Goal: Transaction & Acquisition: Obtain resource

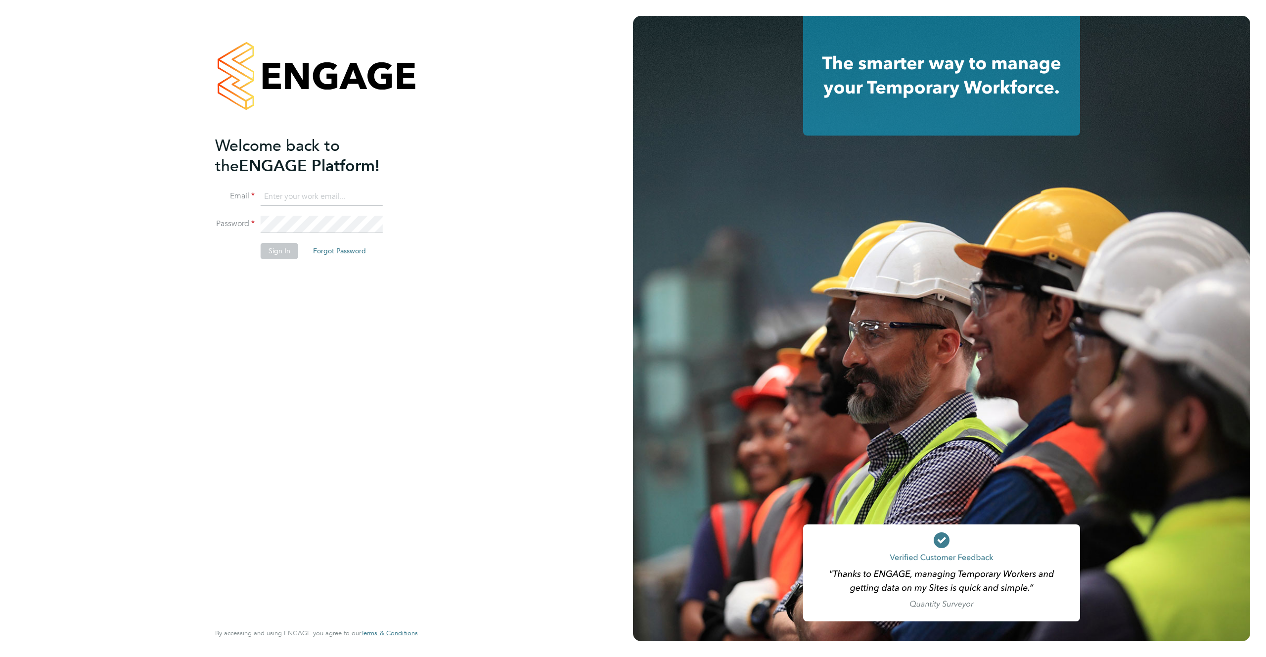
type input "support@engagelabs.io"
click at [279, 251] on button "Sign In" at bounding box center [280, 251] width 38 height 16
click at [279, 251] on div "Sorry, we are having problems connecting to our services." at bounding box center [316, 328] width 633 height 657
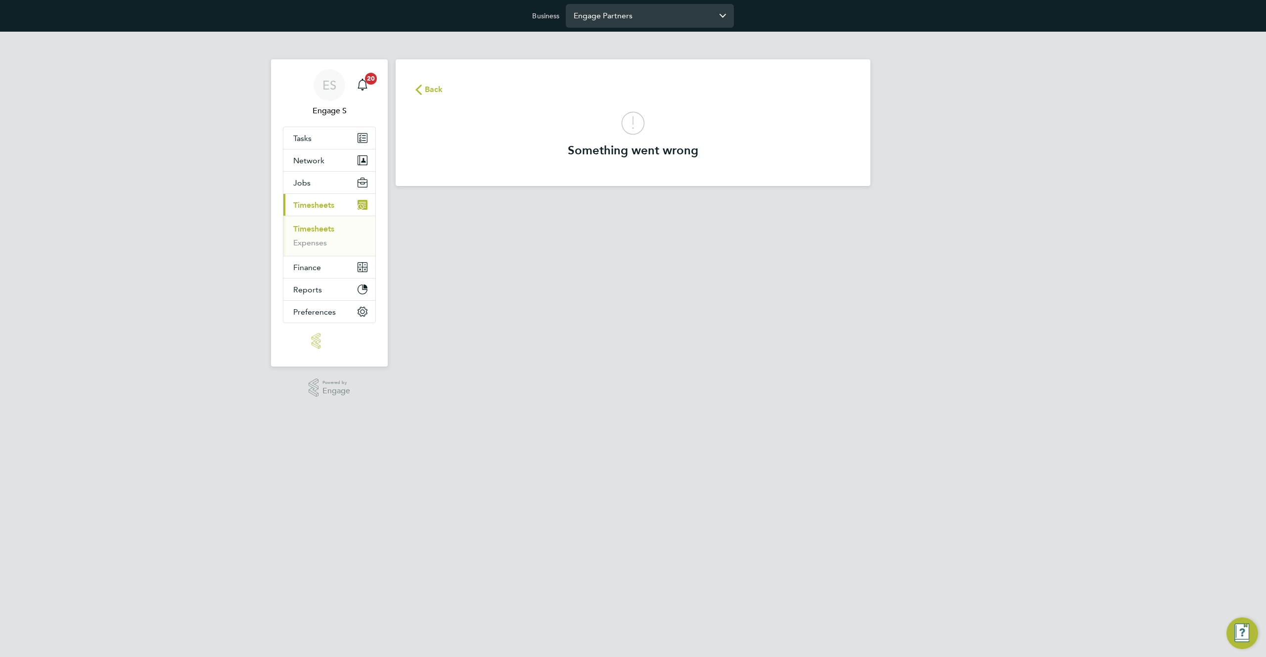
click at [611, 12] on input "Engage Partners" at bounding box center [650, 15] width 168 height 23
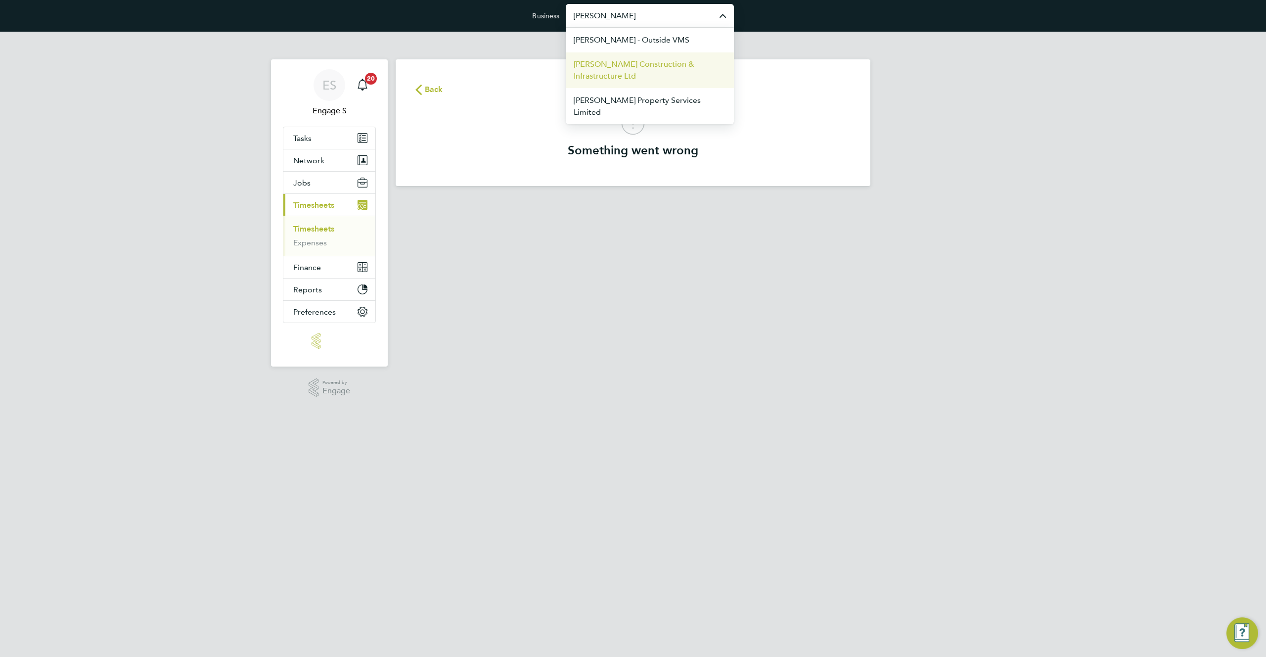
click at [592, 79] on span "Morgan Sindall Construction & Infrastructure Ltd" at bounding box center [650, 70] width 152 height 24
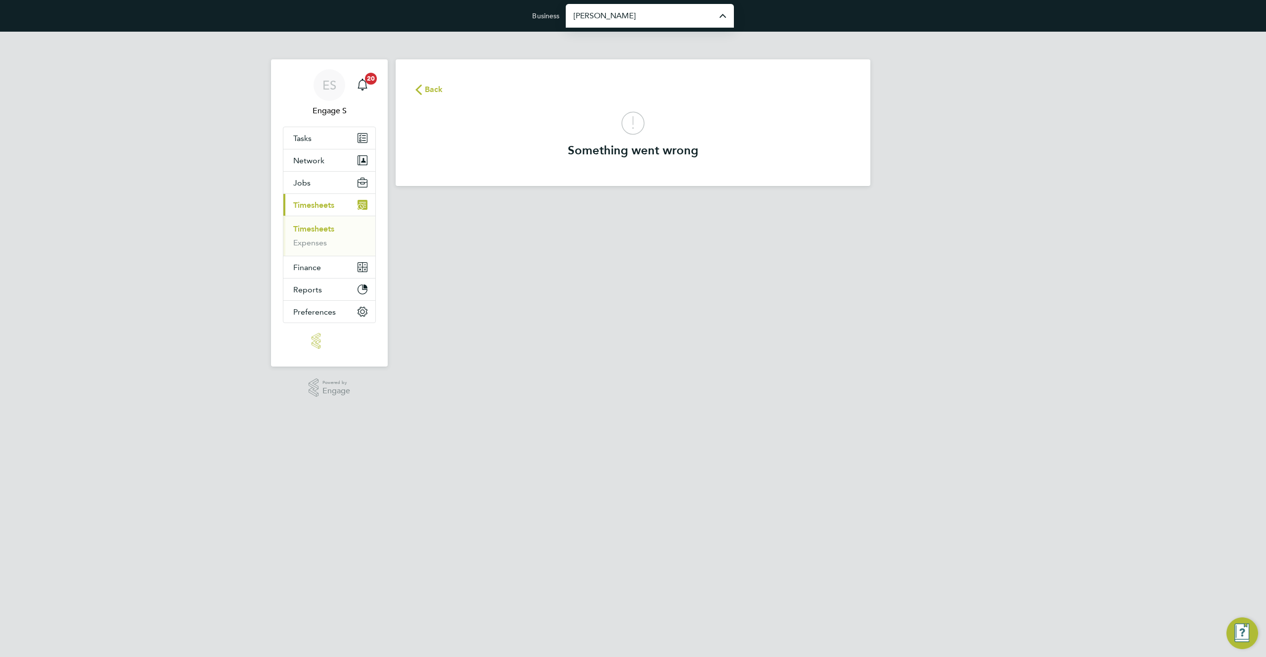
type input "Morgan Sindall Construction & Infrastructure Ltd"
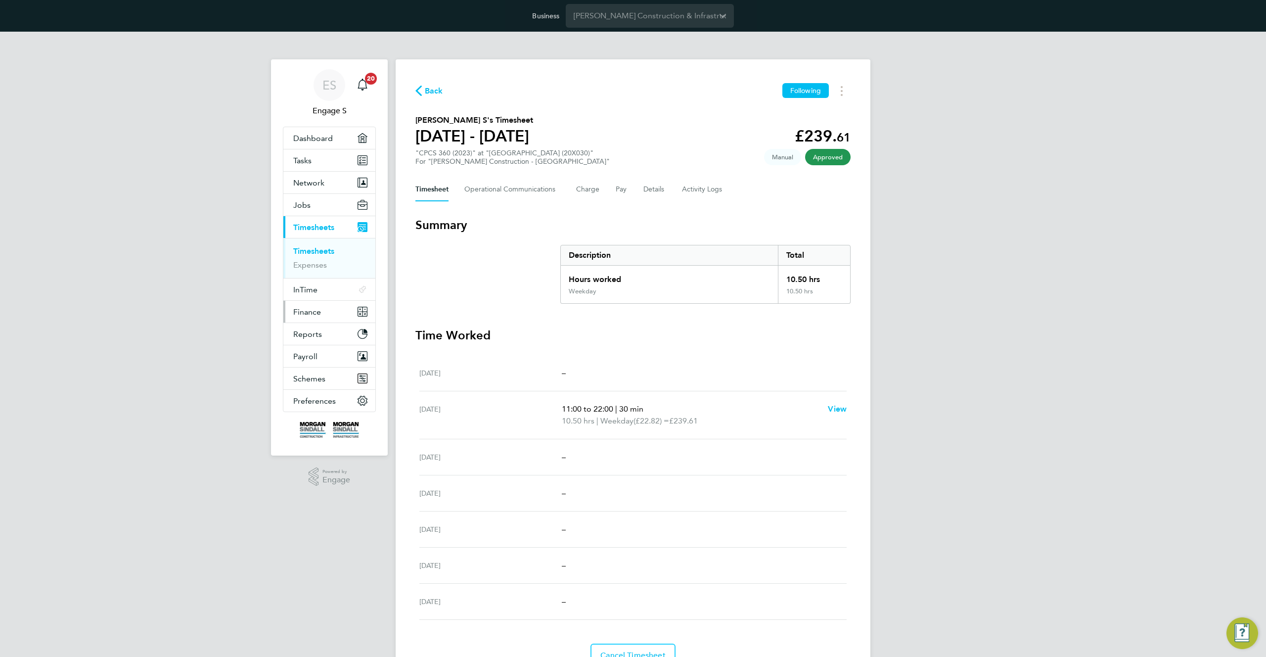
click at [312, 312] on span "Finance" at bounding box center [307, 311] width 28 height 9
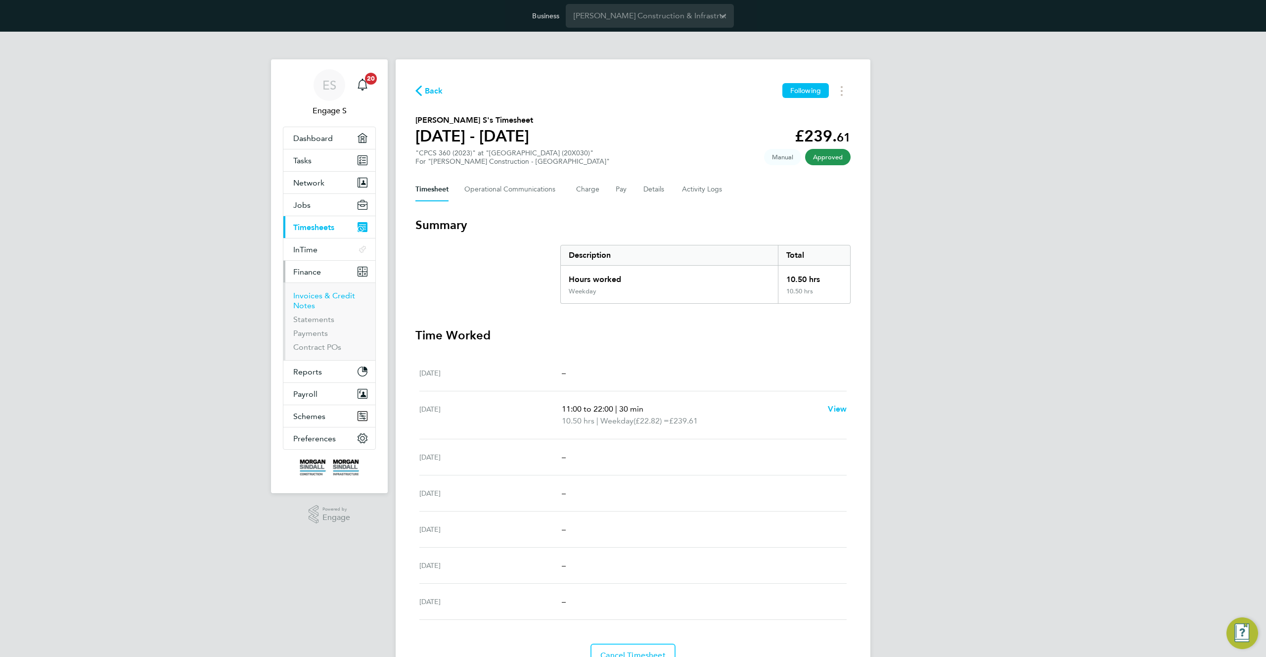
click at [314, 297] on link "Invoices & Credit Notes" at bounding box center [324, 300] width 62 height 19
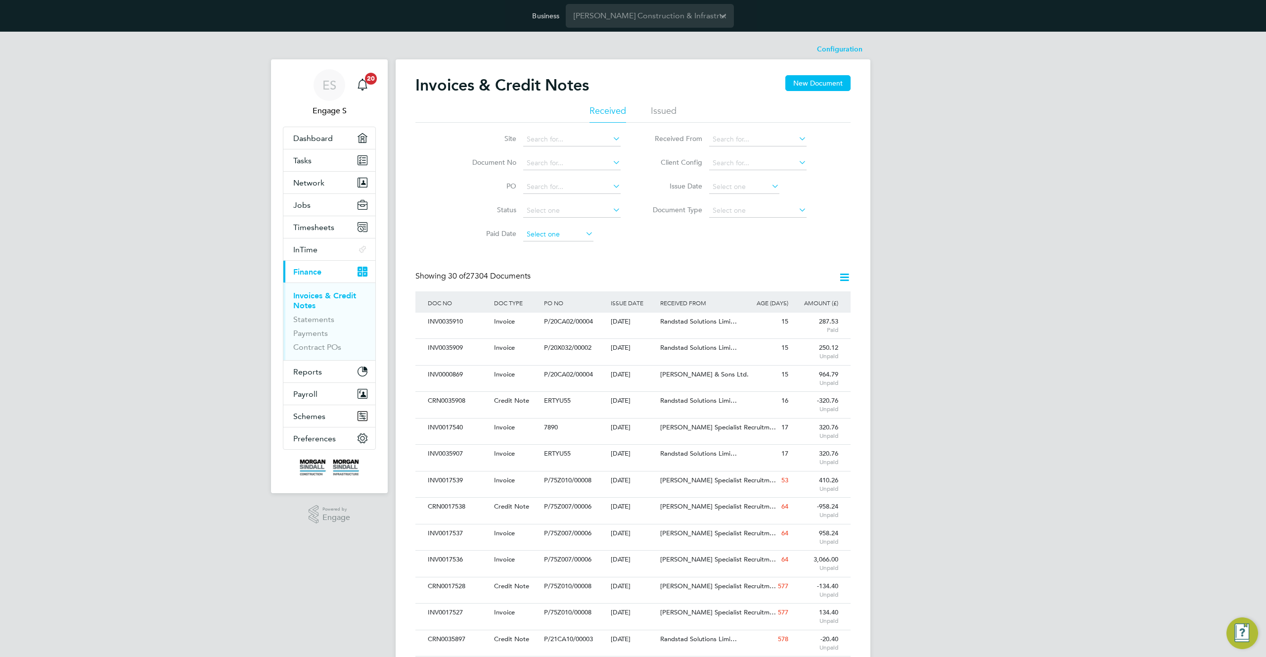
click at [549, 234] on input at bounding box center [558, 235] width 70 height 14
click at [612, 131] on span "3" at bounding box center [614, 131] width 19 height 19
type input "03 Oct 2025"
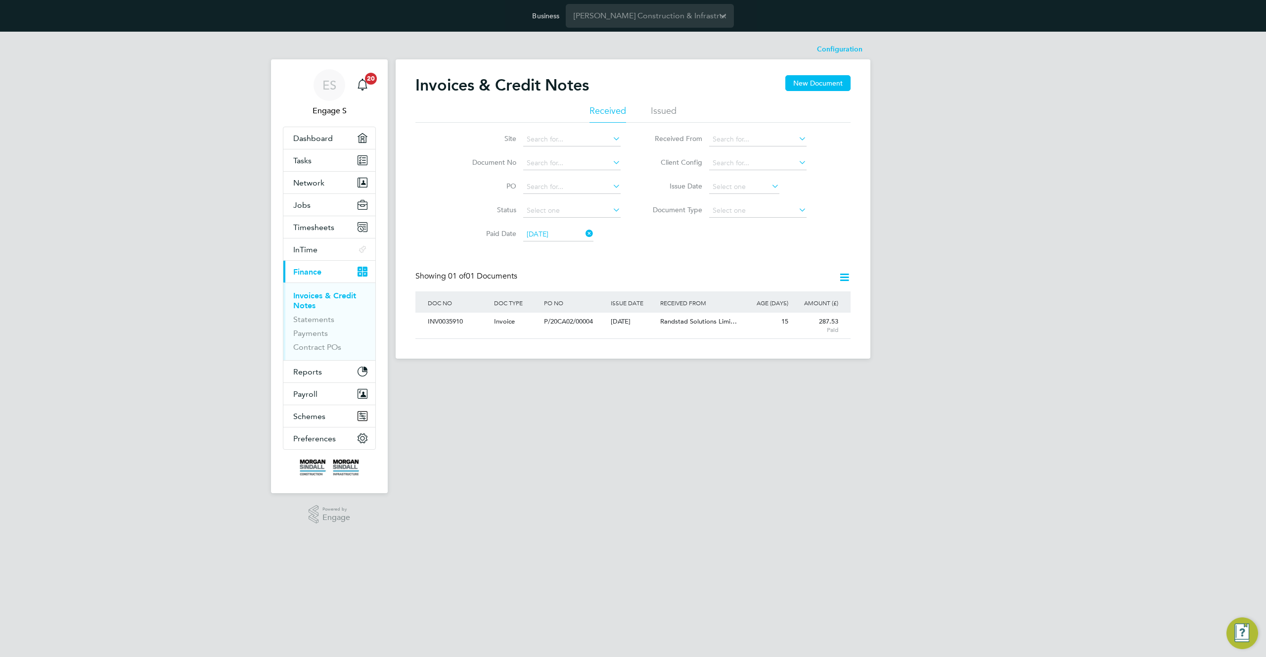
click at [842, 278] on icon at bounding box center [844, 277] width 12 height 12
click at [778, 312] on li "Download Credit Notes" at bounding box center [790, 315] width 120 height 14
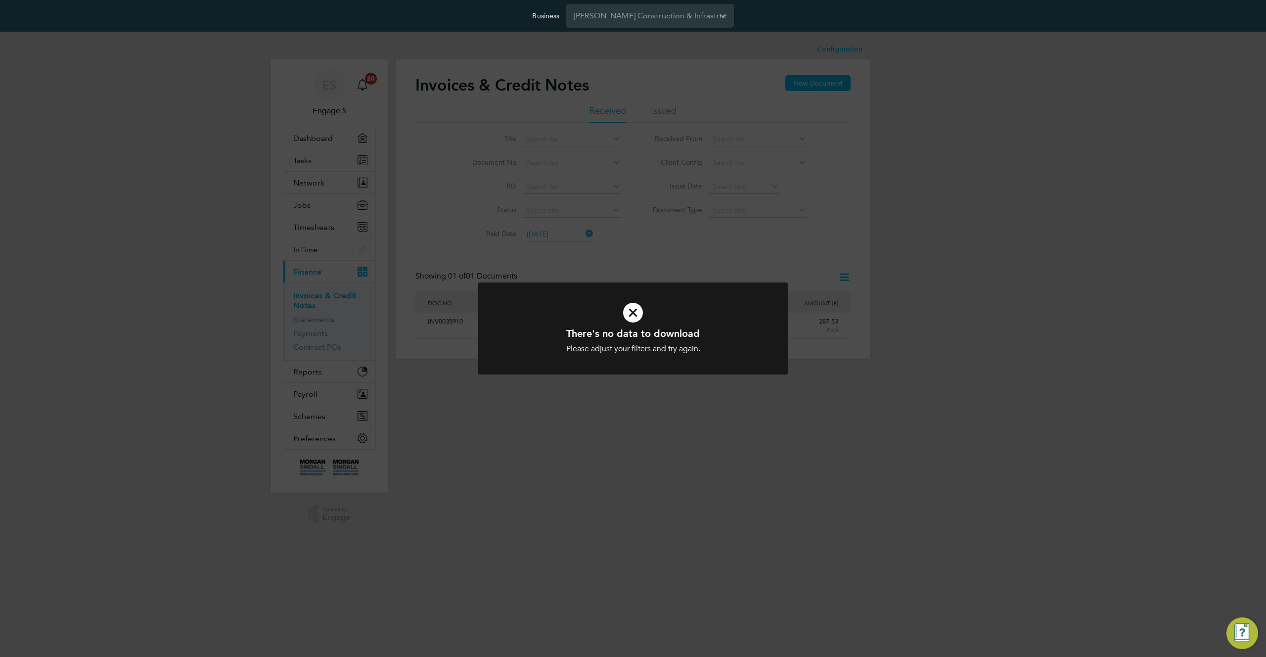
click at [732, 280] on div "There's no data to download Please adjust your filters and try again. Cancel Ok…" at bounding box center [633, 328] width 1266 height 657
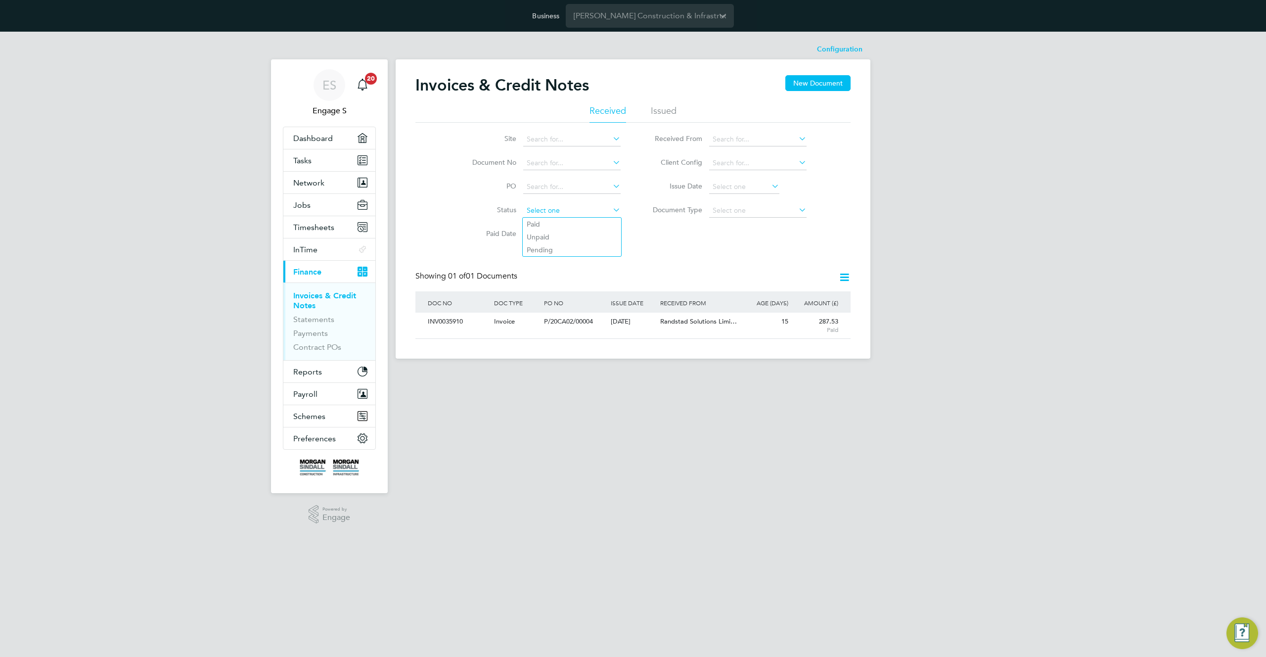
click at [608, 211] on input at bounding box center [571, 211] width 97 height 14
click at [591, 220] on li "Paid" at bounding box center [572, 224] width 98 height 13
type input "Paid"
click at [847, 273] on icon at bounding box center [844, 277] width 12 height 12
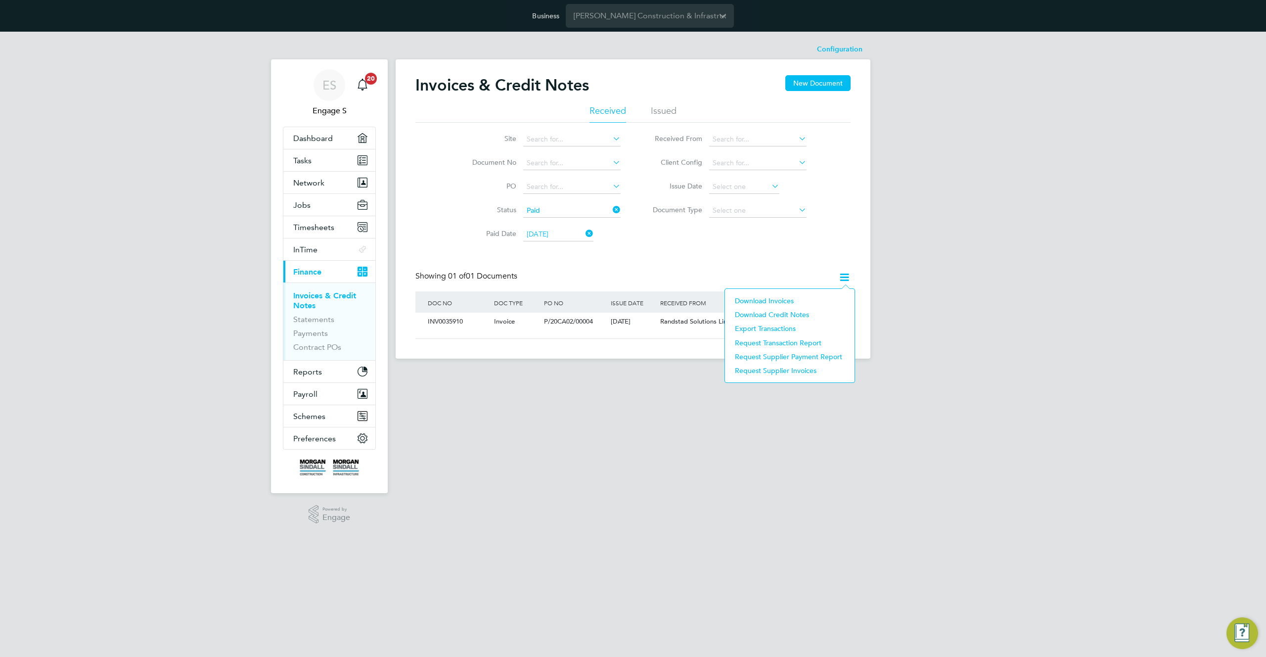
click at [778, 314] on li "Download Credit Notes" at bounding box center [790, 315] width 120 height 14
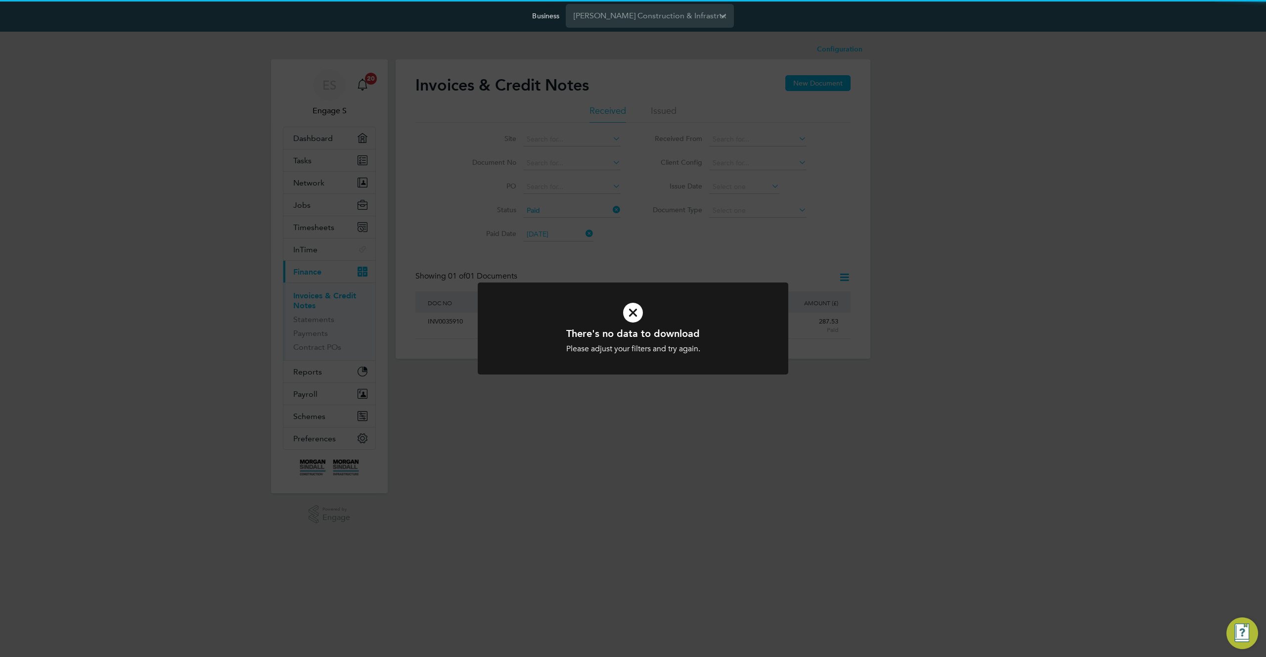
click at [791, 265] on div "There's no data to download Please adjust your filters and try again. Cancel Ok…" at bounding box center [633, 328] width 1266 height 657
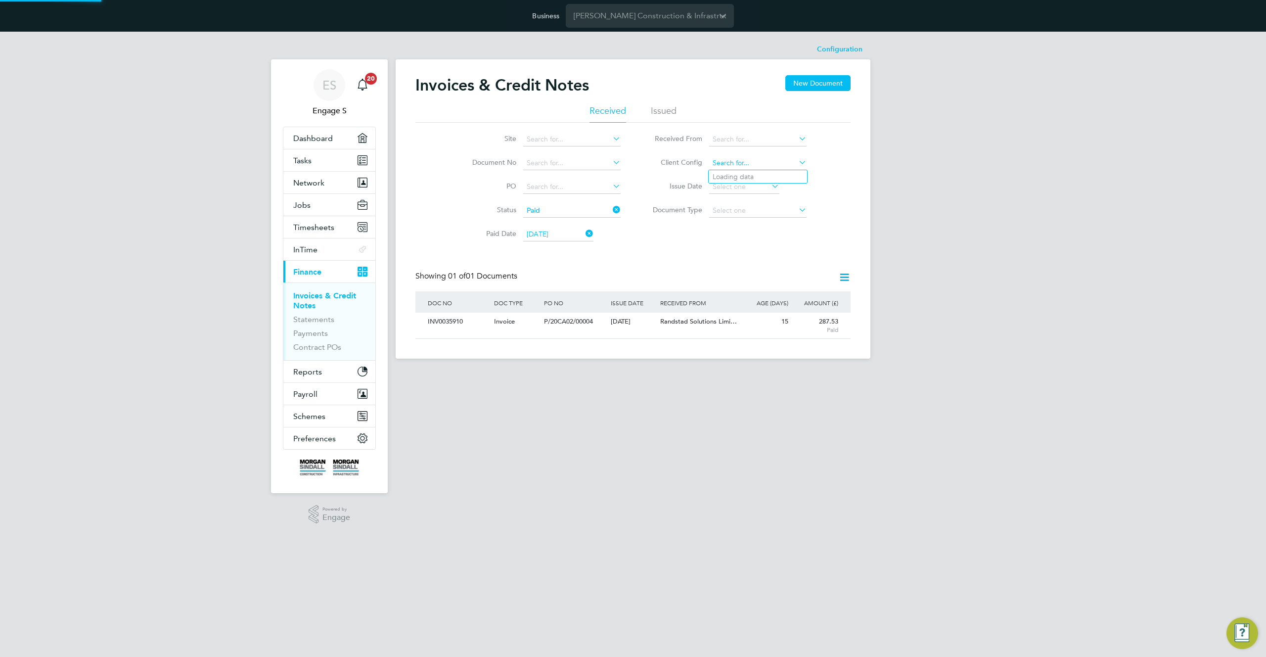
click at [757, 160] on input at bounding box center [757, 163] width 97 height 14
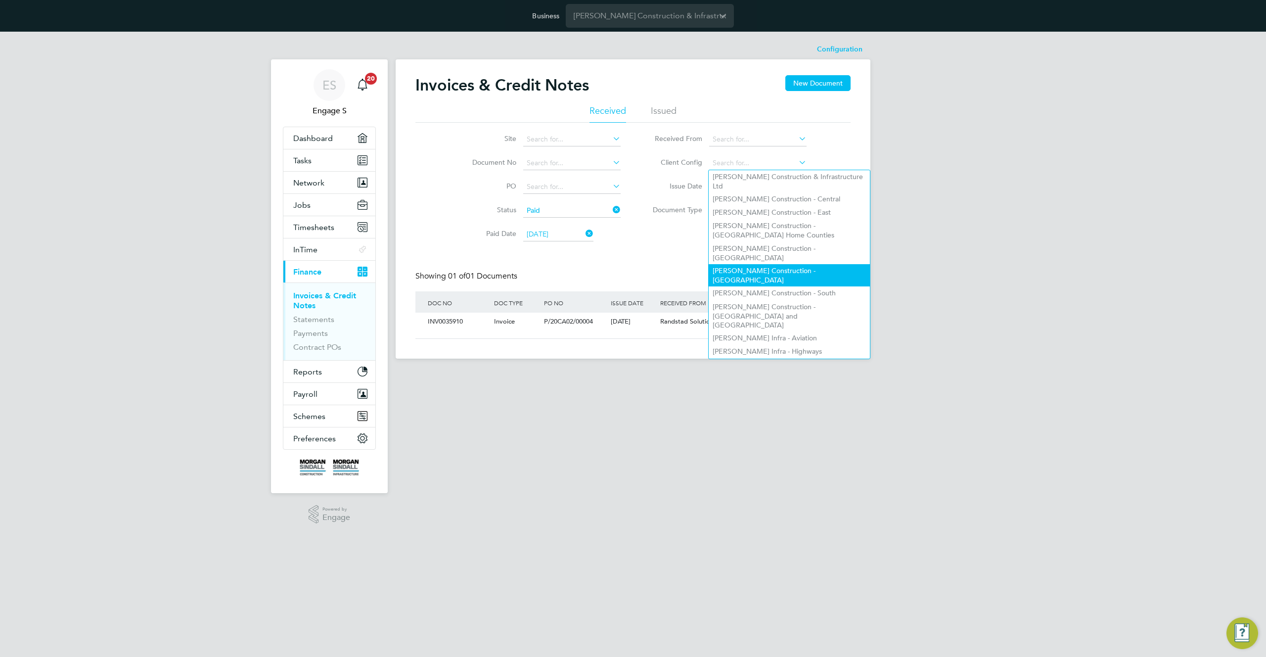
click at [770, 264] on li "Morgan Sindall Construction - Scotland" at bounding box center [789, 275] width 161 height 22
type input "Morgan Sindall Construction - Scotland"
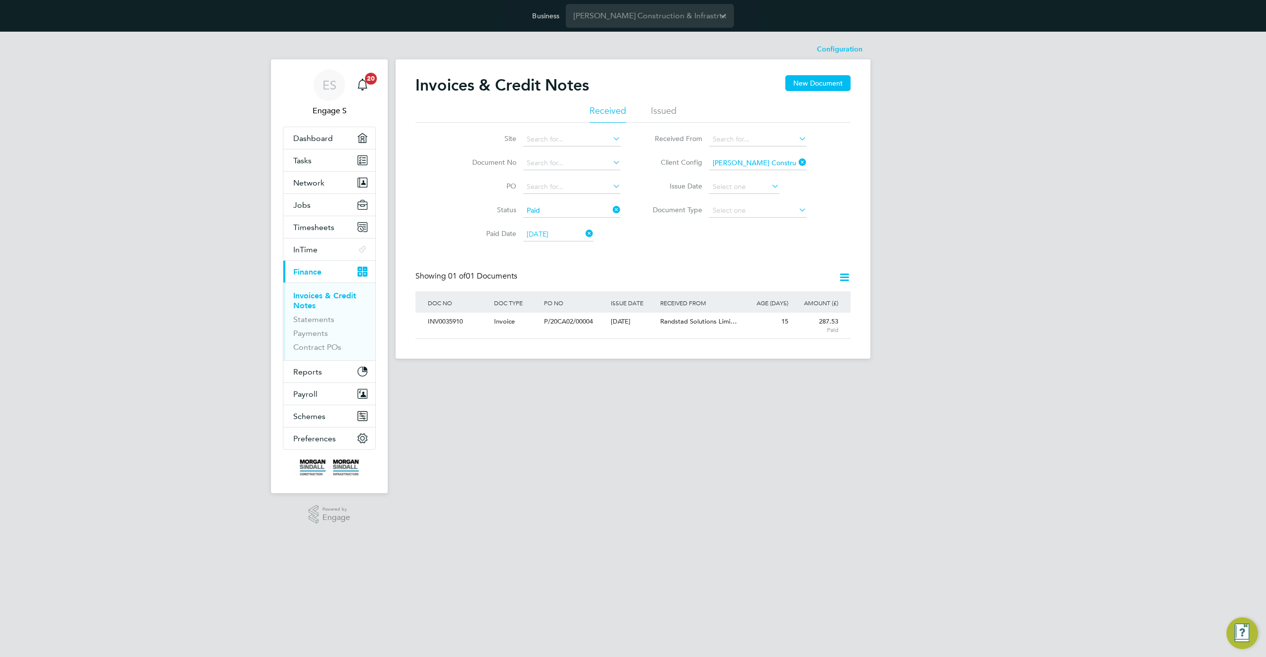
click at [840, 275] on icon at bounding box center [844, 277] width 12 height 12
click at [785, 313] on li "Download Credit Notes" at bounding box center [790, 315] width 120 height 14
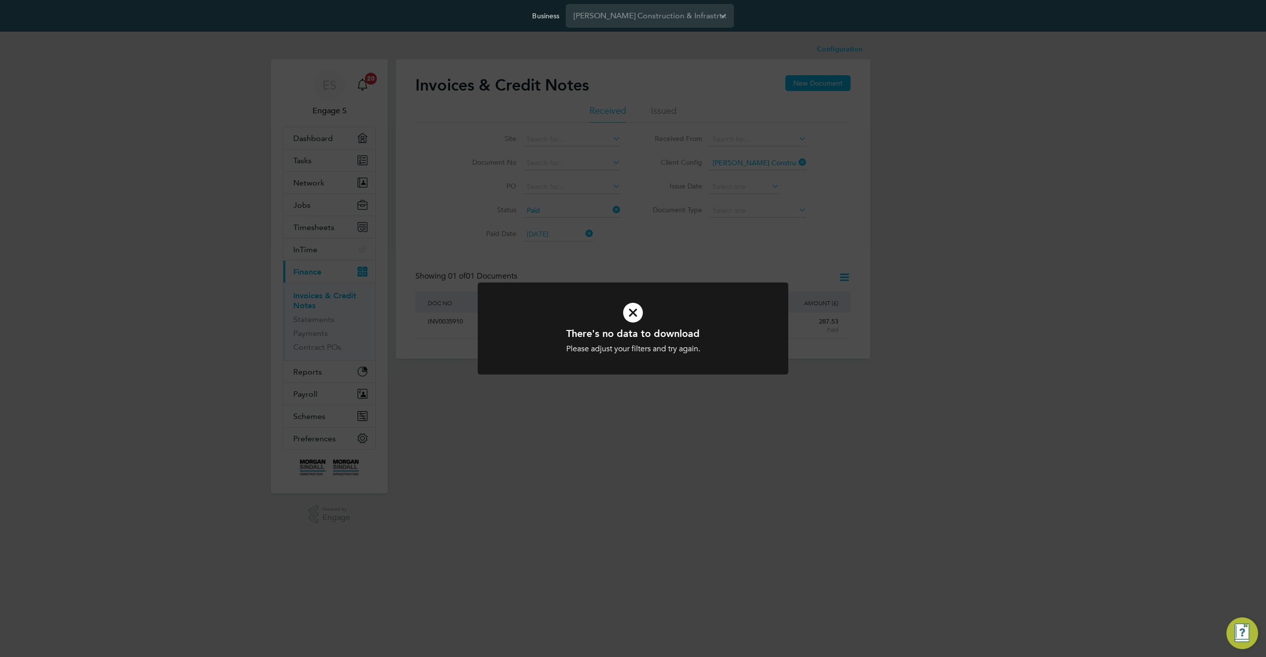
click at [845, 280] on div "There's no data to download Please adjust your filters and try again. Cancel Ok…" at bounding box center [633, 328] width 1266 height 657
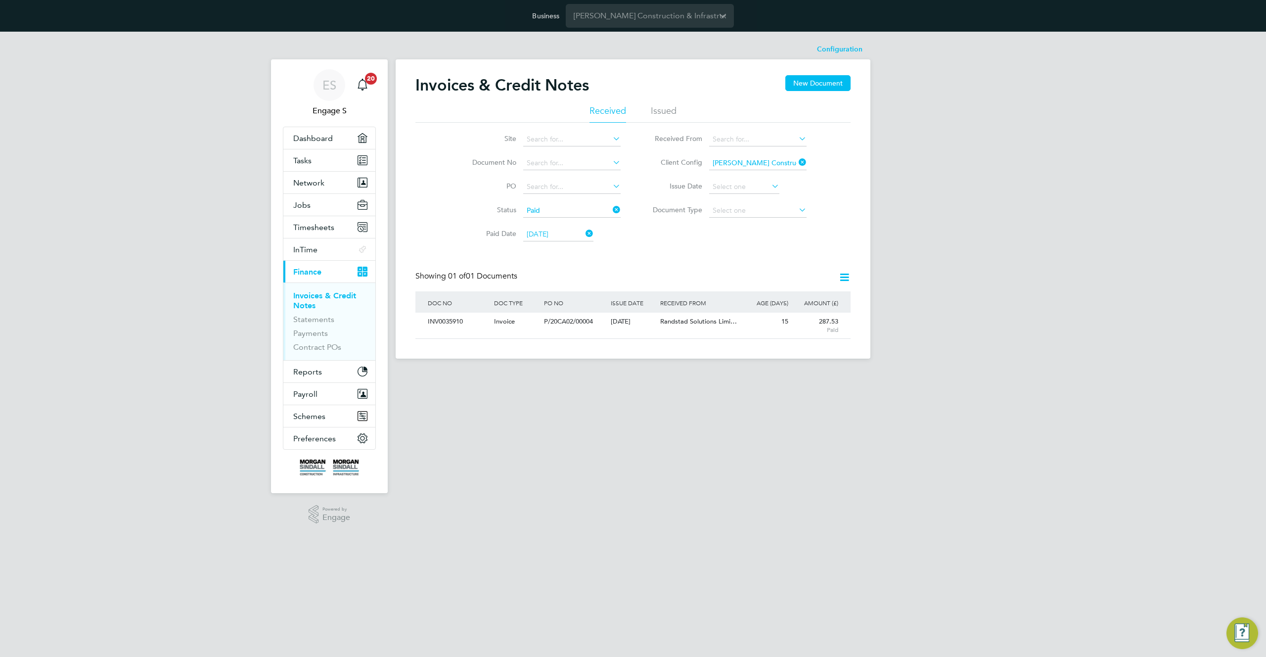
click at [845, 280] on icon at bounding box center [844, 277] width 12 height 12
click at [779, 304] on li "Download Invoices" at bounding box center [790, 301] width 120 height 14
click at [729, 295] on div "RECEIVED FROM" at bounding box center [699, 302] width 83 height 23
drag, startPoint x: 795, startPoint y: 302, endPoint x: 729, endPoint y: 295, distance: 66.6
click at [729, 295] on div "RECEIVED FROM" at bounding box center [699, 302] width 83 height 23
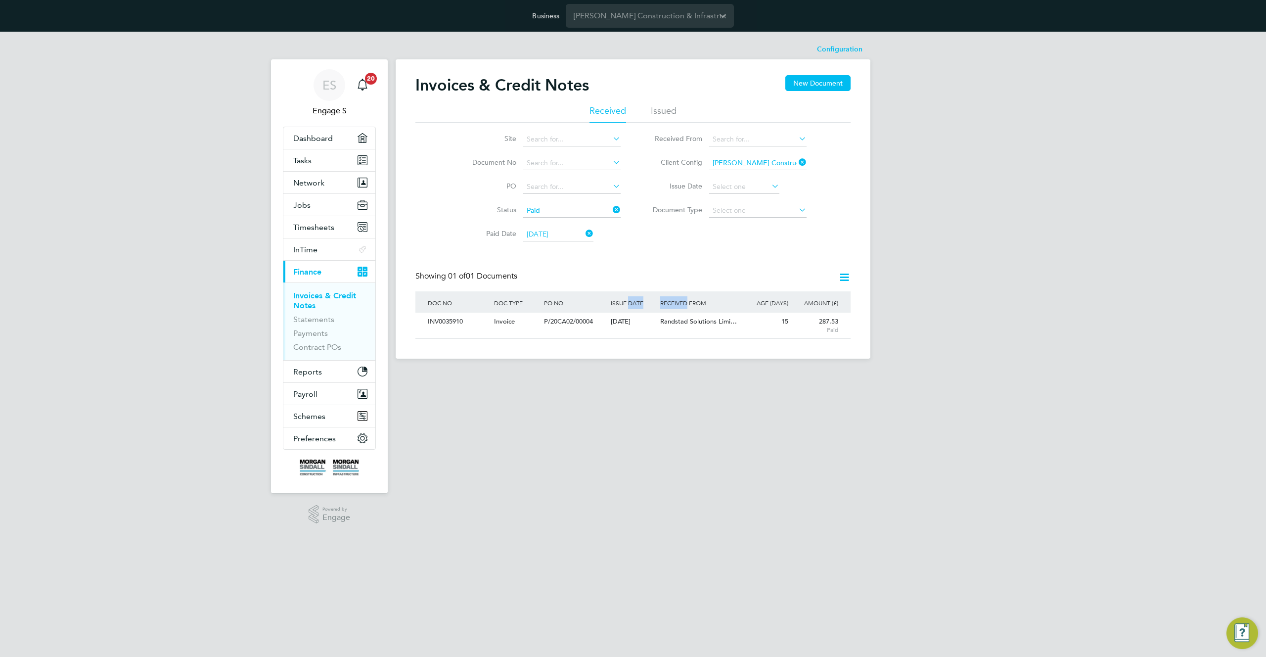
click at [845, 279] on icon at bounding box center [844, 277] width 12 height 12
click at [788, 267] on div "Invoices & Credit Notes New Document Received Issued Site Document No PO Status…" at bounding box center [632, 207] width 435 height 264
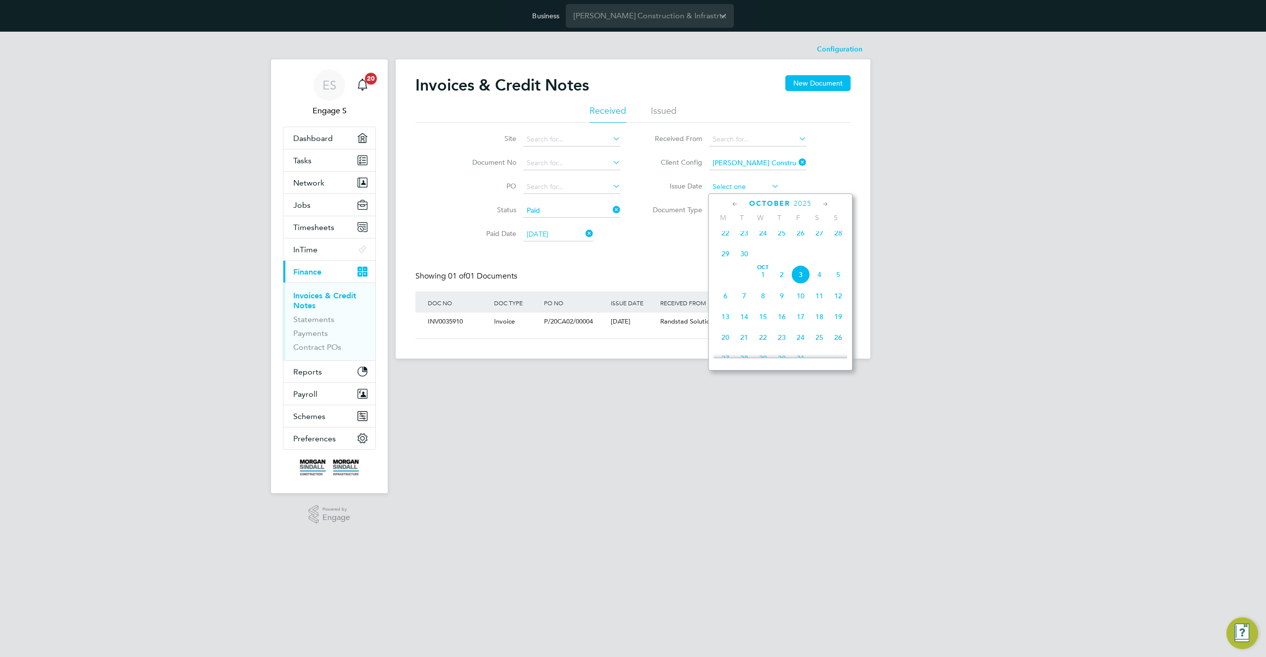
click at [750, 181] on input at bounding box center [744, 187] width 70 height 14
click at [680, 248] on div "Invoices & Credit Notes New Document Received Issued Site Document No PO Status…" at bounding box center [632, 207] width 435 height 264
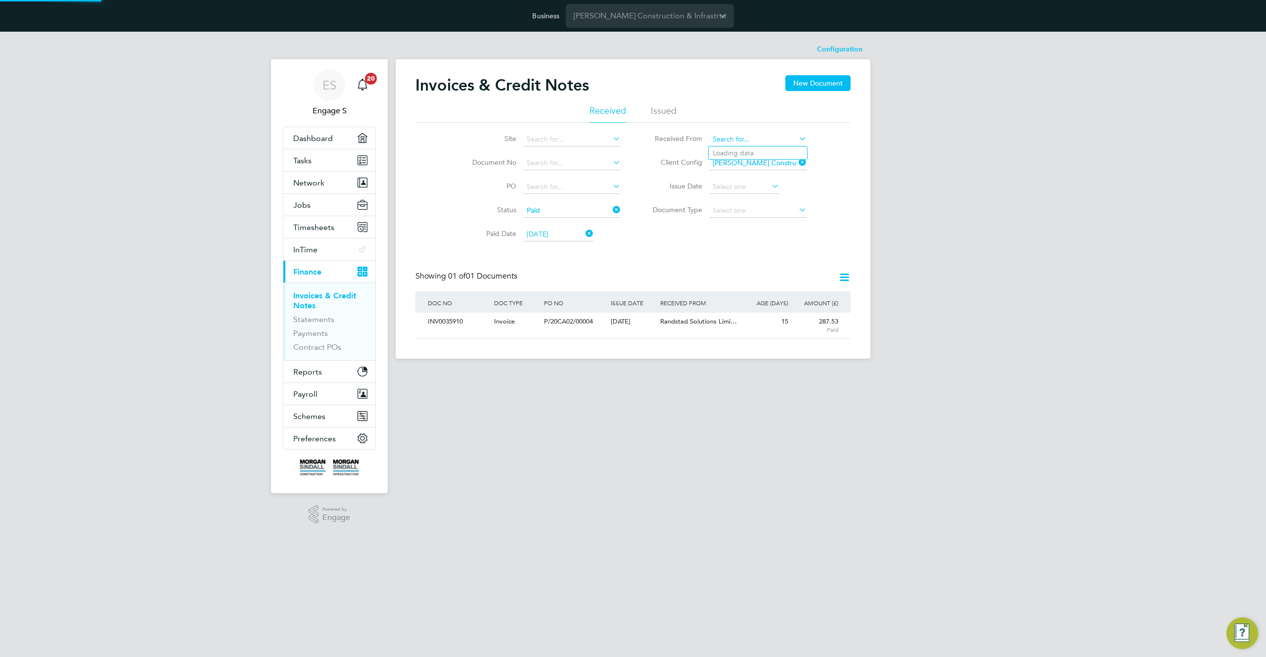
click at [742, 139] on input at bounding box center [757, 140] width 97 height 14
click at [762, 148] on li "Rand stad Solutions Limited" at bounding box center [758, 152] width 98 height 13
type input "Randstad Solutions Limited"
click at [850, 280] on icon at bounding box center [844, 277] width 12 height 12
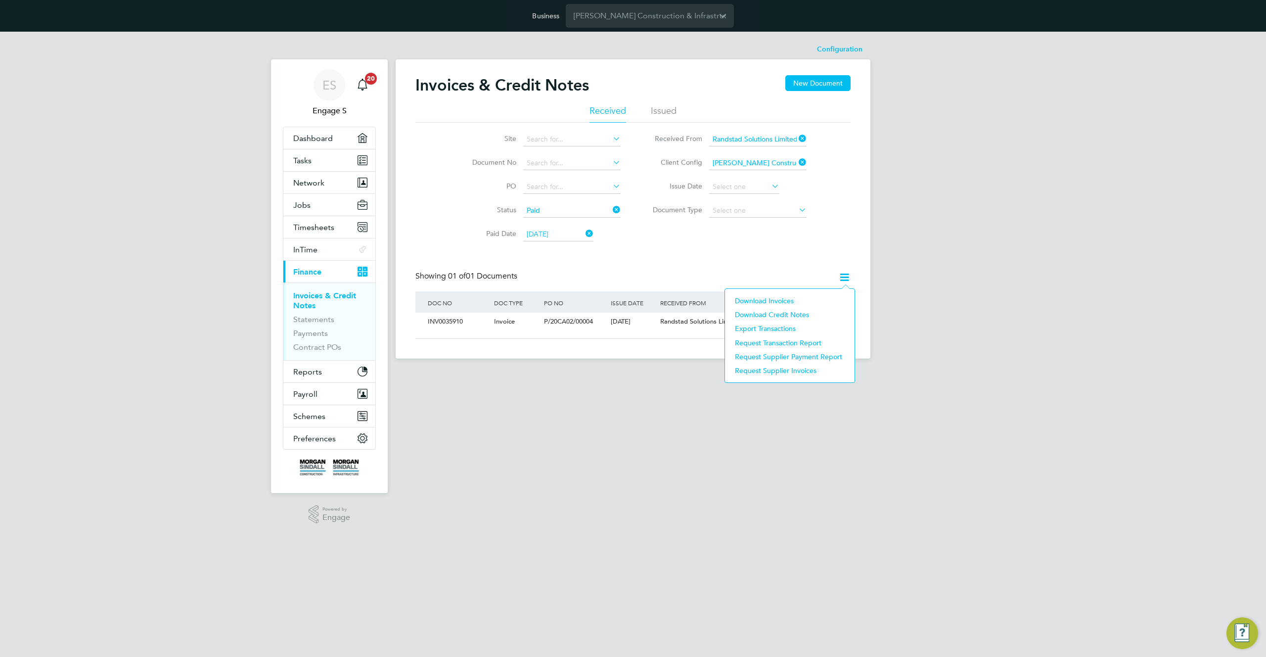
click at [798, 314] on li "Download Credit Notes" at bounding box center [790, 315] width 120 height 14
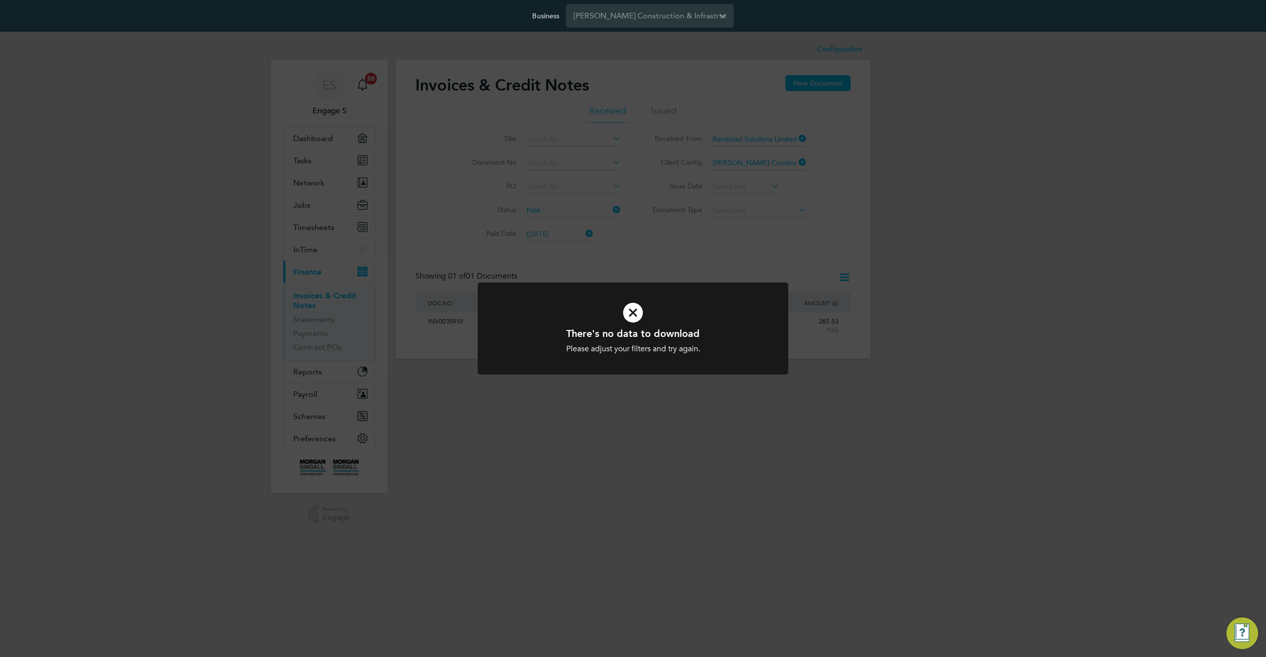
click at [834, 254] on div "There's no data to download Please adjust your filters and try again. Cancel Ok…" at bounding box center [633, 328] width 1266 height 657
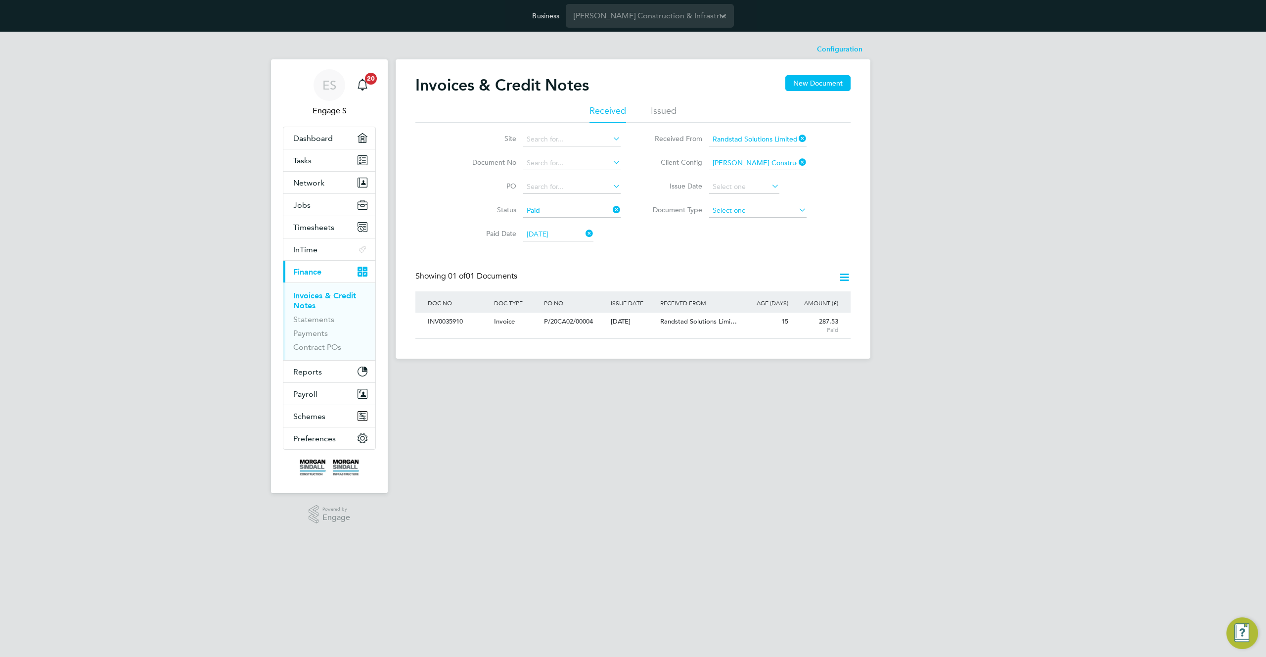
click at [764, 212] on input at bounding box center [757, 211] width 97 height 14
click at [760, 236] on li "Credit notes" at bounding box center [758, 236] width 98 height 13
type input "Credit notes"
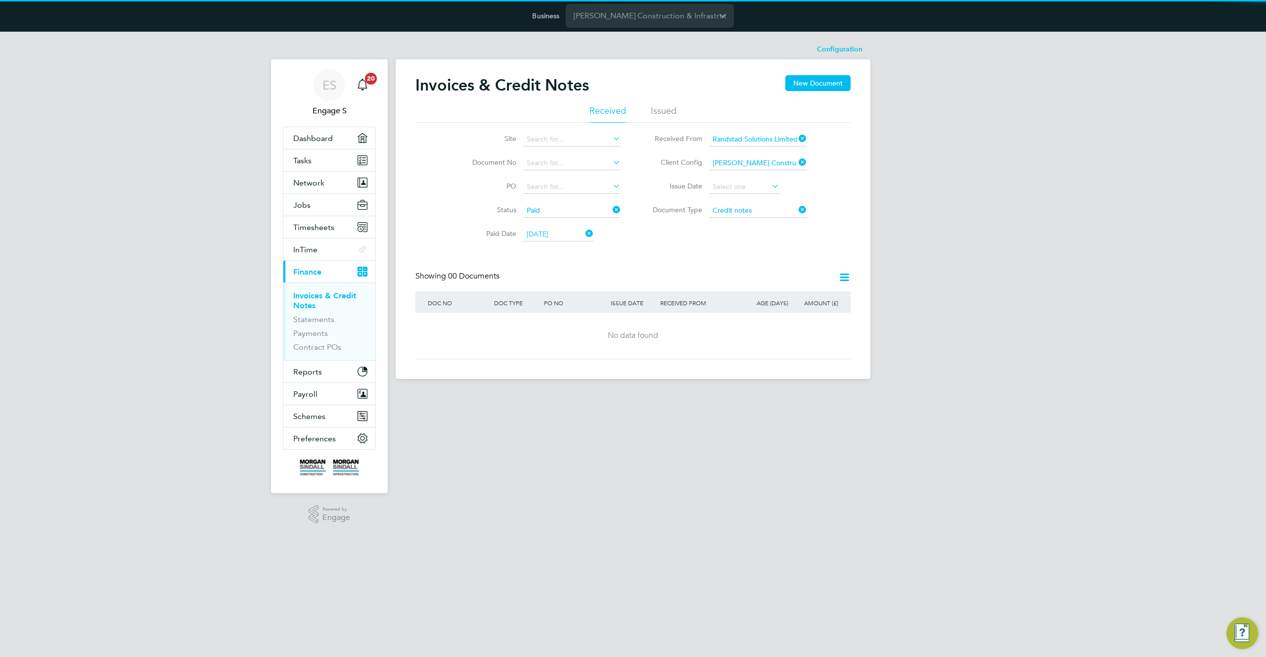
click at [844, 278] on icon at bounding box center [844, 277] width 12 height 12
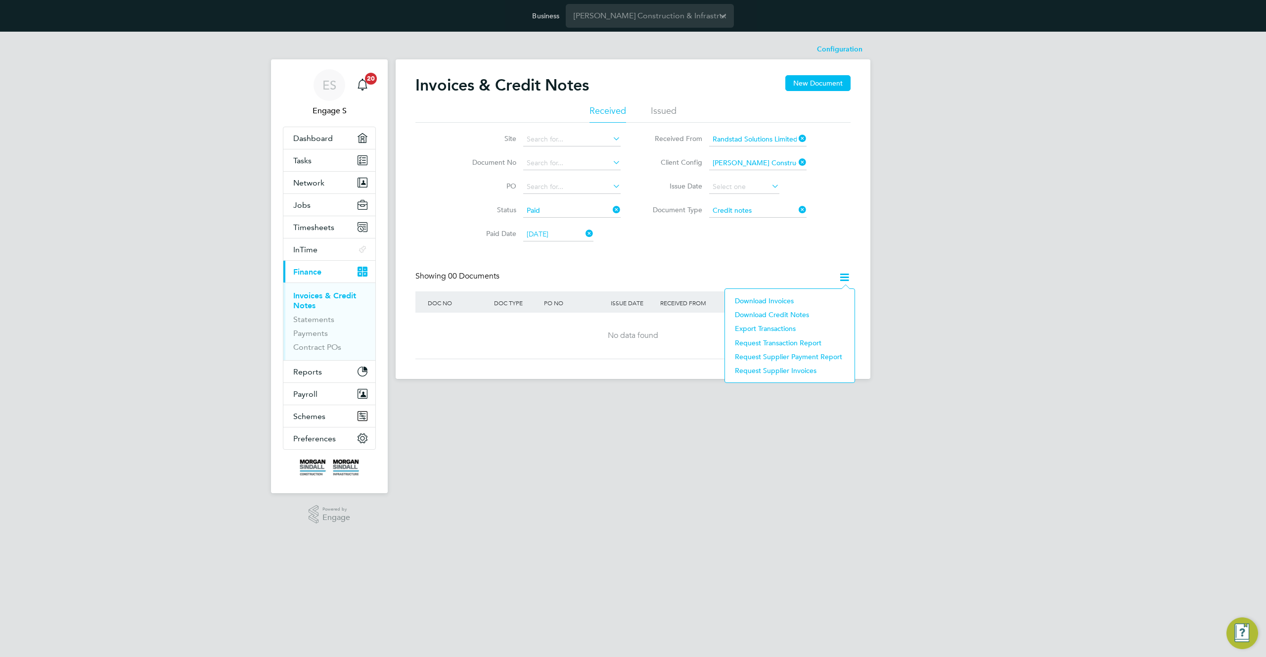
click at [776, 298] on li "Download Invoices" at bounding box center [790, 301] width 120 height 14
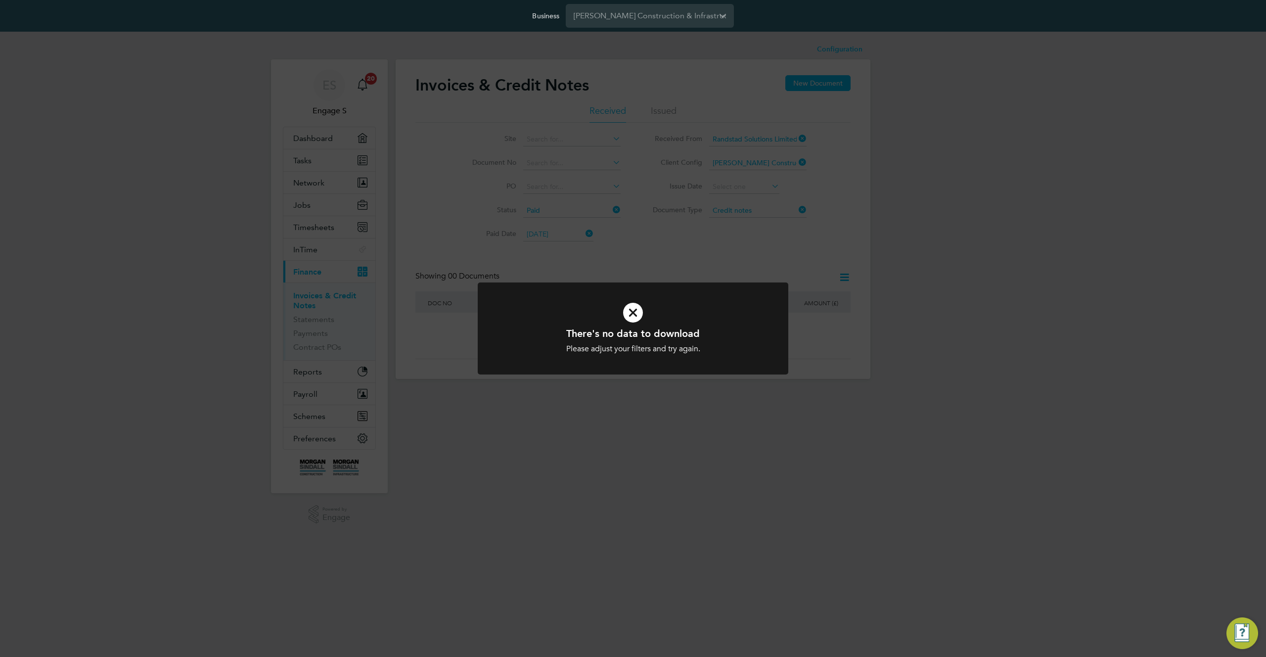
click at [746, 260] on div "There's no data to download Please adjust your filters and try again. Cancel Ok…" at bounding box center [633, 328] width 1266 height 657
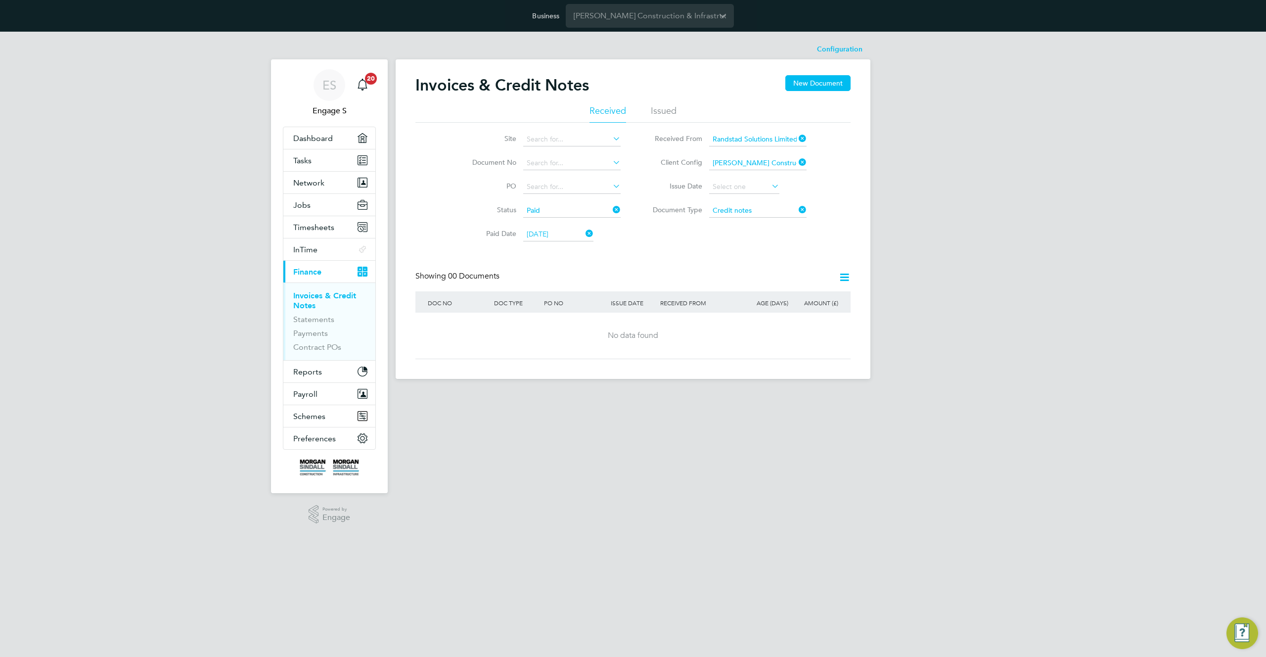
click at [845, 276] on icon at bounding box center [844, 277] width 12 height 12
click at [791, 314] on li "Download Credit Notes" at bounding box center [790, 315] width 120 height 14
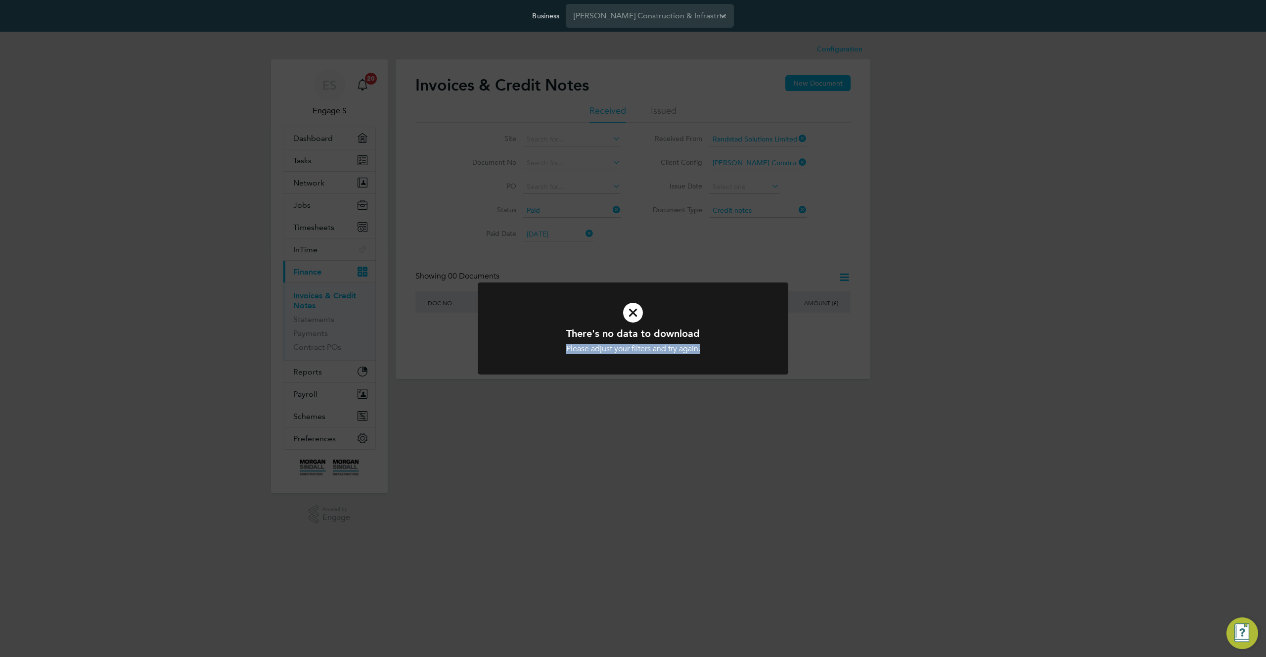
click at [801, 282] on div "There's no data to download Please adjust your filters and try again. Cancel Ok…" at bounding box center [633, 328] width 1266 height 657
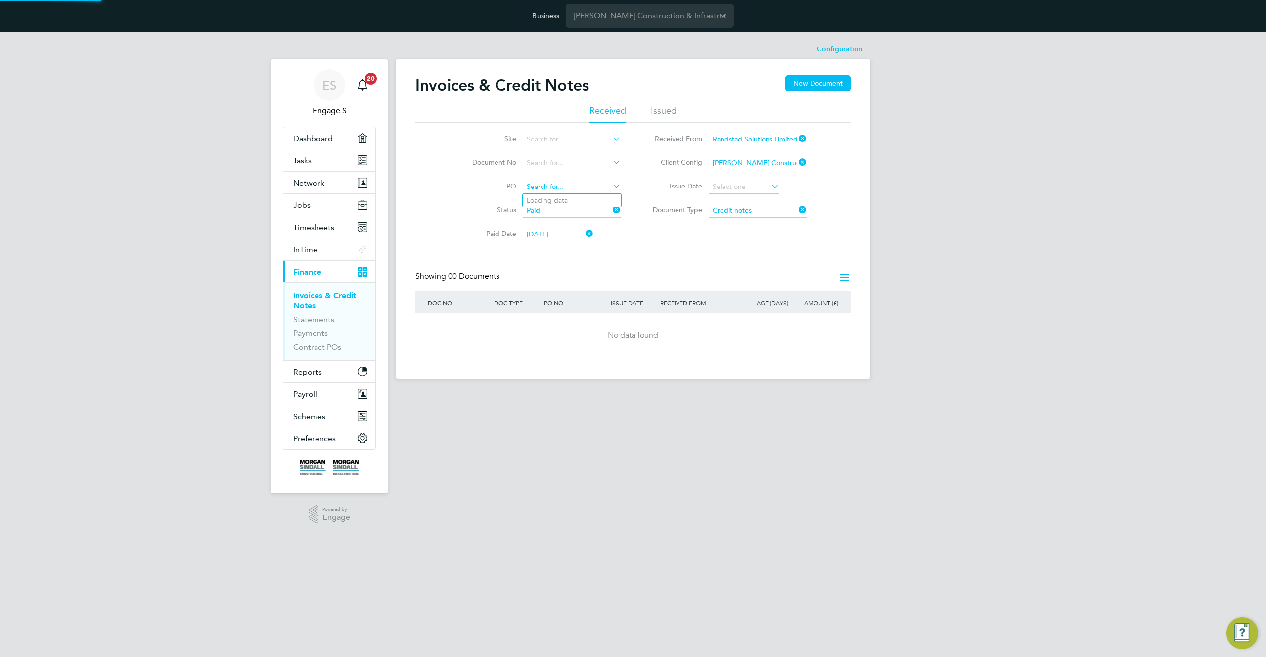
click at [566, 188] on input at bounding box center [571, 187] width 97 height 14
click at [719, 293] on div "RECEIVED FROM" at bounding box center [699, 302] width 83 height 23
click at [849, 276] on icon at bounding box center [844, 277] width 12 height 12
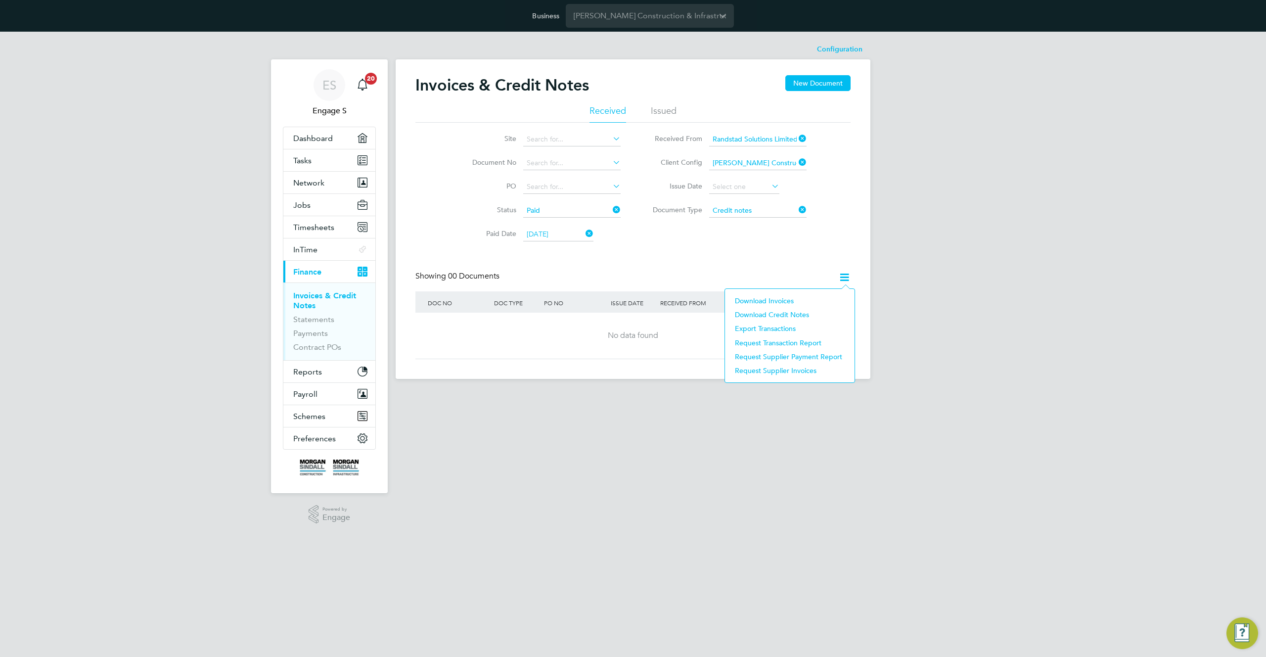
click at [782, 301] on li "Download Invoices" at bounding box center [790, 301] width 120 height 14
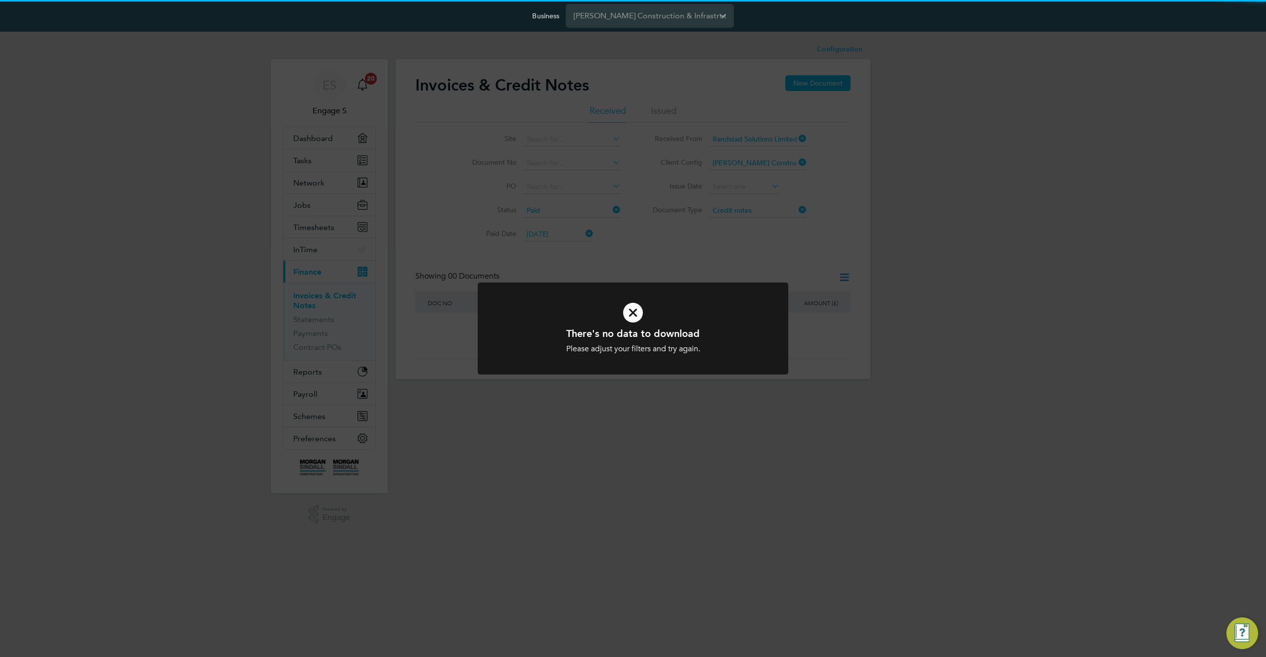
click at [787, 249] on div "There's no data to download Please adjust your filters and try again. Cancel Ok…" at bounding box center [633, 328] width 1266 height 657
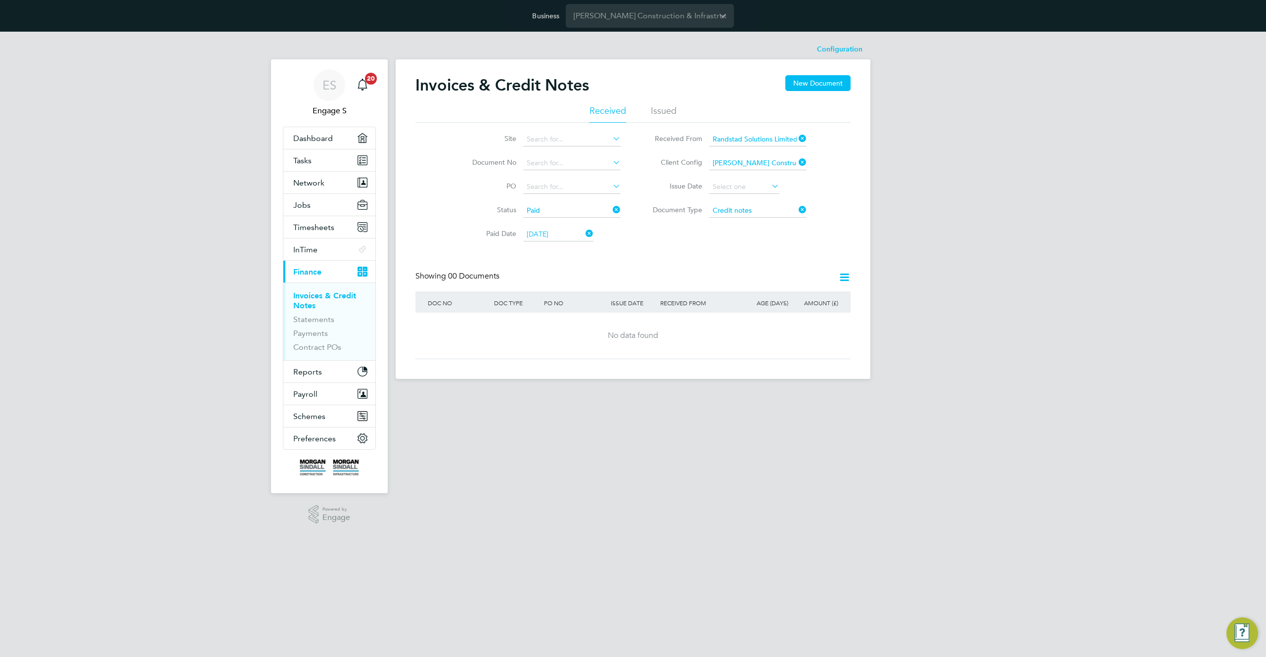
click at [843, 274] on icon at bounding box center [844, 277] width 12 height 12
click at [766, 312] on li "Download Credit Notes" at bounding box center [790, 315] width 120 height 14
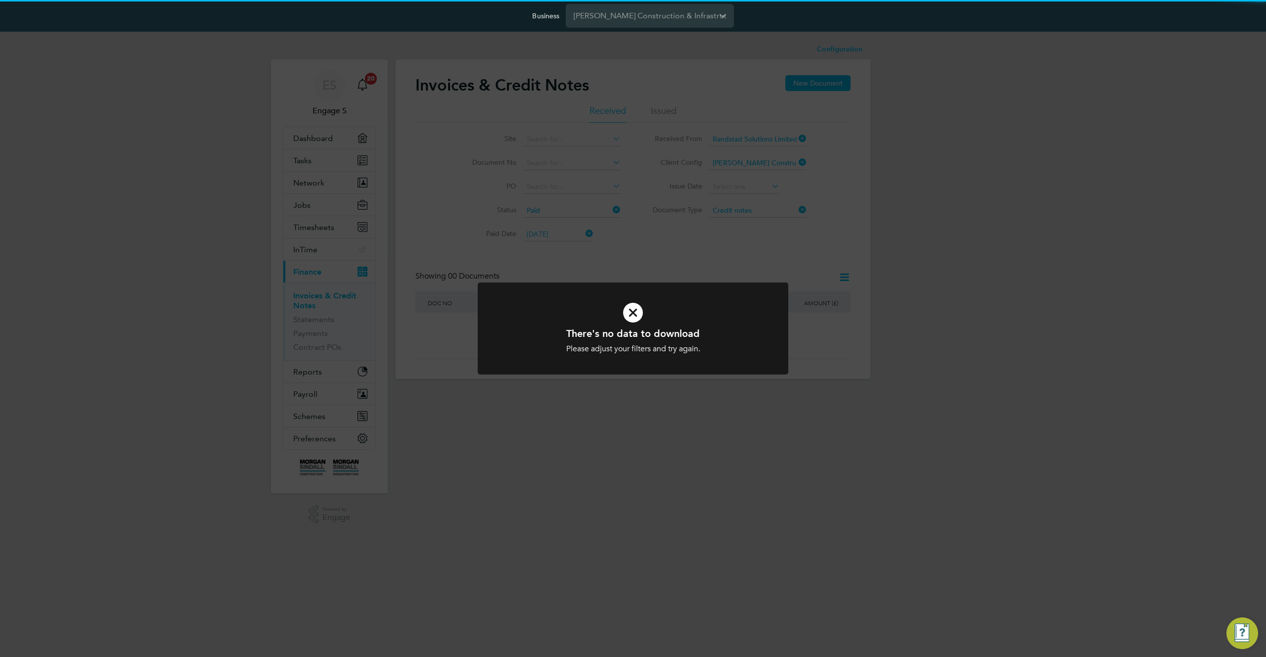
click at [778, 255] on div "There's no data to download Please adjust your filters and try again. Cancel Ok…" at bounding box center [633, 328] width 1266 height 657
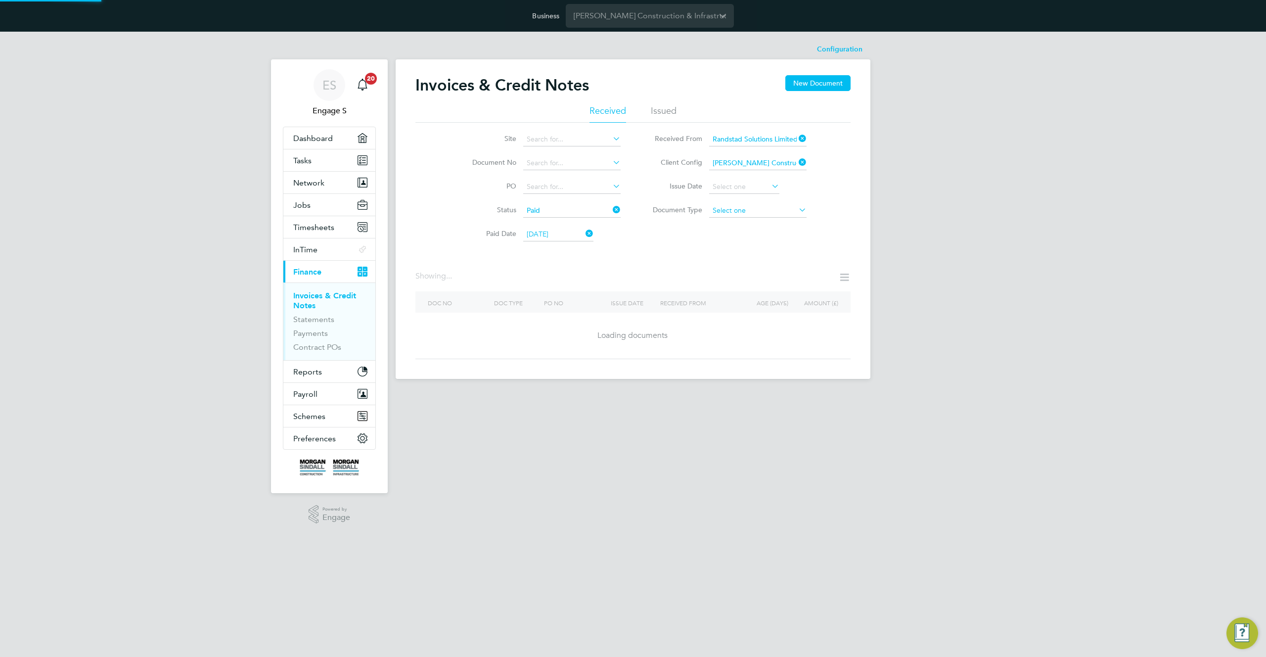
click at [758, 212] on input at bounding box center [757, 211] width 97 height 14
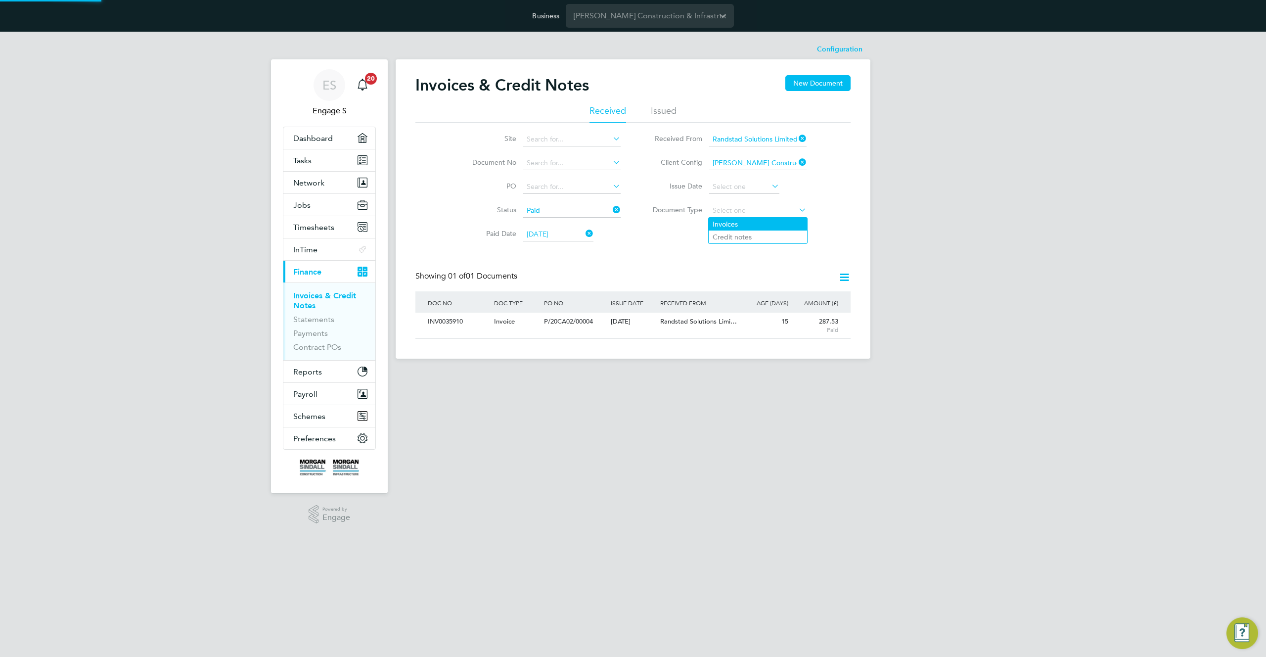
click at [742, 225] on li "Invoices" at bounding box center [758, 224] width 98 height 13
type input "Invoices"
click at [845, 276] on icon at bounding box center [844, 277] width 12 height 12
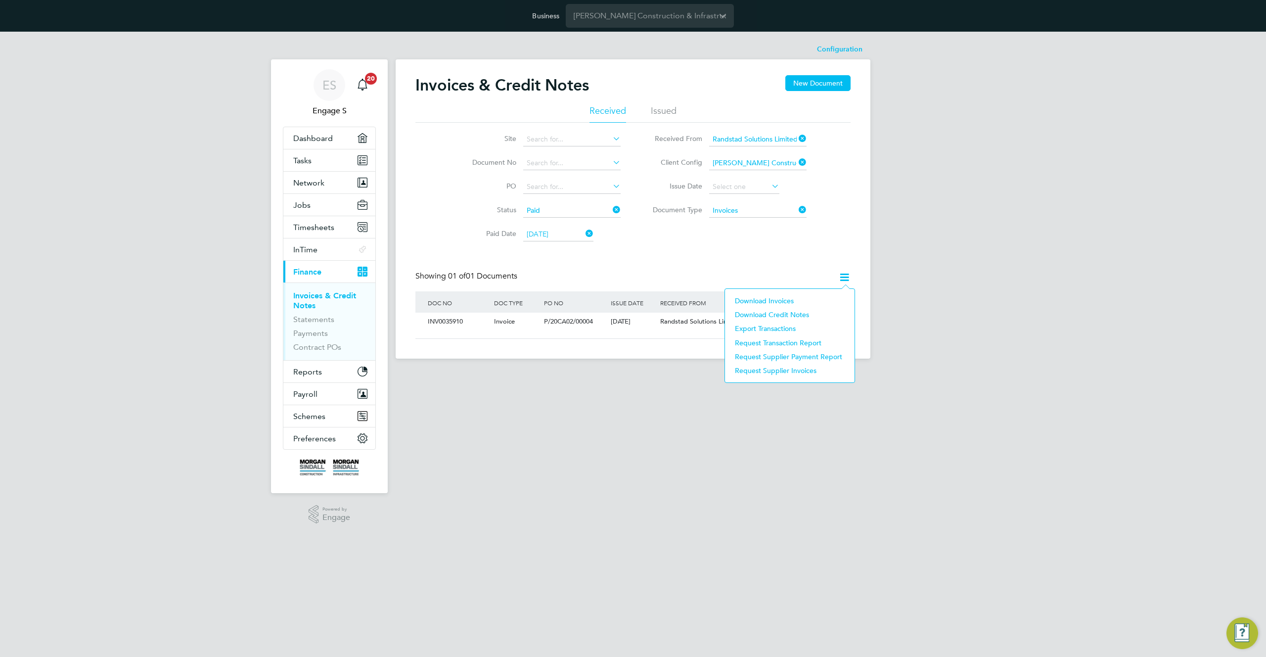
click at [787, 313] on li "Download Credit Notes" at bounding box center [790, 315] width 120 height 14
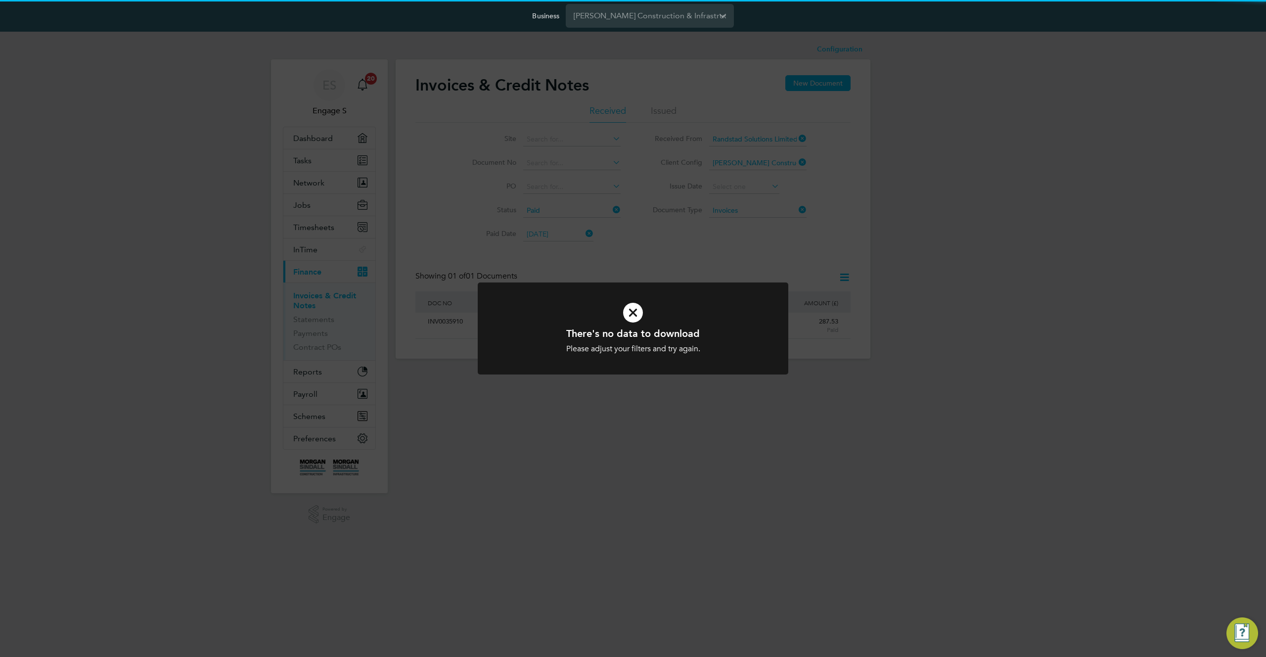
click at [835, 250] on div "There's no data to download Please adjust your filters and try again. Cancel Ok…" at bounding box center [633, 328] width 1266 height 657
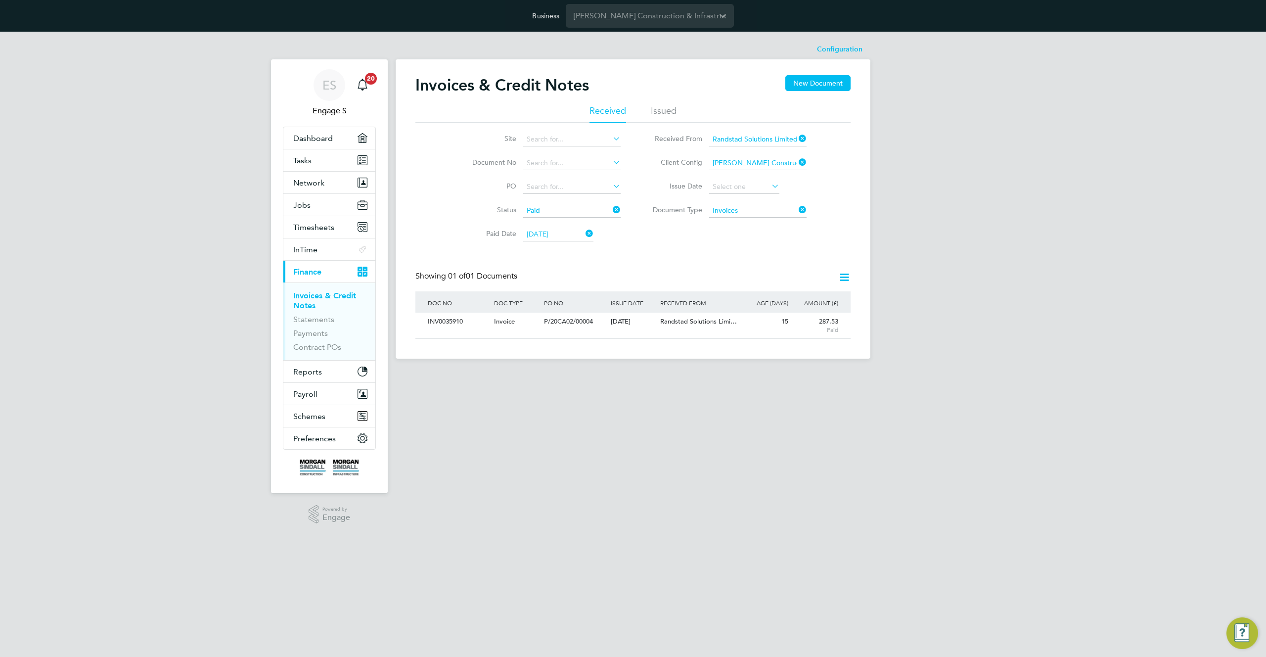
click at [845, 273] on icon at bounding box center [844, 277] width 12 height 12
click at [770, 300] on li "Download Invoices" at bounding box center [790, 301] width 120 height 14
click at [806, 374] on html "Business Morgan Sindall Construction & Infrastructure Ltd ES Engage S Notificat…" at bounding box center [633, 187] width 1266 height 374
click at [1018, 220] on div "ES Engage S Notifications 20 Applications: Dashboard Tasks Network Team Members…" at bounding box center [633, 203] width 1266 height 343
click at [844, 274] on icon at bounding box center [844, 277] width 12 height 12
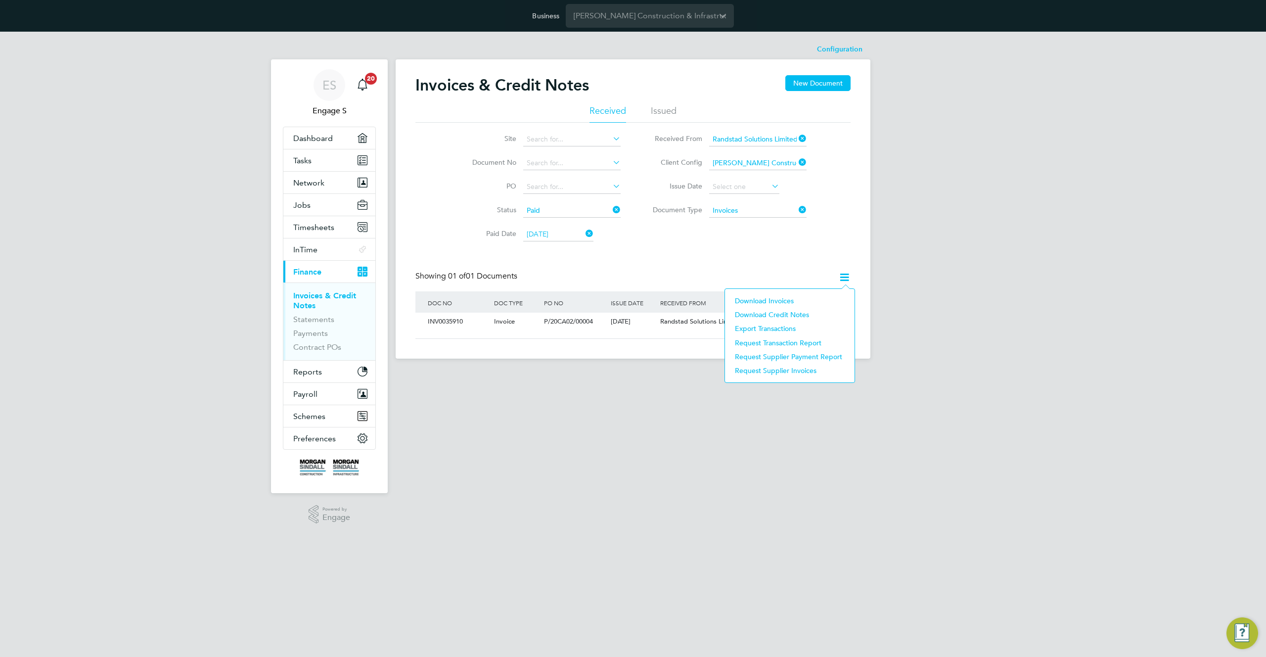
click at [778, 299] on li "Download Invoices" at bounding box center [790, 301] width 120 height 14
click at [845, 278] on icon at bounding box center [844, 277] width 12 height 12
click at [789, 315] on li "Download Credit Notes" at bounding box center [790, 315] width 120 height 14
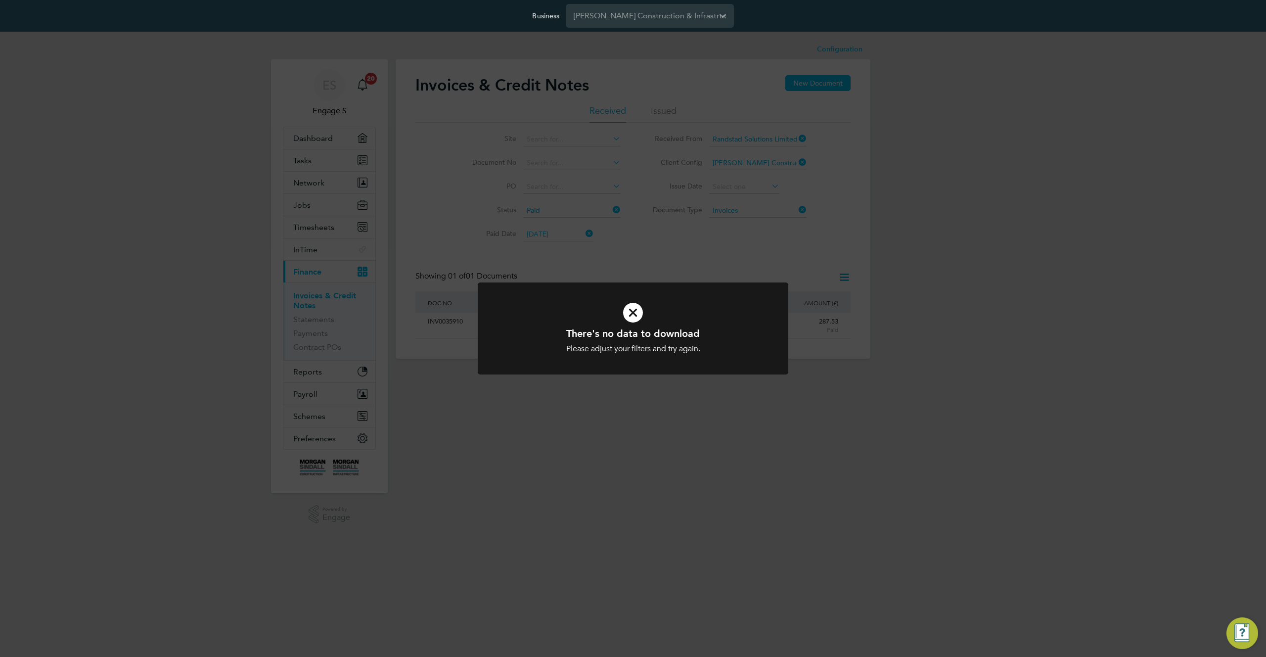
click at [773, 249] on div "There's no data to download Please adjust your filters and try again. Cancel Ok…" at bounding box center [633, 328] width 1266 height 657
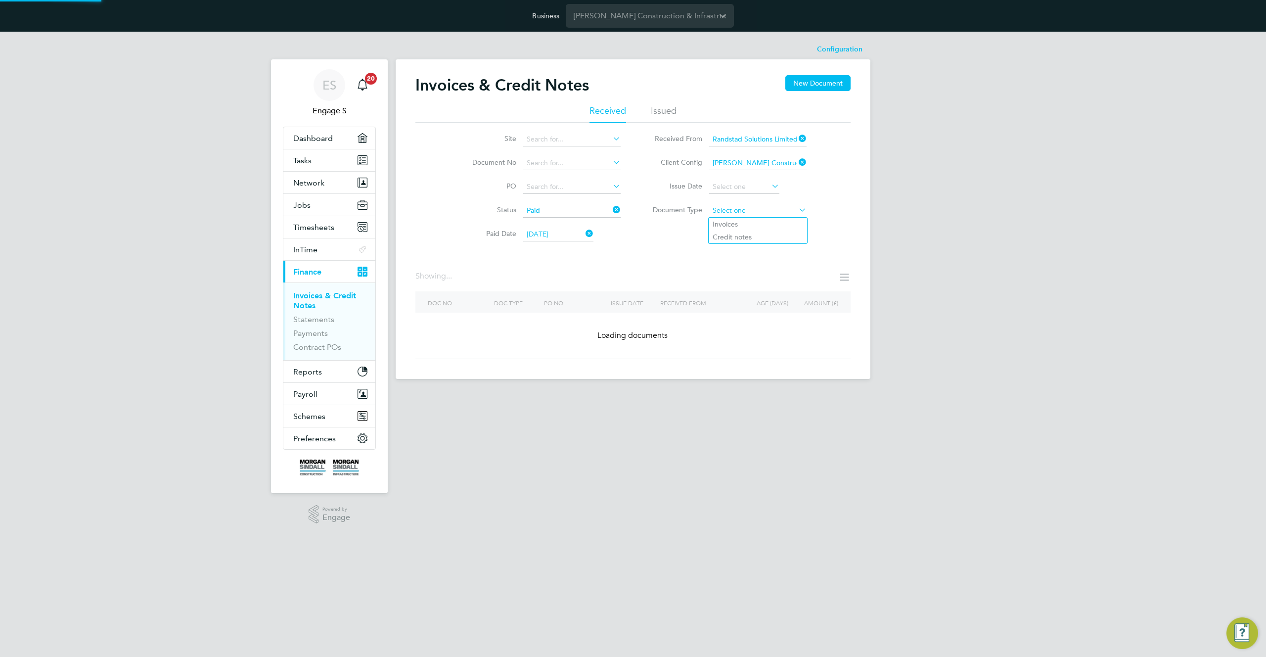
click at [756, 210] on input at bounding box center [757, 211] width 97 height 14
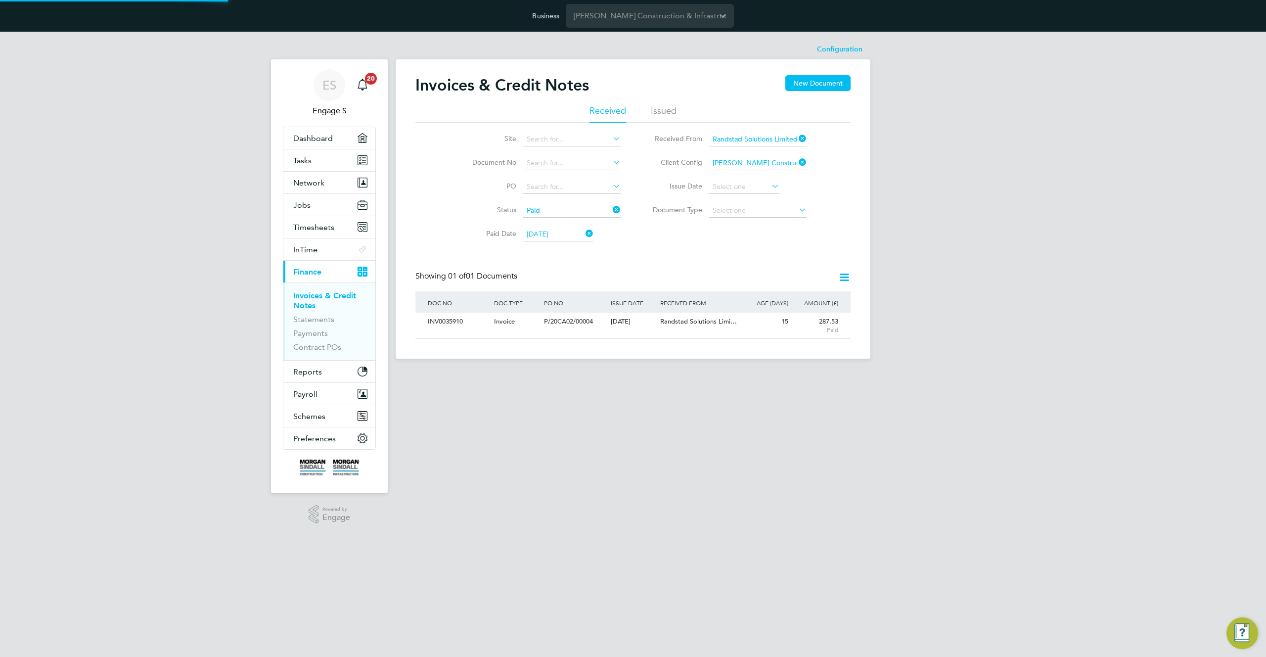
click at [742, 238] on li "Credit notes" at bounding box center [758, 236] width 98 height 13
type input "Credit notes"
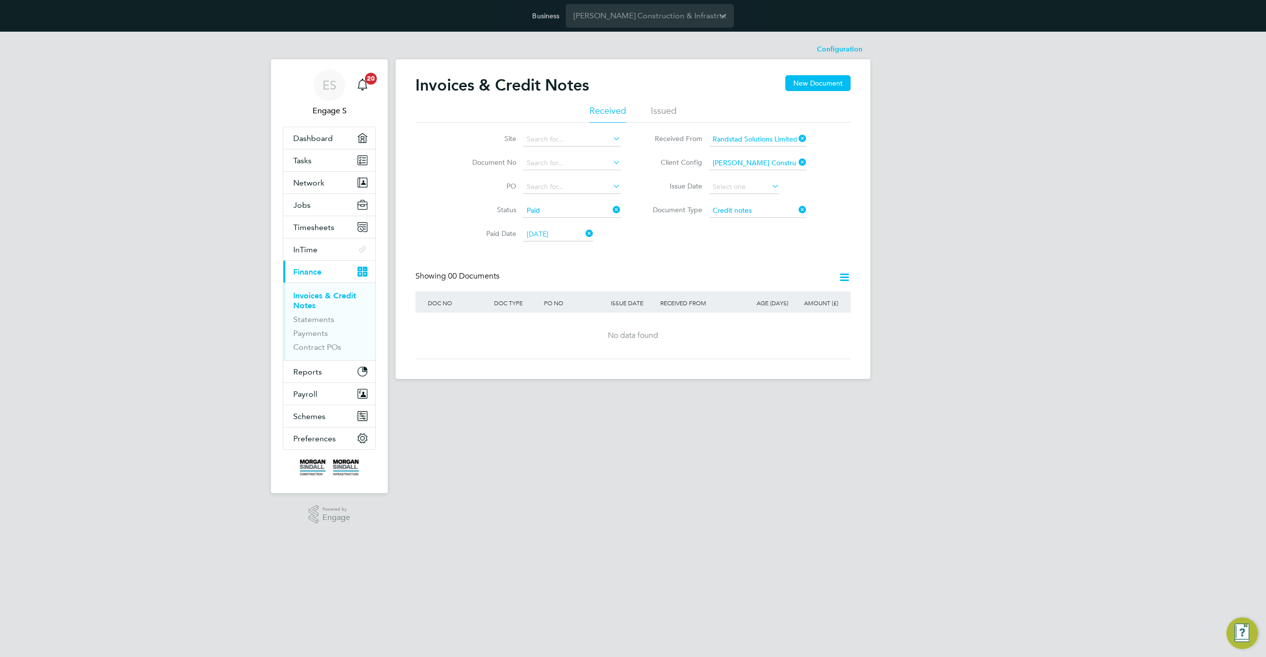
click at [846, 275] on icon at bounding box center [844, 277] width 12 height 12
click at [791, 300] on li "Download Invoices" at bounding box center [790, 301] width 120 height 14
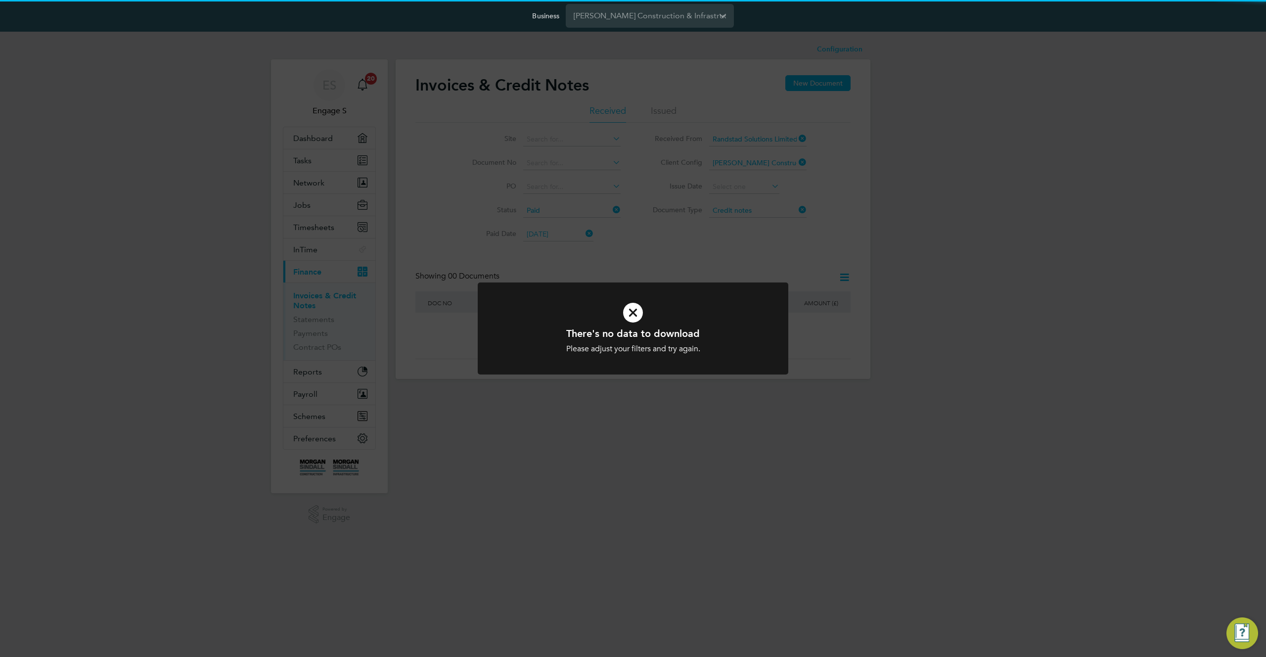
click at [823, 257] on div "There's no data to download Please adjust your filters and try again. Cancel Ok…" at bounding box center [633, 328] width 1266 height 657
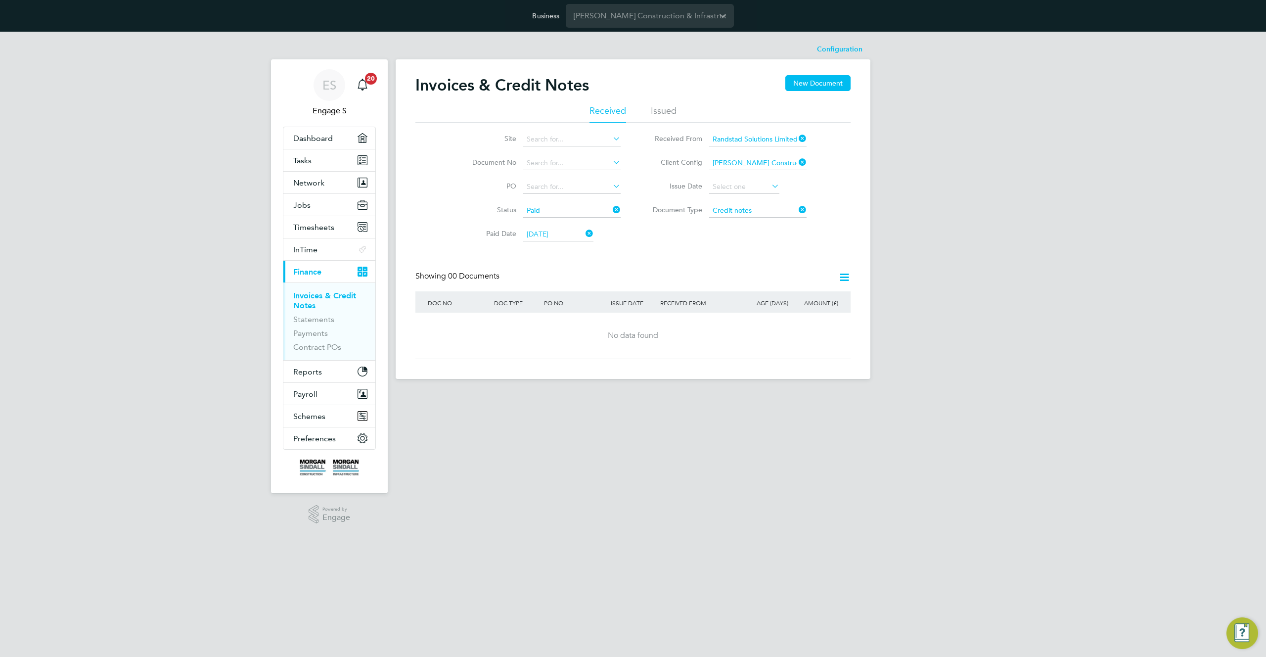
click at [845, 277] on icon at bounding box center [844, 277] width 12 height 12
click at [788, 312] on li "Download Credit Notes" at bounding box center [790, 315] width 120 height 14
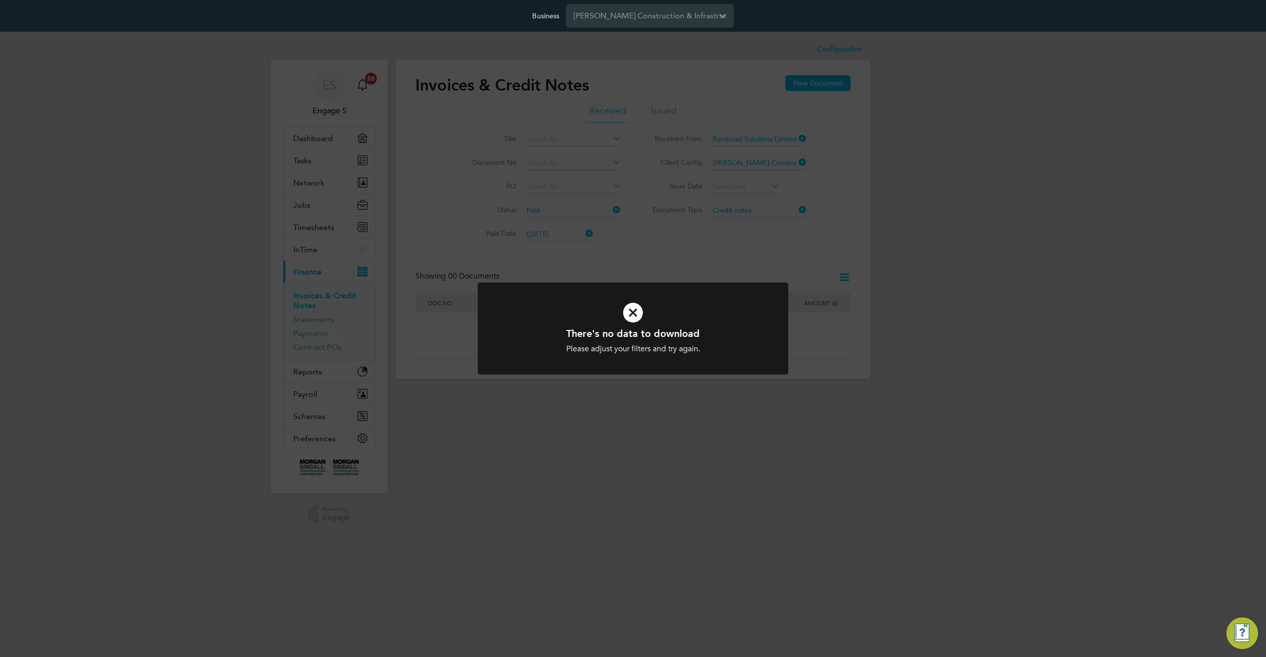
click at [873, 201] on div "There's no data to download Please adjust your filters and try again. Cancel Ok…" at bounding box center [633, 328] width 1266 height 657
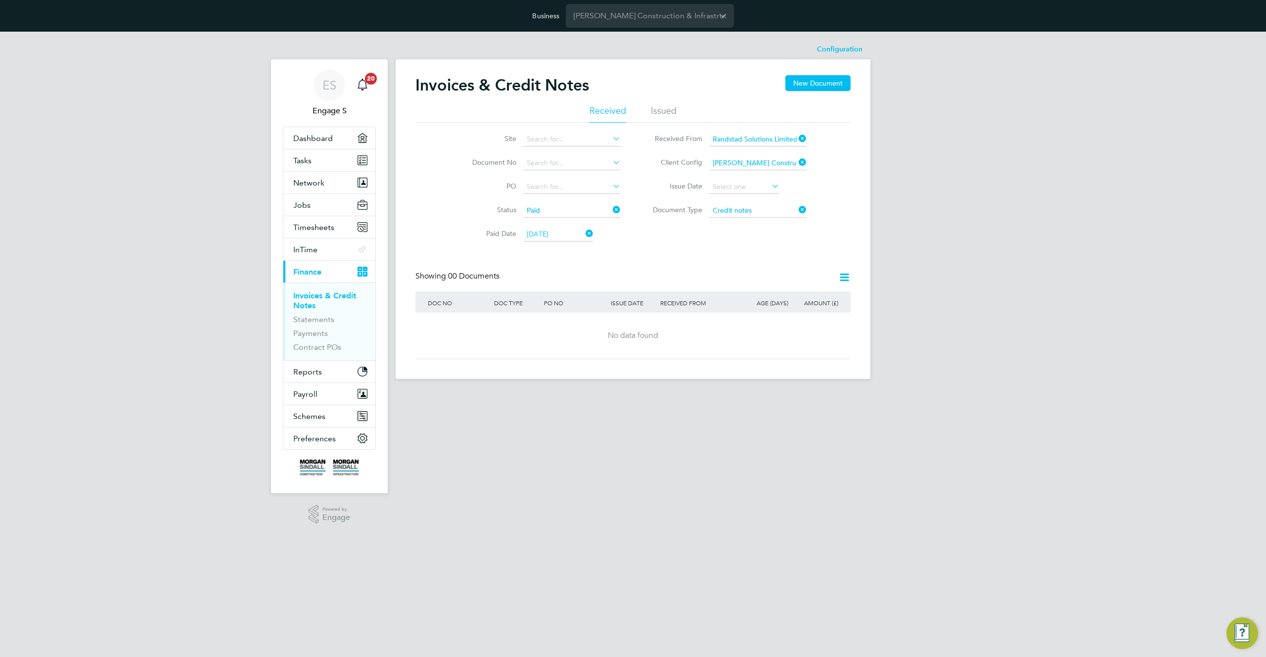
click at [584, 232] on icon at bounding box center [584, 234] width 0 height 14
click at [611, 207] on icon at bounding box center [611, 210] width 0 height 14
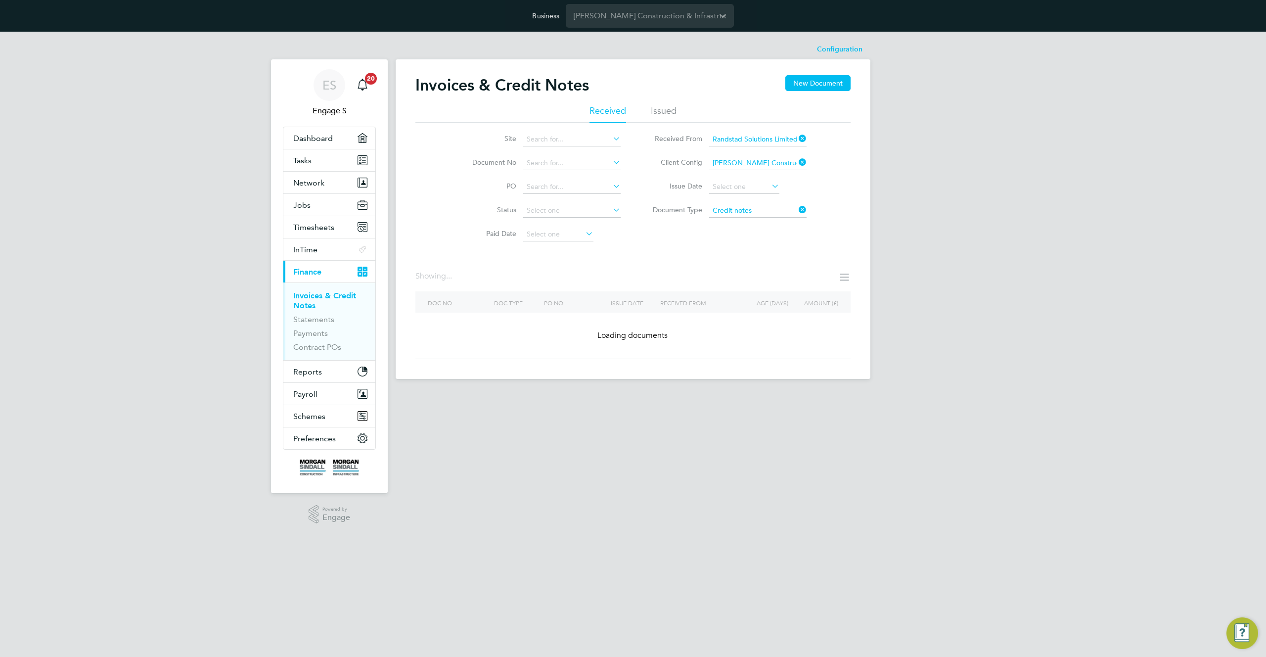
click at [797, 204] on icon at bounding box center [797, 210] width 0 height 14
click at [797, 160] on icon at bounding box center [797, 162] width 0 height 14
click at [797, 137] on icon at bounding box center [797, 139] width 0 height 14
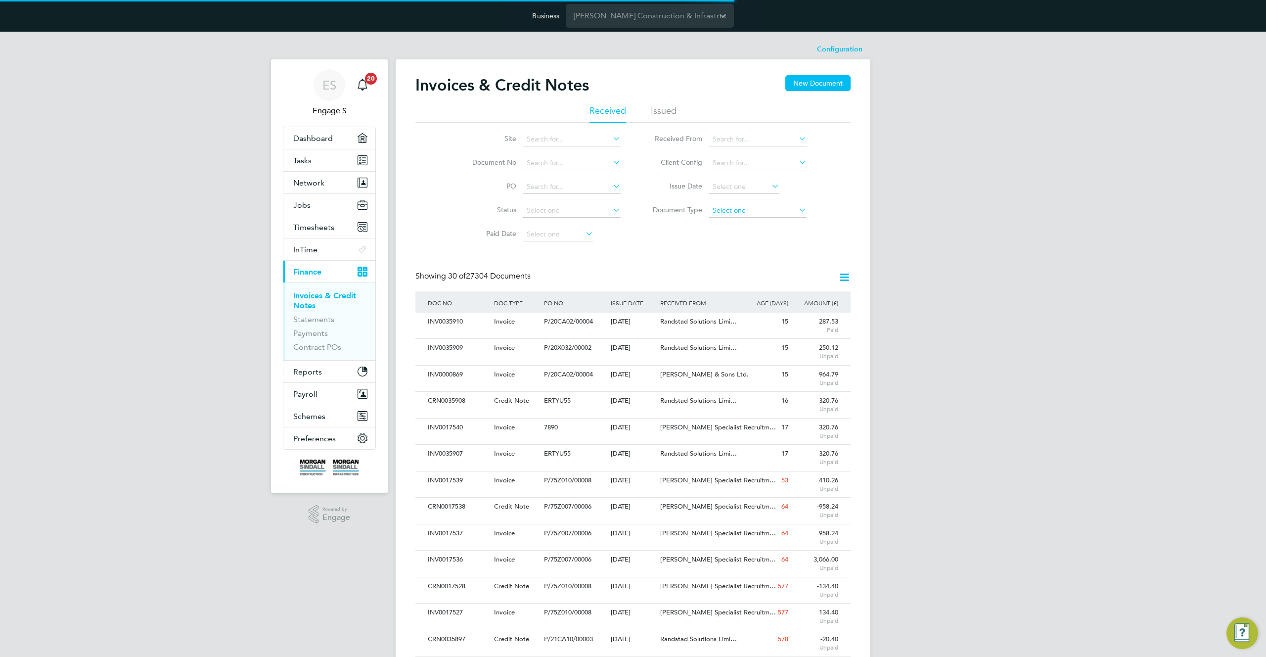
scroll to position [19, 67]
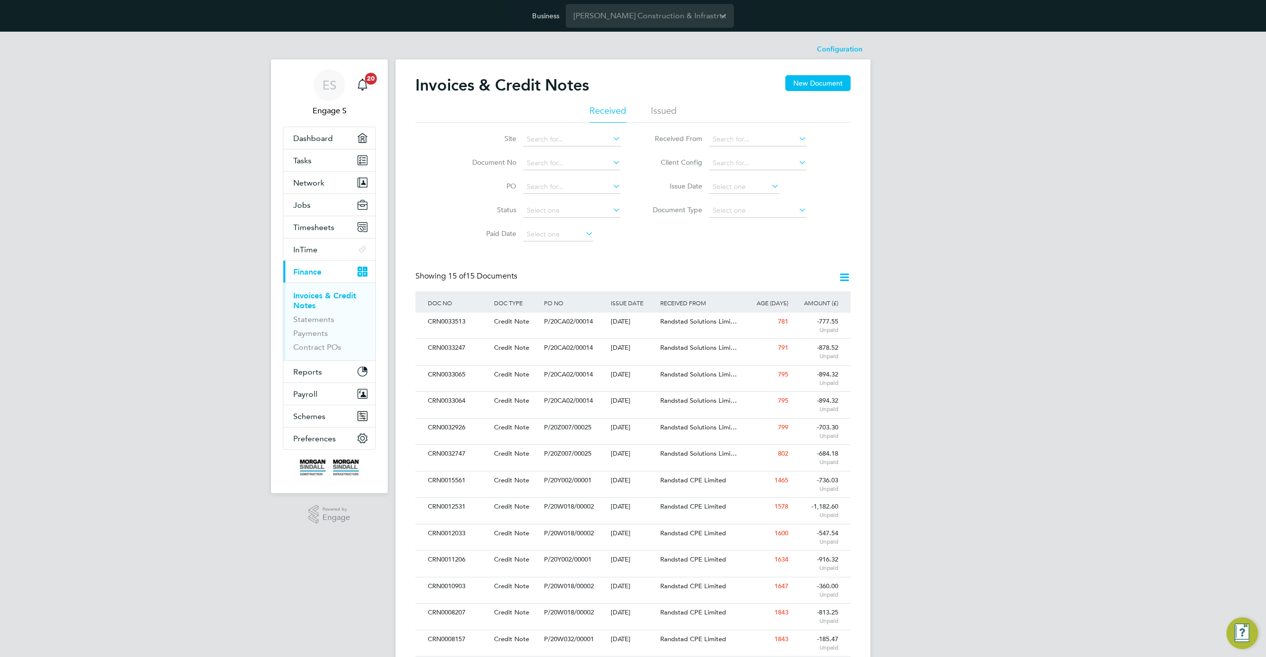
click at [621, 254] on div "Invoices & Credit Notes New Document Received Issued Site Document No PO Status…" at bounding box center [632, 392] width 435 height 634
drag, startPoint x: 476, startPoint y: 282, endPoint x: 617, endPoint y: 283, distance: 140.5
click at [617, 283] on div "Showing 15 of 15 Documents" at bounding box center [632, 281] width 435 height 20
click at [619, 276] on div "Showing 15 of 15 Documents" at bounding box center [632, 281] width 435 height 20
click at [743, 202] on li "Document Type" at bounding box center [726, 211] width 186 height 24
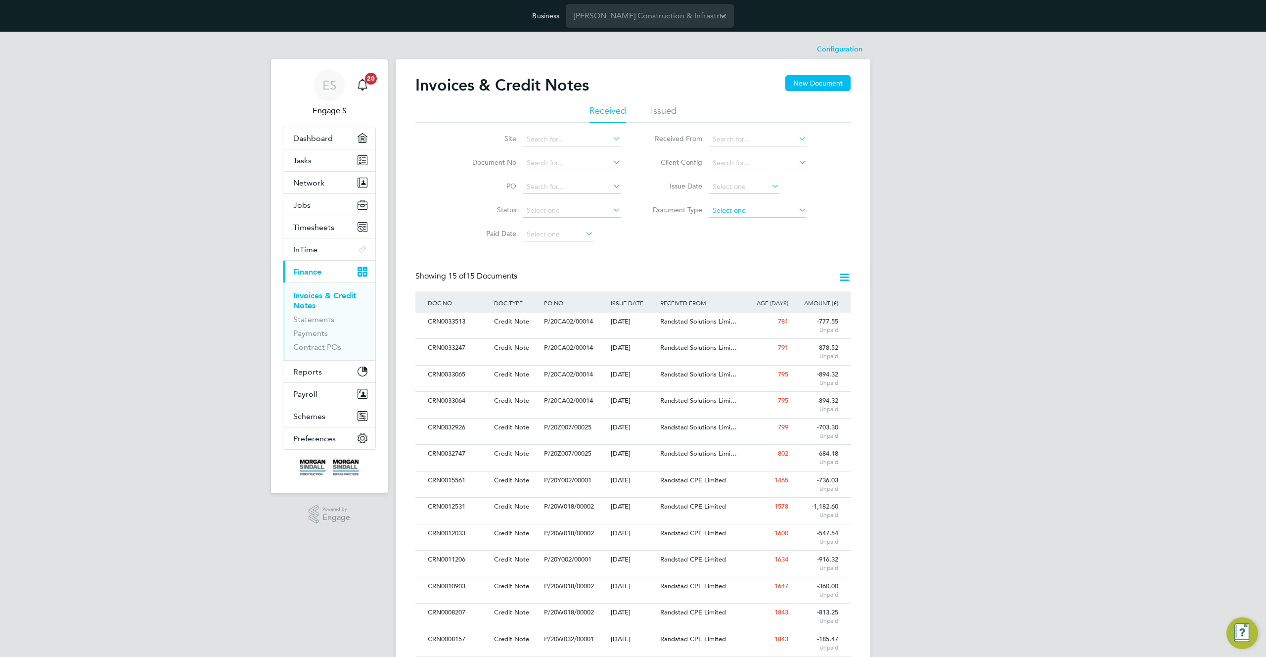
click at [741, 210] on input at bounding box center [757, 211] width 97 height 14
click at [728, 220] on li "Invoices" at bounding box center [758, 224] width 98 height 13
type input "Invoices"
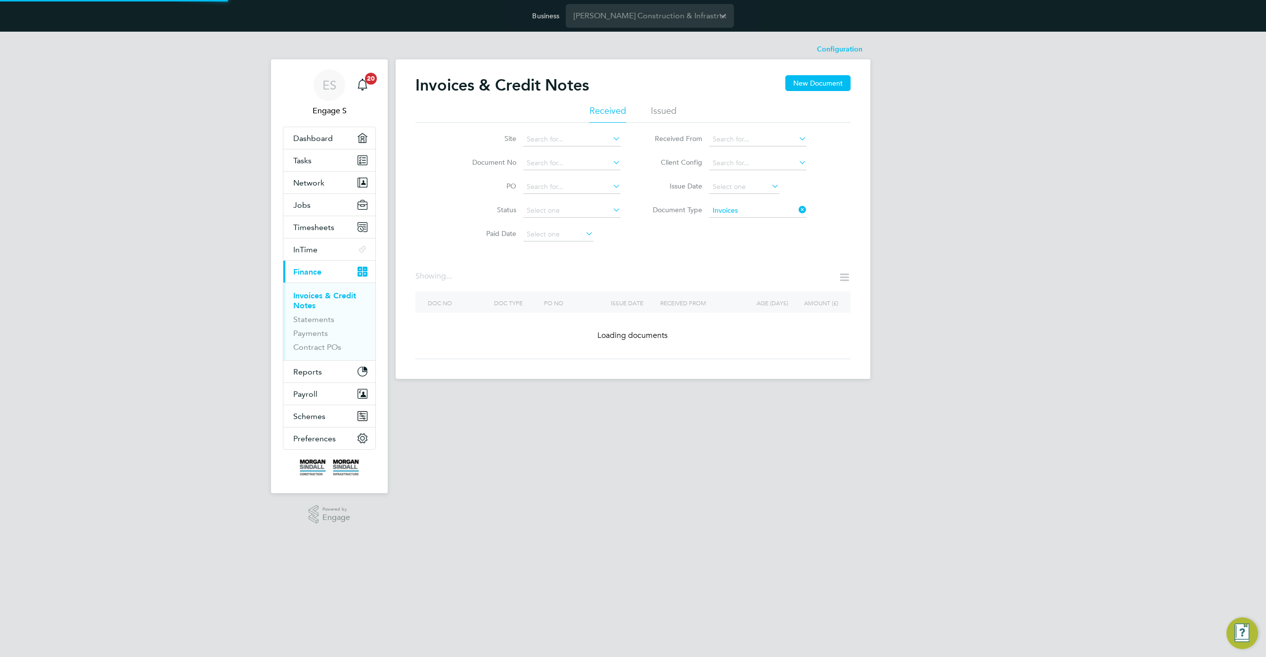
click at [797, 208] on icon at bounding box center [797, 210] width 0 height 14
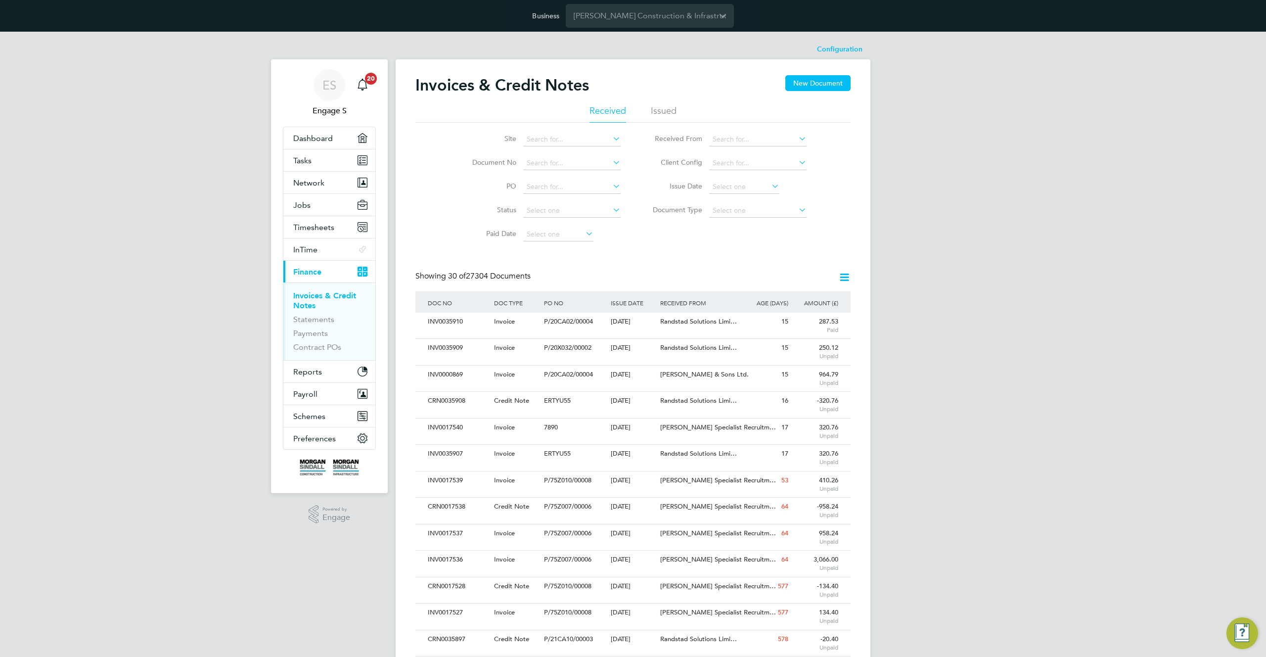
click at [848, 275] on icon at bounding box center [844, 277] width 12 height 12
click at [644, 240] on div "Site Document No PO Status Paid Date Issued To Received From Client Config Issu…" at bounding box center [632, 185] width 435 height 124
click at [589, 320] on span "P/20CA02/00004" at bounding box center [568, 321] width 49 height 8
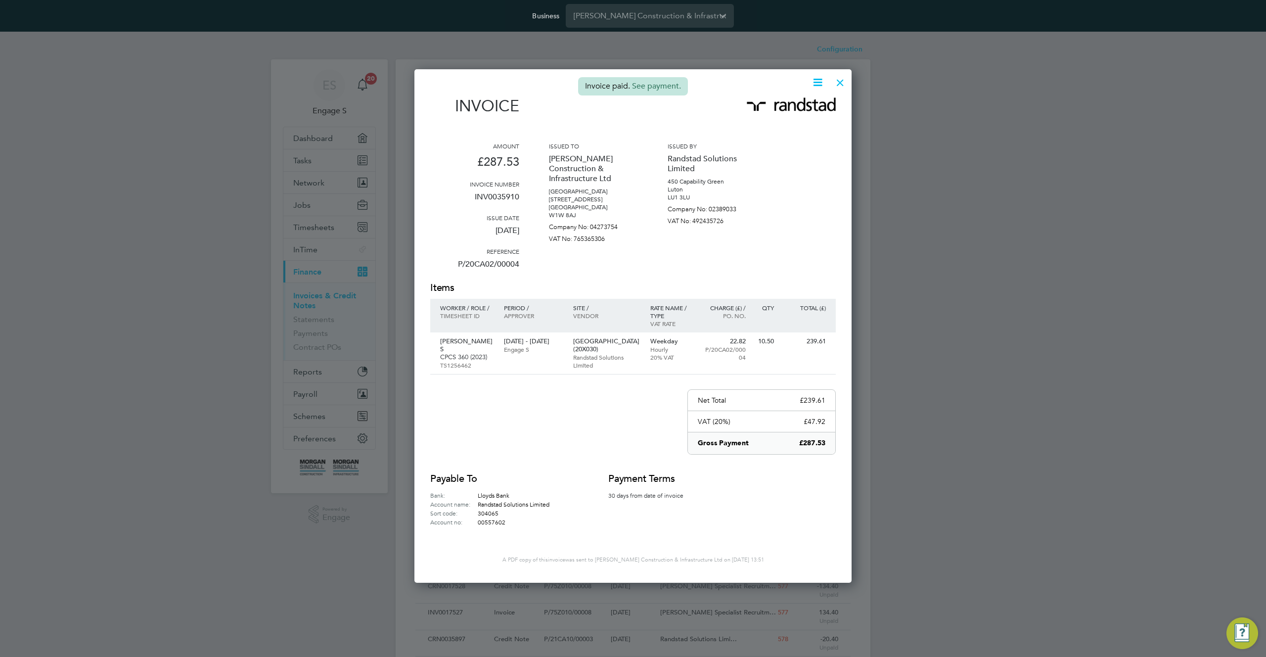
click at [814, 84] on icon at bounding box center [818, 82] width 12 height 12
click at [794, 103] on li "Download Invoice" at bounding box center [788, 106] width 68 height 14
click at [1043, 19] on div "Business Morgan Sindall Construction & Infrastructure Ltd" at bounding box center [633, 16] width 1266 height 32
click at [792, 91] on div "Invoice paid. See payment." at bounding box center [632, 86] width 437 height 18
click at [656, 82] on span "Invoice paid. See payment." at bounding box center [633, 86] width 110 height 18
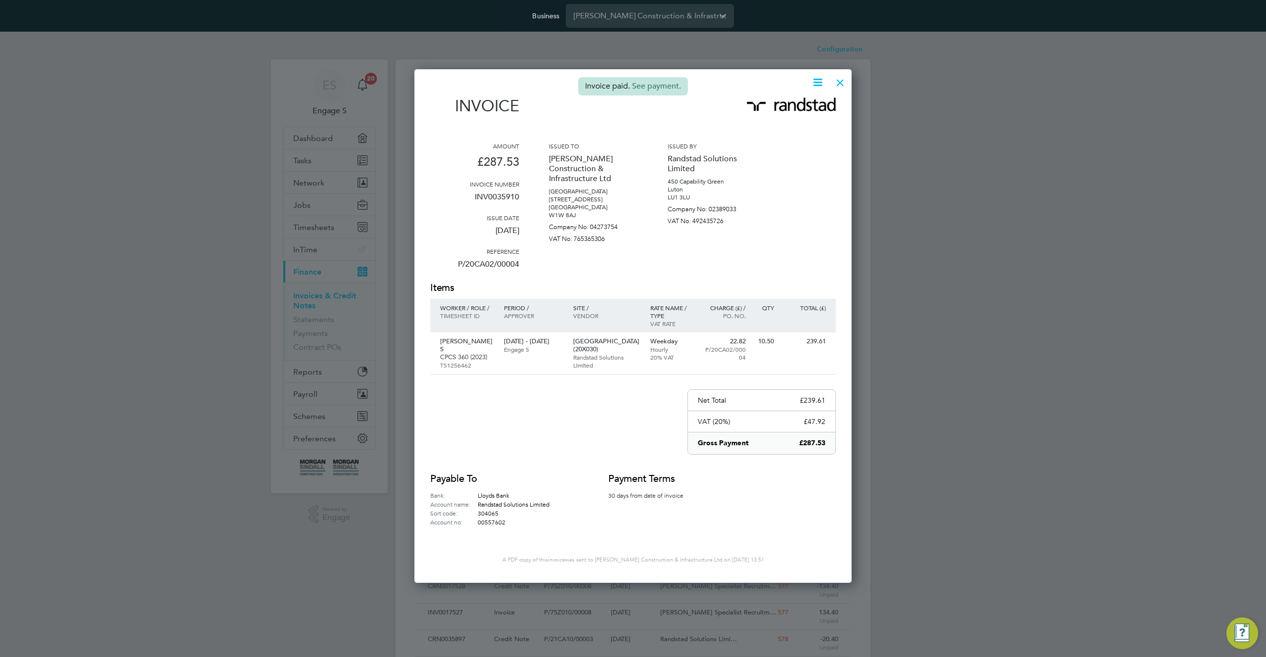
drag, startPoint x: 611, startPoint y: 84, endPoint x: 677, endPoint y: 85, distance: 65.3
click at [612, 84] on span "Invoice paid." at bounding box center [607, 86] width 45 height 10
drag, startPoint x: 681, startPoint y: 84, endPoint x: 576, endPoint y: 117, distance: 109.3
click at [680, 84] on link "See payment." at bounding box center [656, 86] width 49 height 10
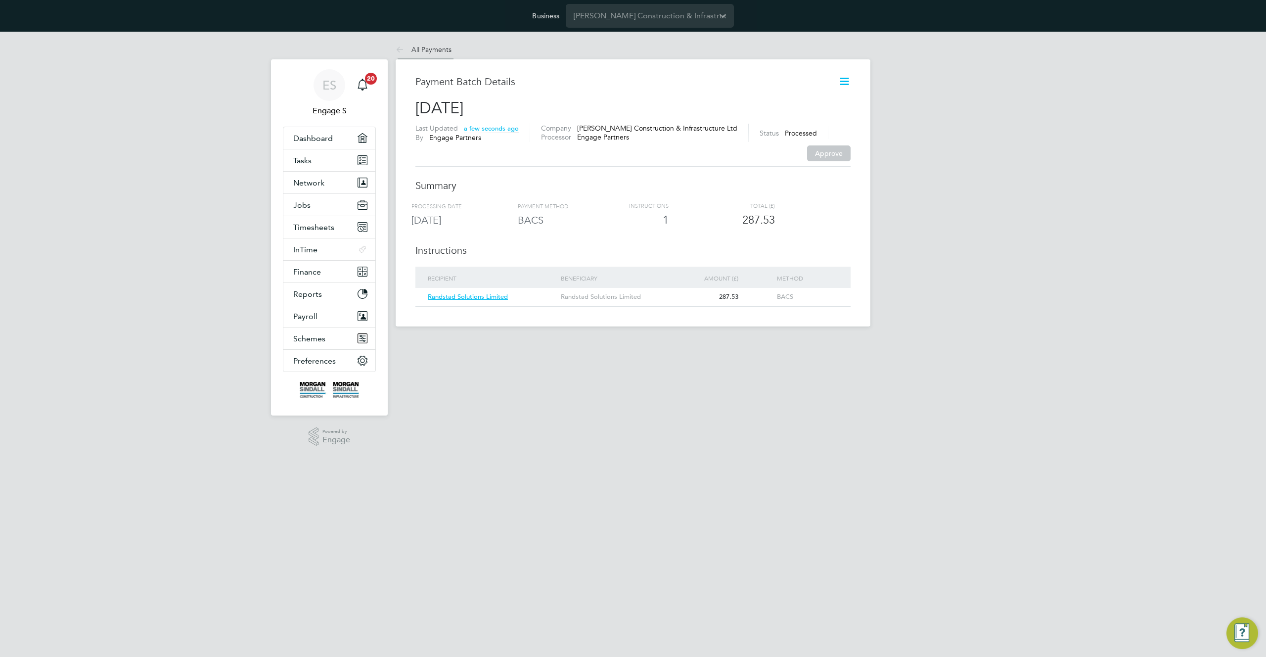
click at [429, 46] on link "All Payments" at bounding box center [424, 49] width 56 height 9
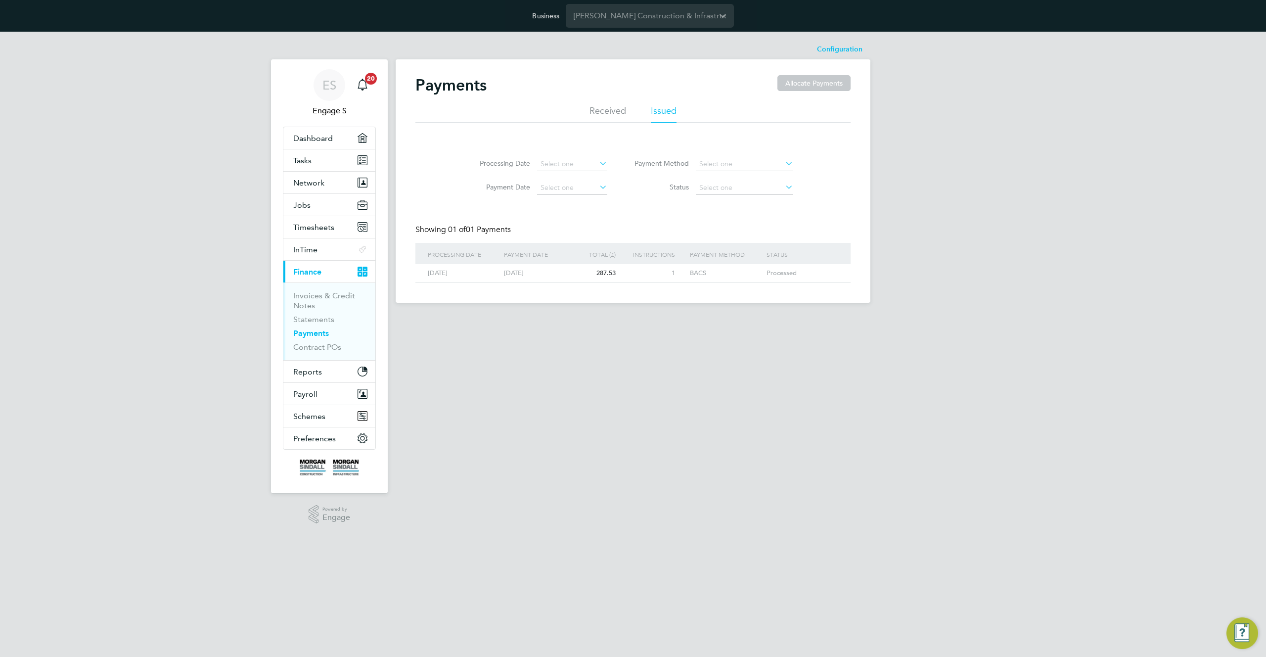
click at [442, 85] on h2 "Payments" at bounding box center [450, 85] width 71 height 20
click at [437, 86] on h2 "Payments" at bounding box center [450, 85] width 71 height 20
click at [319, 227] on span "Timesheets" at bounding box center [313, 227] width 41 height 9
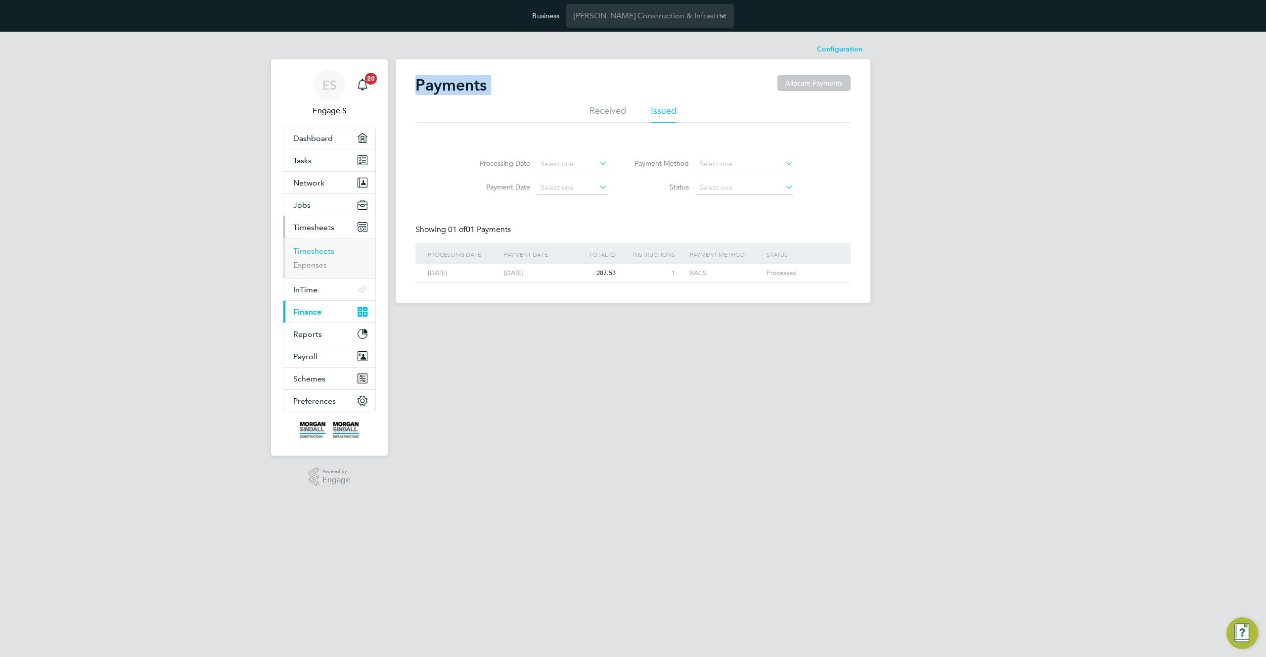
click at [322, 250] on link "Timesheets" at bounding box center [313, 250] width 41 height 9
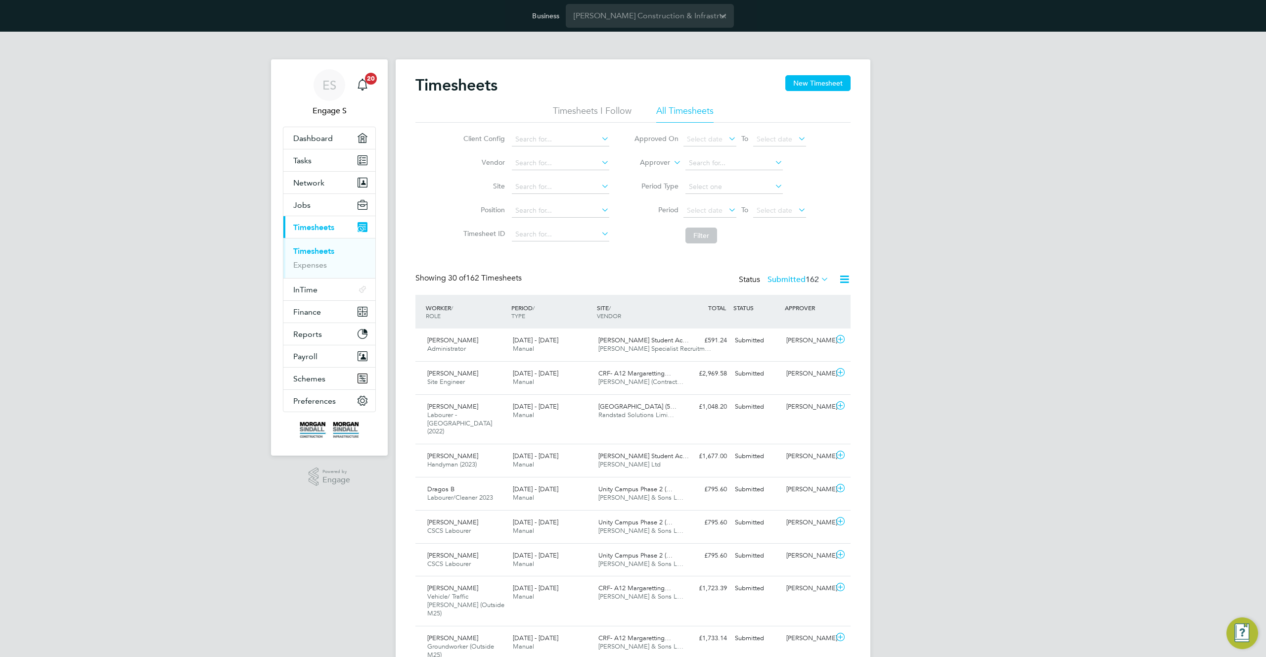
scroll to position [25, 86]
click at [318, 315] on span "Finance" at bounding box center [307, 311] width 28 height 9
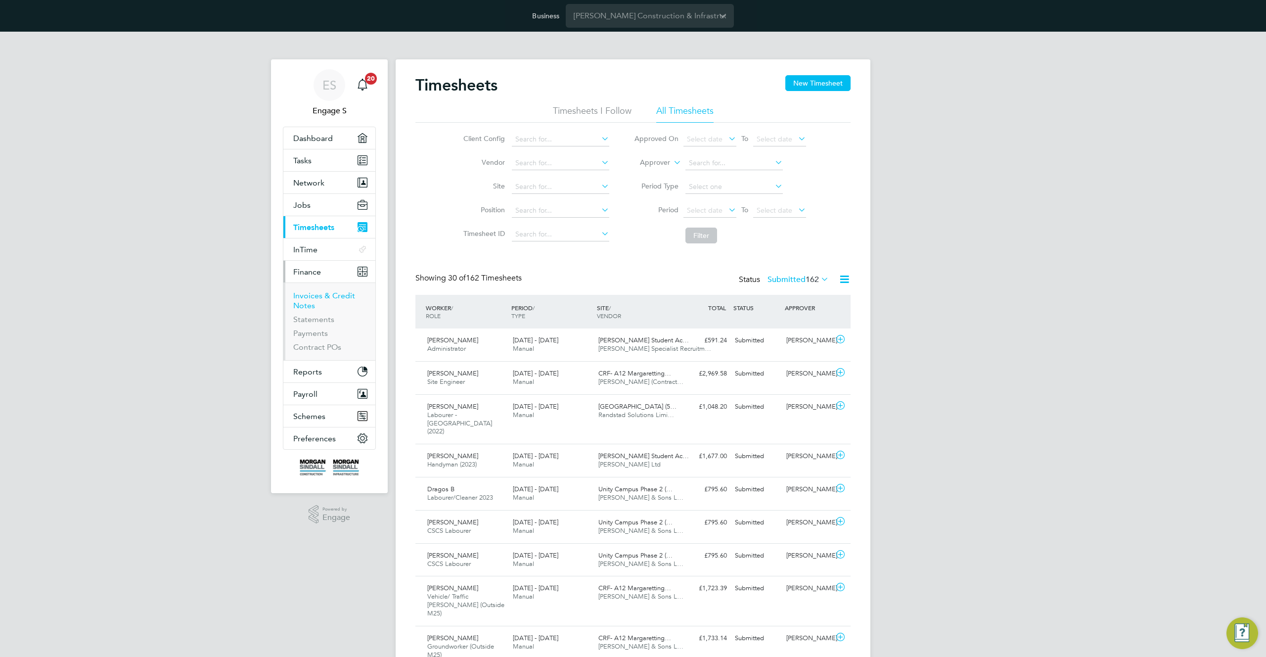
click at [321, 296] on link "Invoices & Credit Notes" at bounding box center [324, 300] width 62 height 19
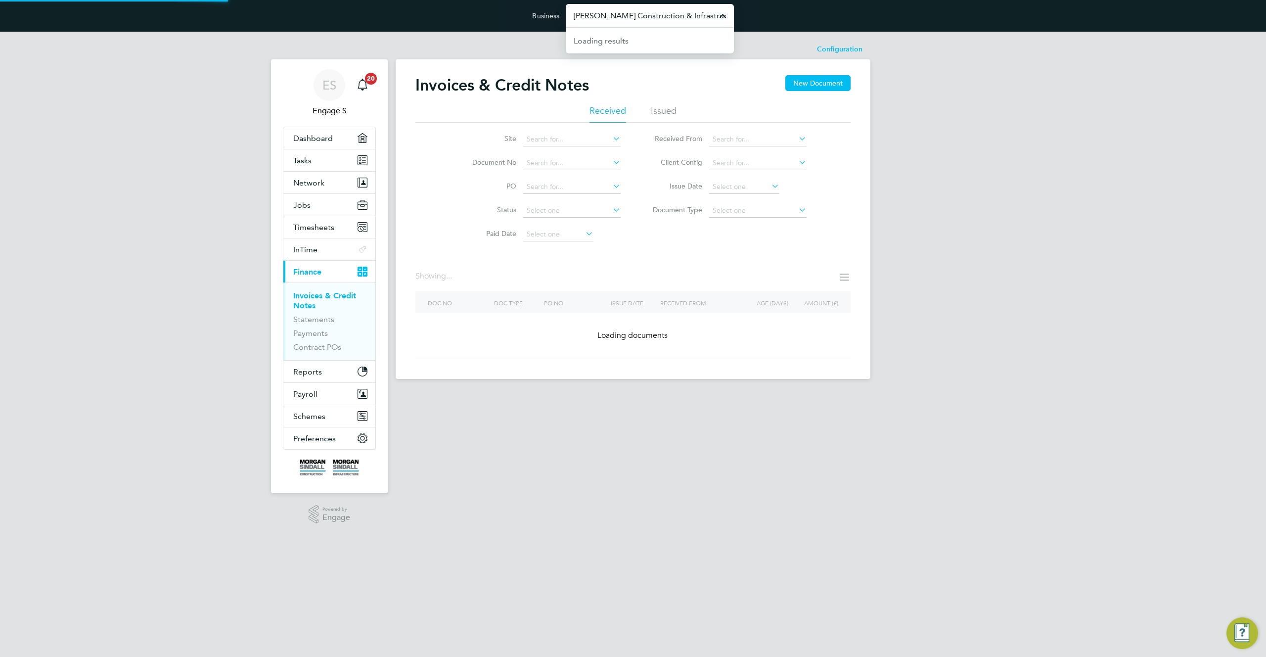
click at [631, 18] on input "Morgan Sindall Construction & Infrastructure Ltd" at bounding box center [650, 15] width 168 height 23
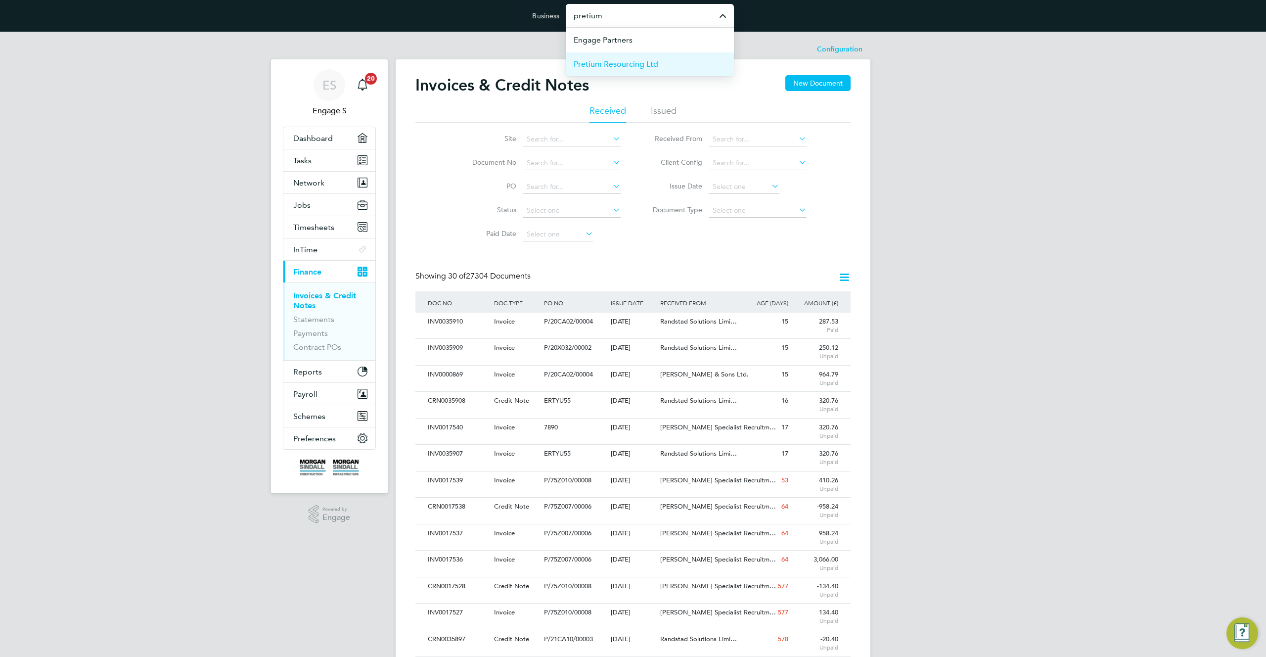
click at [668, 56] on li "Pretium Resourcing Ltd" at bounding box center [650, 64] width 168 height 24
type input "Pretium Resourcing Ltd"
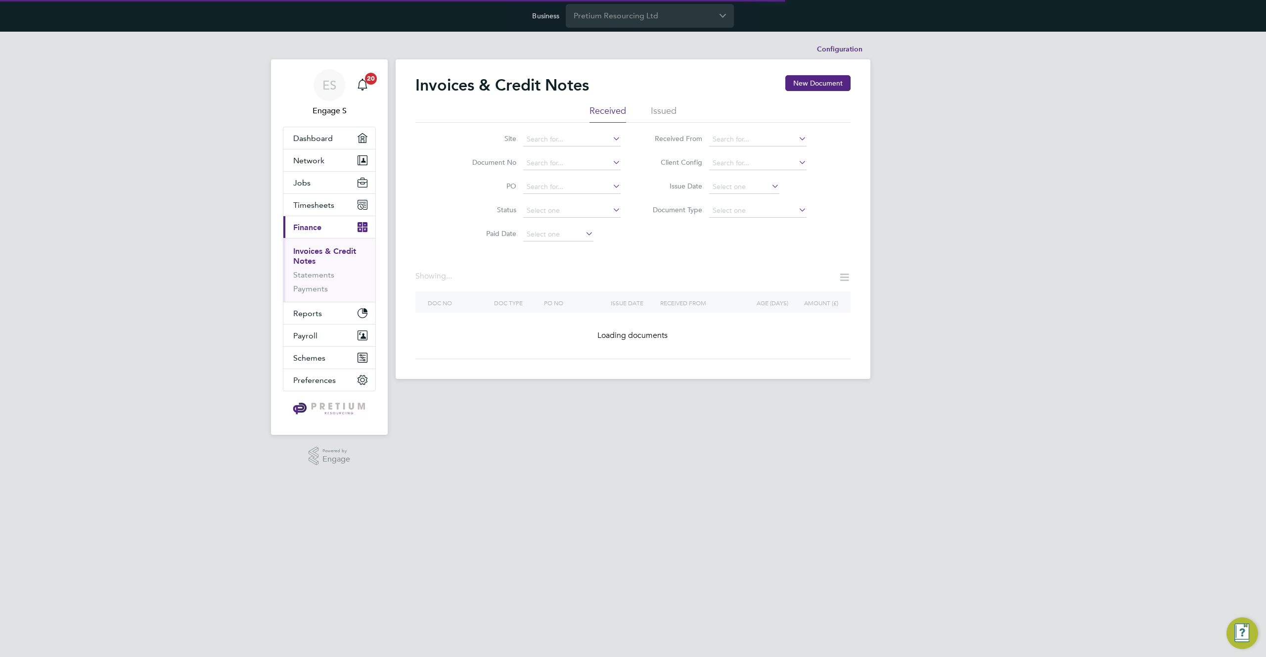
click at [668, 112] on li "Issued" at bounding box center [664, 114] width 26 height 18
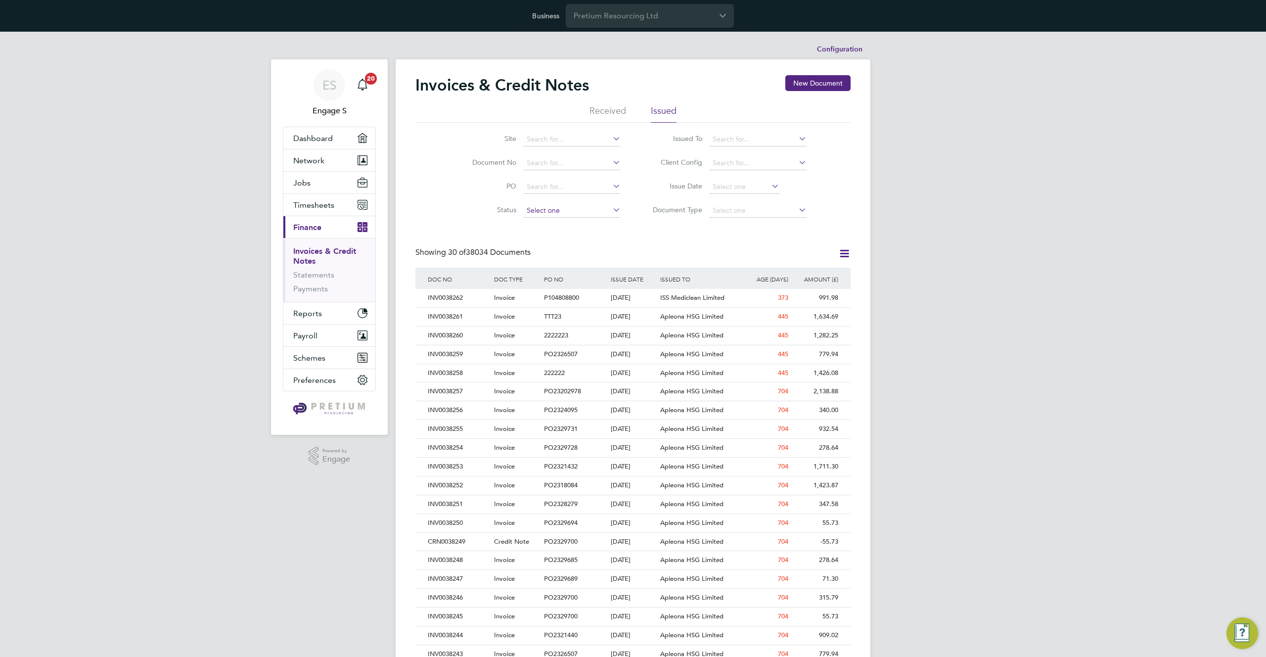
click at [554, 214] on input at bounding box center [571, 211] width 97 height 14
click at [548, 236] on li "Unpaid" at bounding box center [572, 236] width 98 height 13
type input "Unpaid"
click at [749, 164] on input at bounding box center [757, 163] width 97 height 14
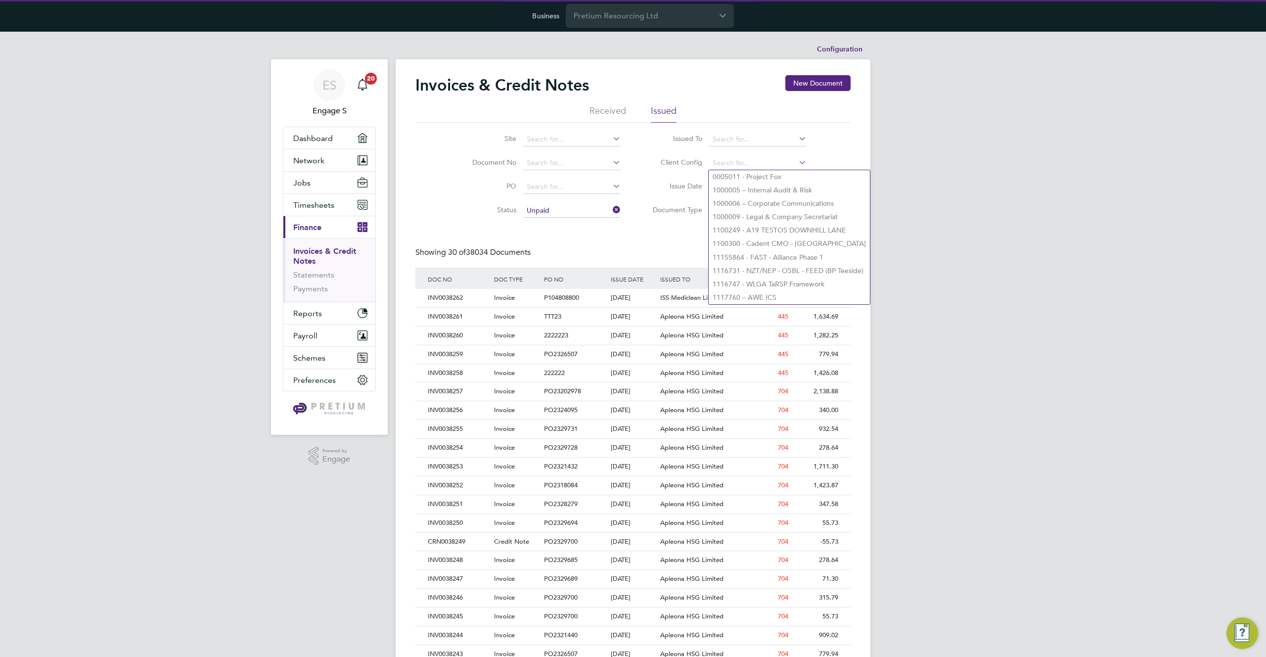
click at [744, 186] on li "1000005 – Internal Audit & Risk" at bounding box center [789, 189] width 161 height 13
type input "1000005 – Internal Audit & Risk"
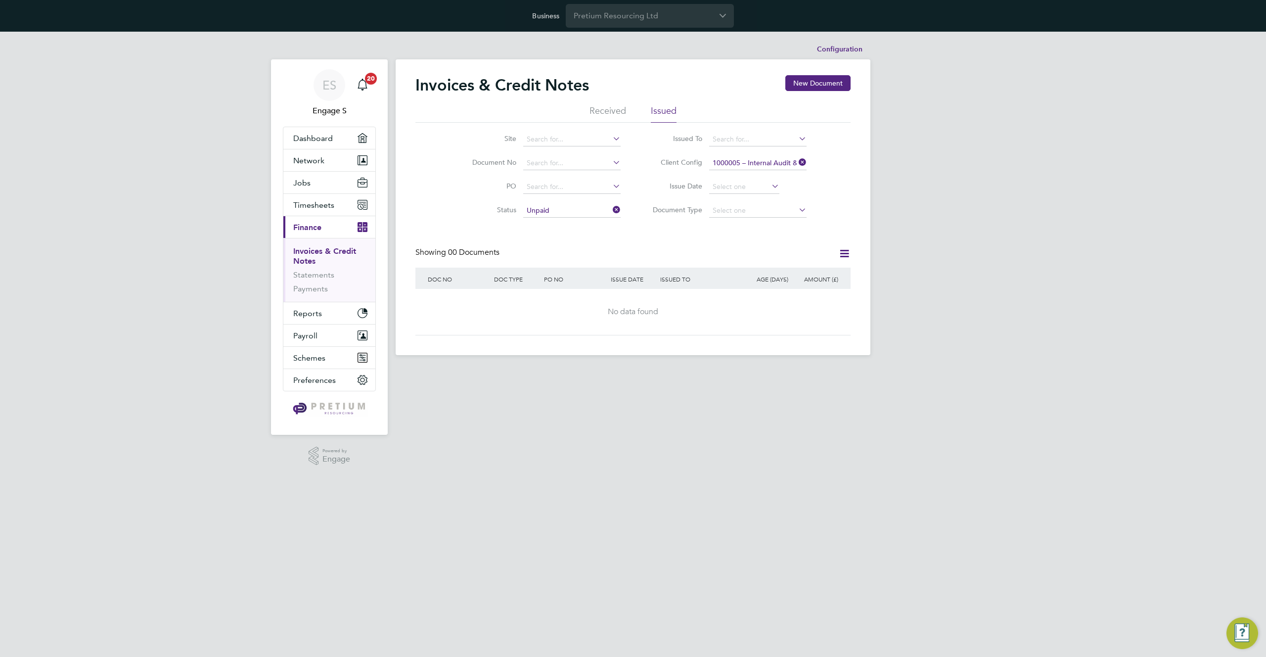
click at [797, 162] on icon at bounding box center [797, 162] width 0 height 14
click at [797, 142] on icon at bounding box center [797, 139] width 0 height 14
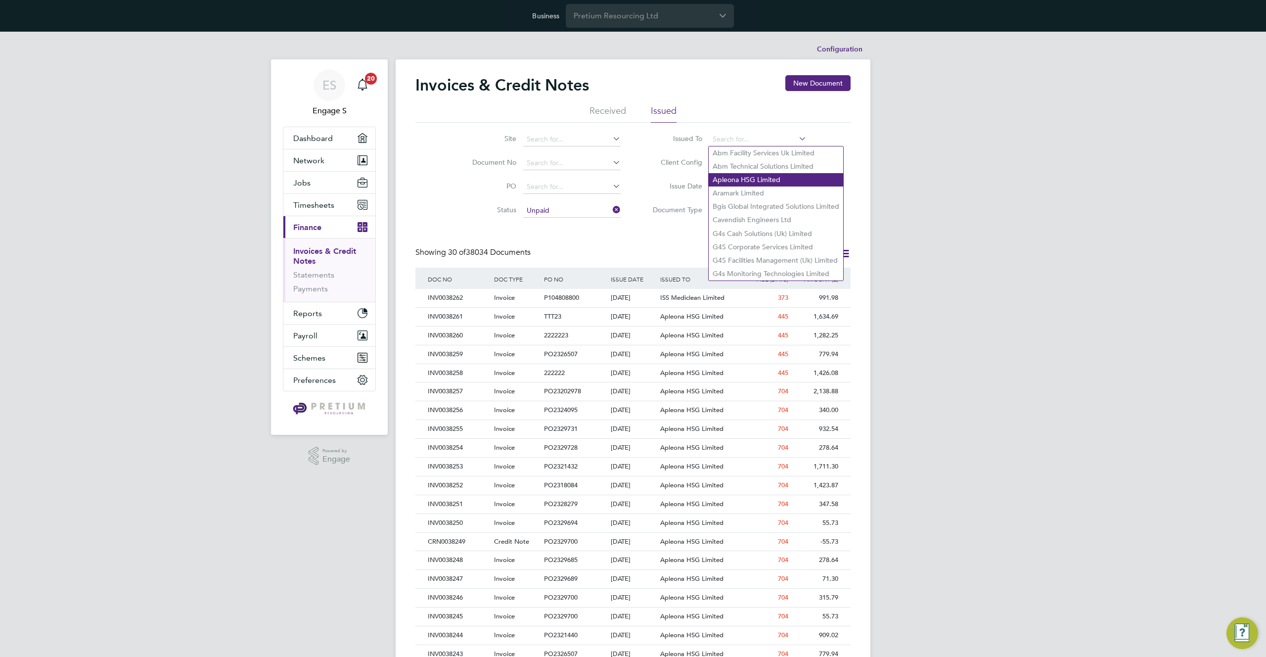
click at [765, 178] on li "Apleona HSG Limited" at bounding box center [776, 179] width 135 height 13
type input "Apleona HSG Limited"
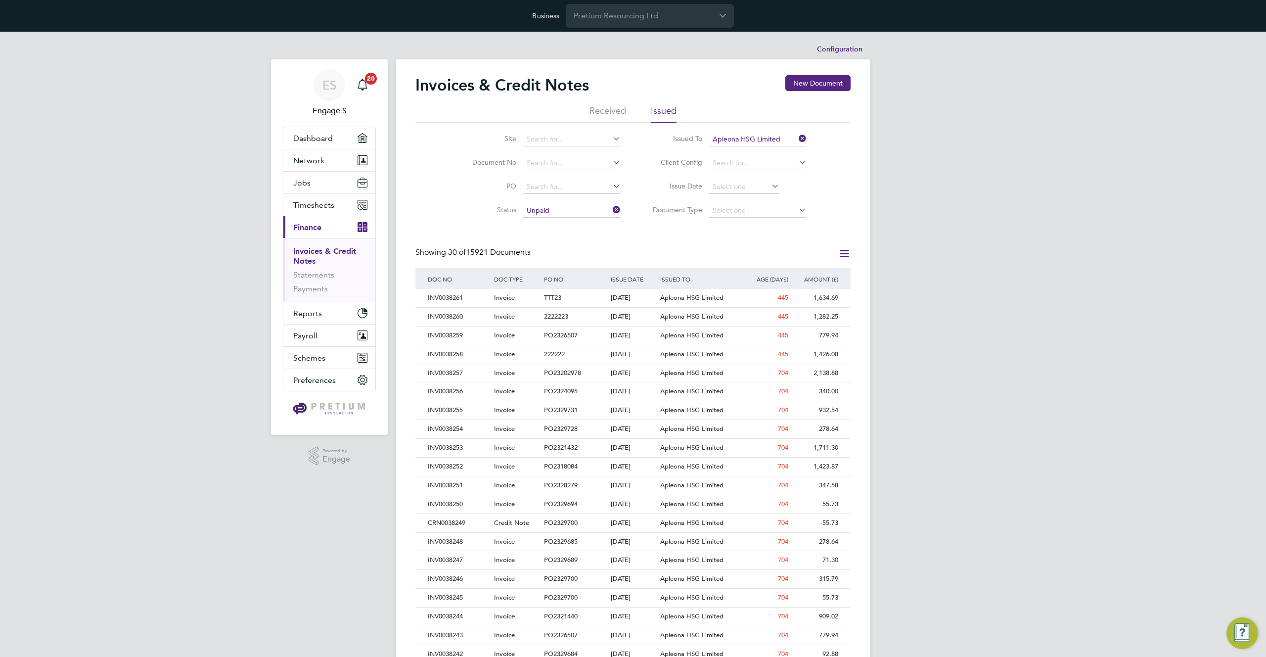
click at [638, 234] on div "Invoices & Credit Notes New Document Received Issued Site Document No PO Status…" at bounding box center [632, 472] width 435 height 795
click at [750, 214] on input at bounding box center [757, 211] width 97 height 14
click at [738, 234] on li "Credit notes" at bounding box center [758, 236] width 98 height 13
type input "Credit notes"
click at [754, 167] on input at bounding box center [757, 163] width 97 height 14
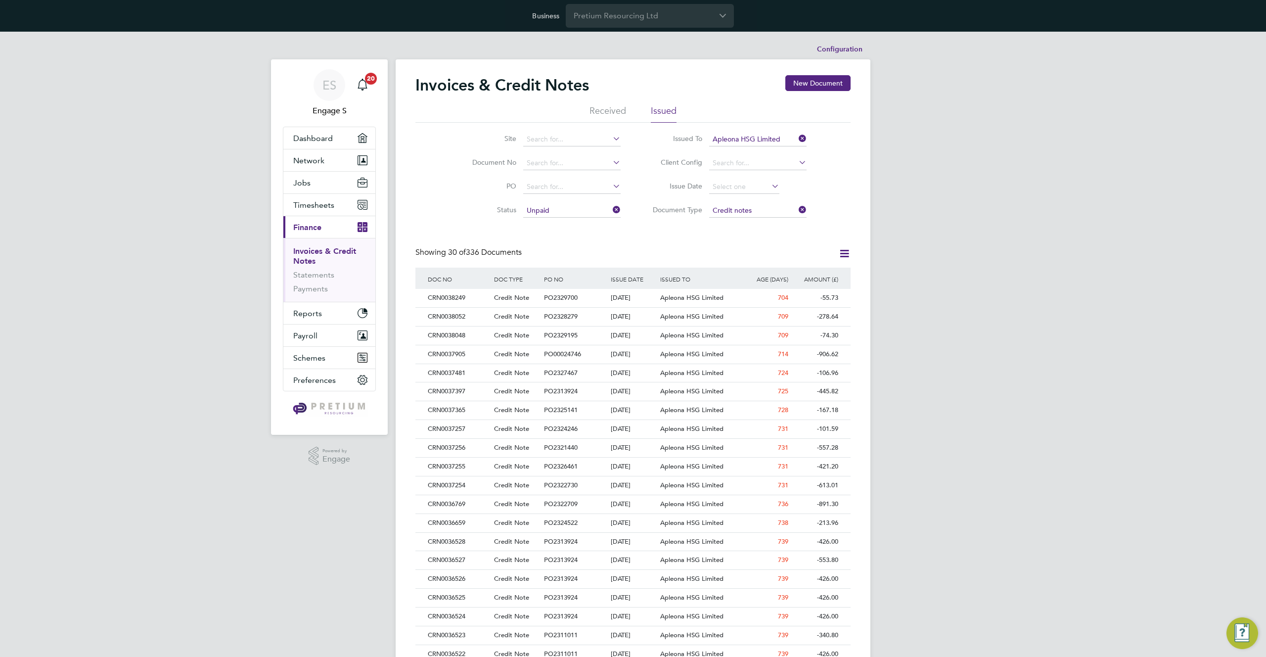
click at [755, 176] on li "Apleona - Pretium" at bounding box center [766, 176] width 114 height 13
type input "Apleona - Pretium"
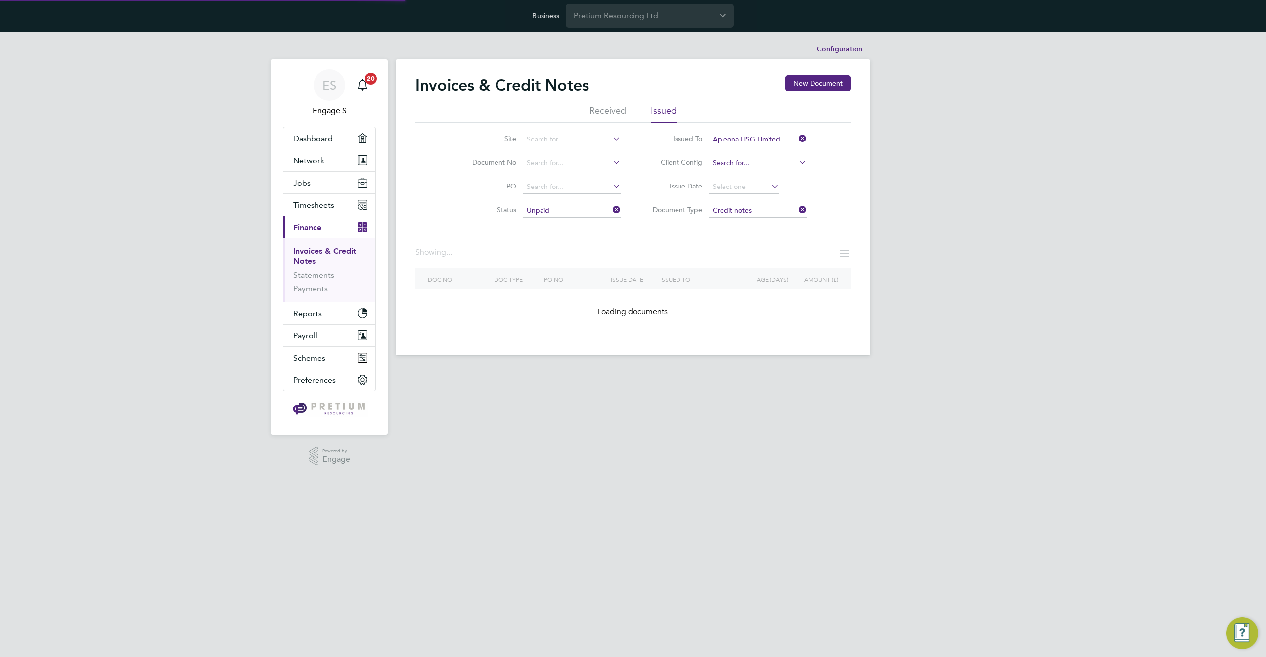
click at [768, 167] on input at bounding box center [757, 163] width 97 height 14
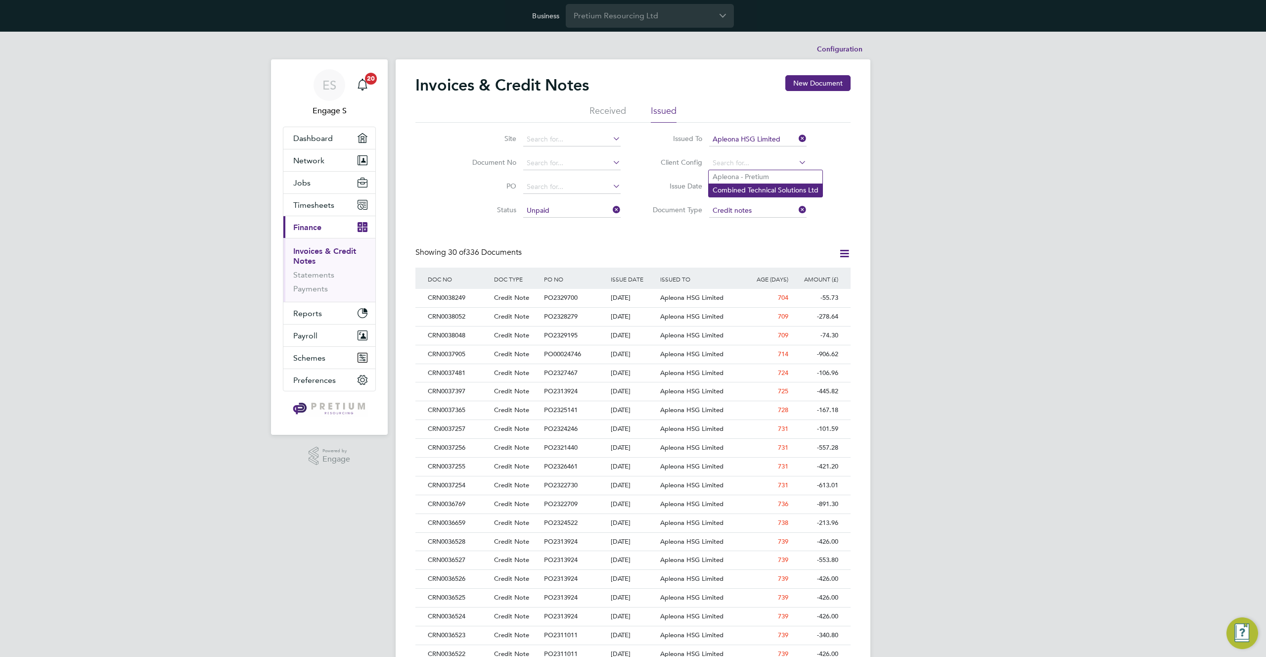
click at [769, 188] on li "Combined Technical Solutions Ltd" at bounding box center [766, 189] width 114 height 13
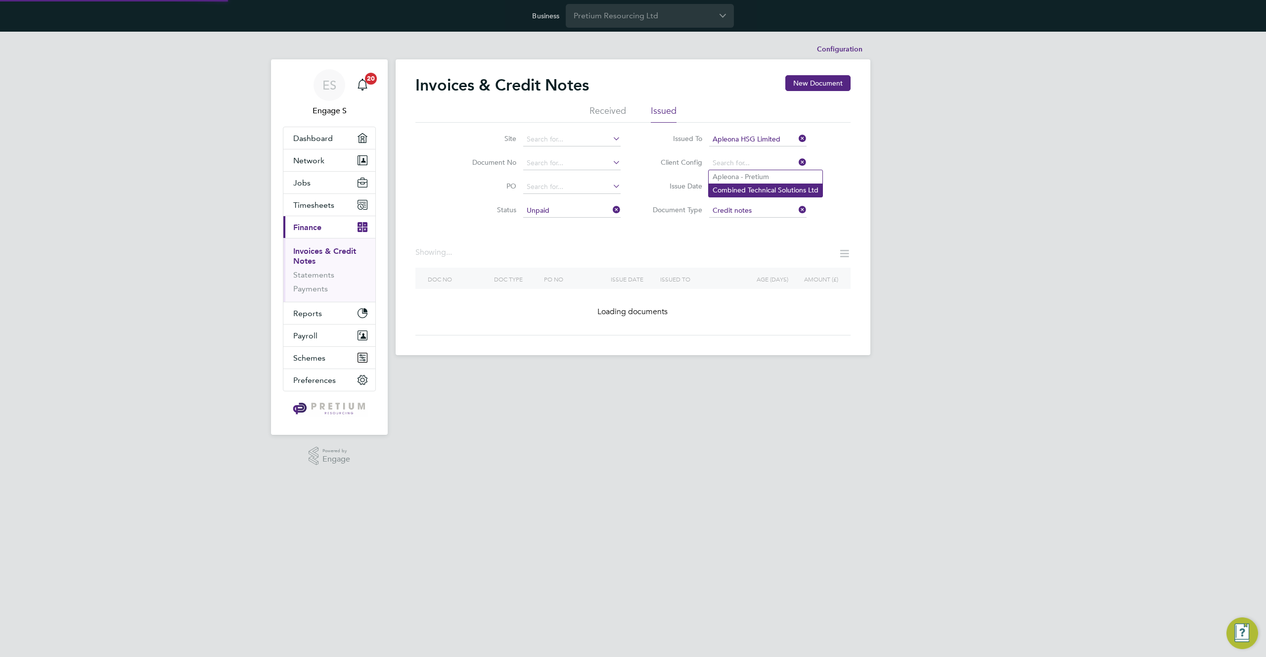
type input "Combined Technical Solutions Ltd"
click at [766, 163] on input at bounding box center [757, 163] width 97 height 14
click at [762, 174] on li "Apleona - Pretium" at bounding box center [766, 176] width 114 height 13
type input "Apleona - Pretium"
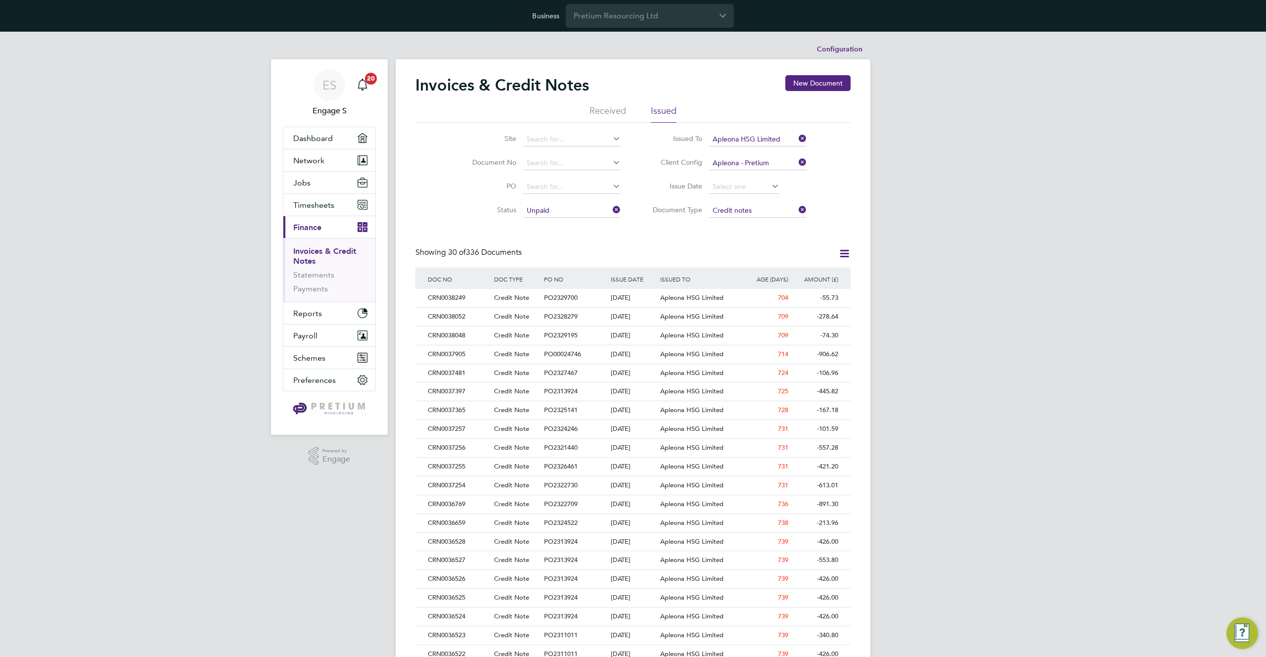
click at [851, 253] on div "Invoices & Credit Notes New Document Received Issued Site Document No PO Status…" at bounding box center [633, 479] width 475 height 841
click at [841, 252] on icon at bounding box center [844, 253] width 12 height 12
click at [792, 275] on li "Download Invoices" at bounding box center [799, 277] width 99 height 14
click at [551, 268] on div "PO NO" at bounding box center [575, 279] width 66 height 23
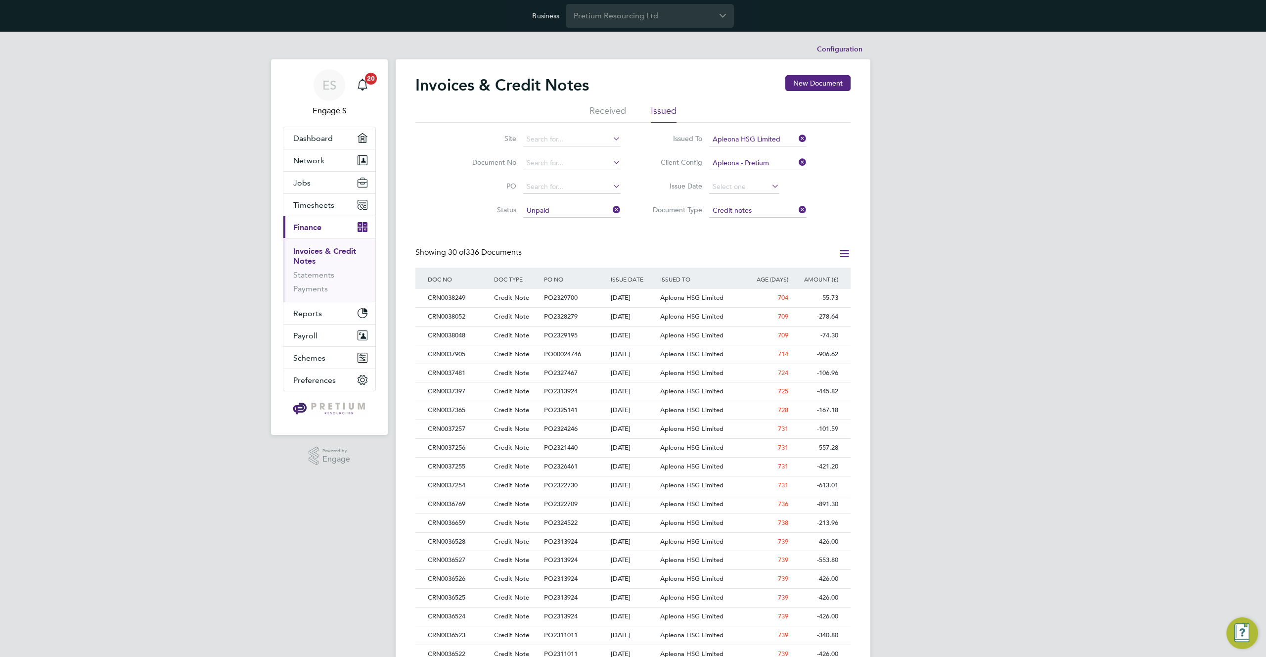
click at [1062, 324] on div "ES Engage S Notifications 20 Applications: Dashboard Network Team Members Busin…" at bounding box center [633, 474] width 1266 height 884
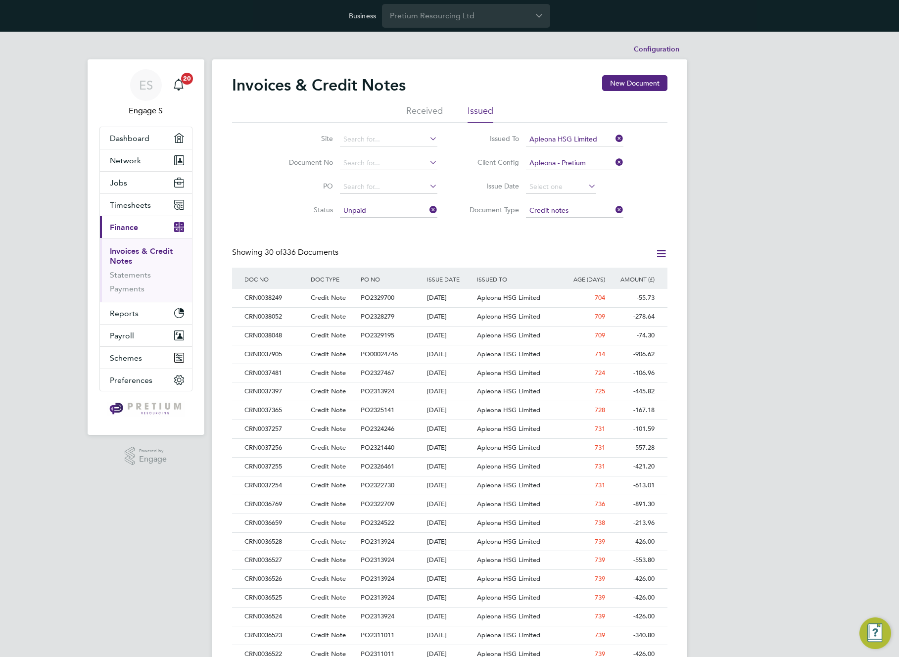
click at [660, 247] on icon at bounding box center [661, 253] width 12 height 12
click at [590, 276] on li "Download Invoices" at bounding box center [615, 277] width 99 height 14
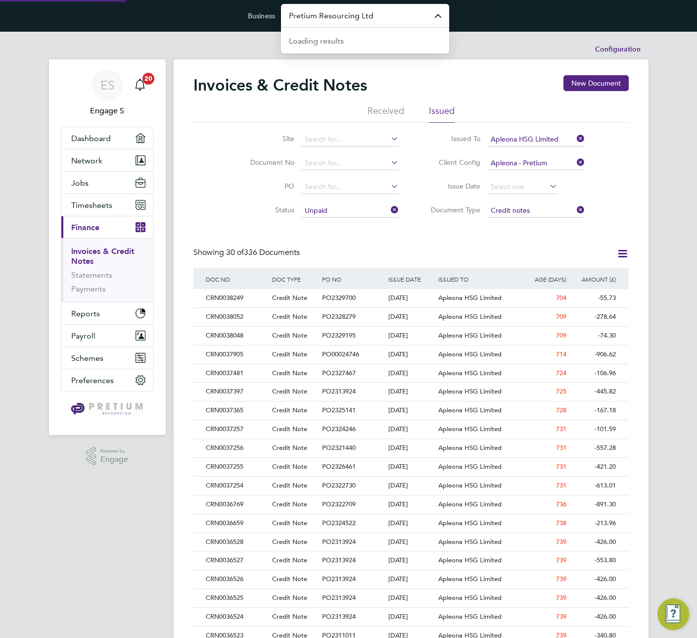
click at [341, 15] on input "Pretium Resourcing Ltd" at bounding box center [365, 15] width 168 height 23
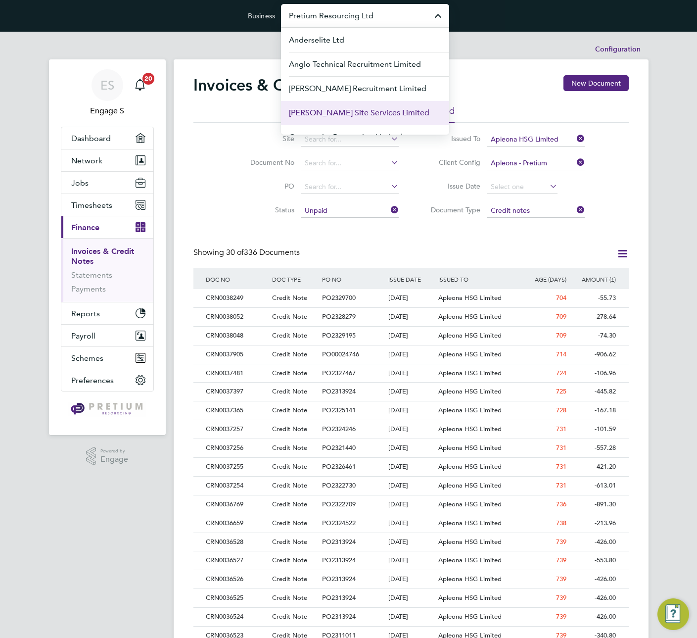
click at [322, 114] on span "Carmichael Site Services Limited" at bounding box center [359, 113] width 140 height 12
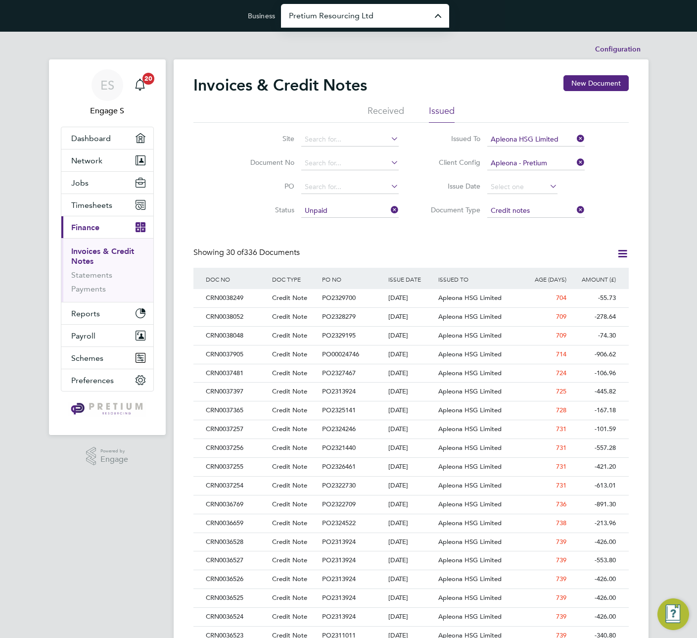
type input "Carmichael Site Services Limited"
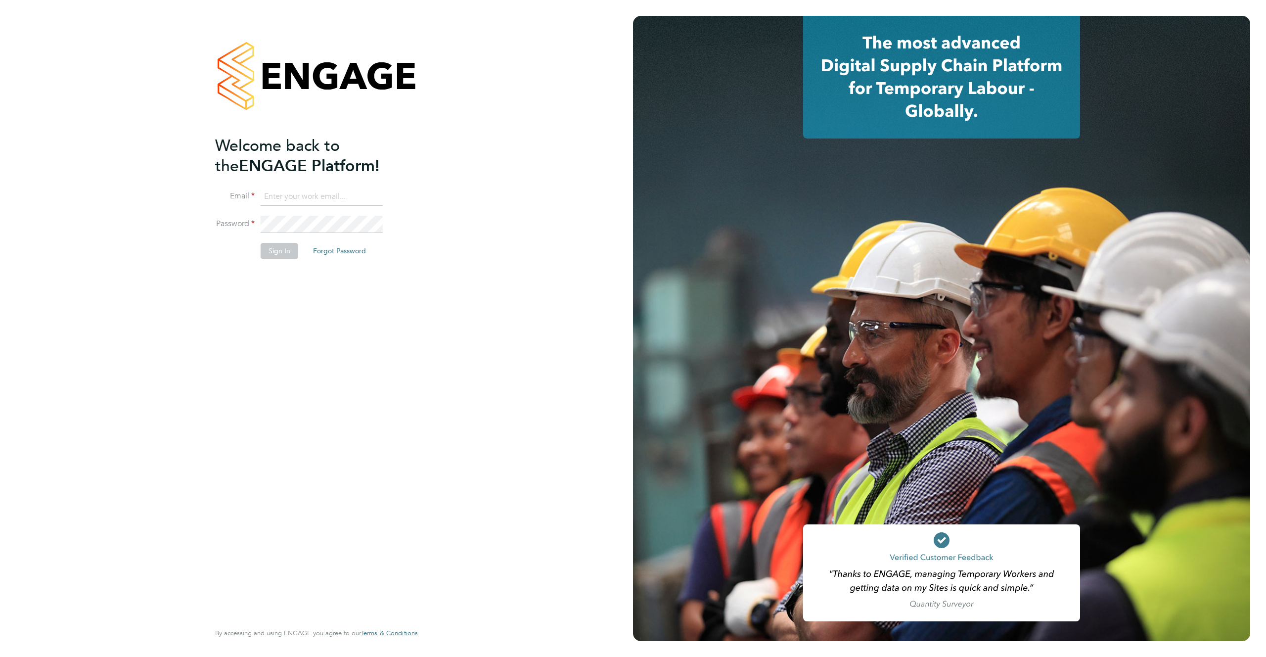
type input "support@engagelabs.io"
click at [287, 250] on button "Sign In" at bounding box center [280, 251] width 38 height 16
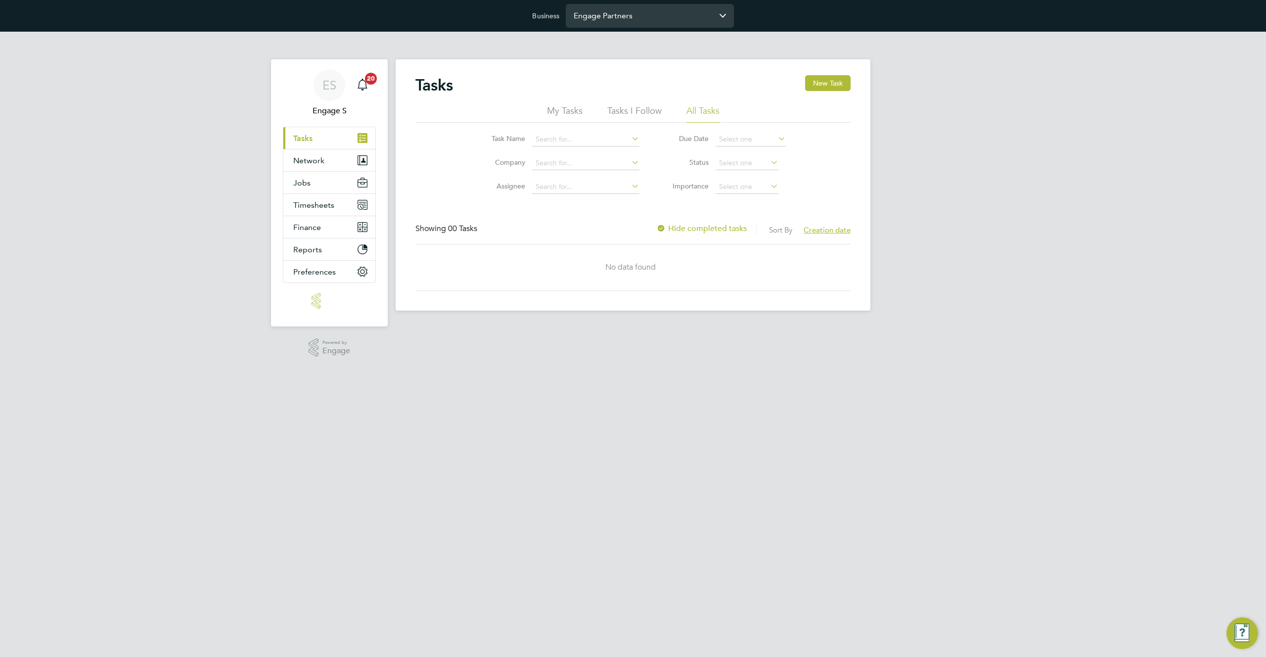
click at [672, 17] on input "Engage Partners" at bounding box center [650, 15] width 168 height 23
click at [667, 46] on li "Pretium Resourcing Ltd" at bounding box center [650, 40] width 168 height 24
type input "Pretium Resourcing Ltd"
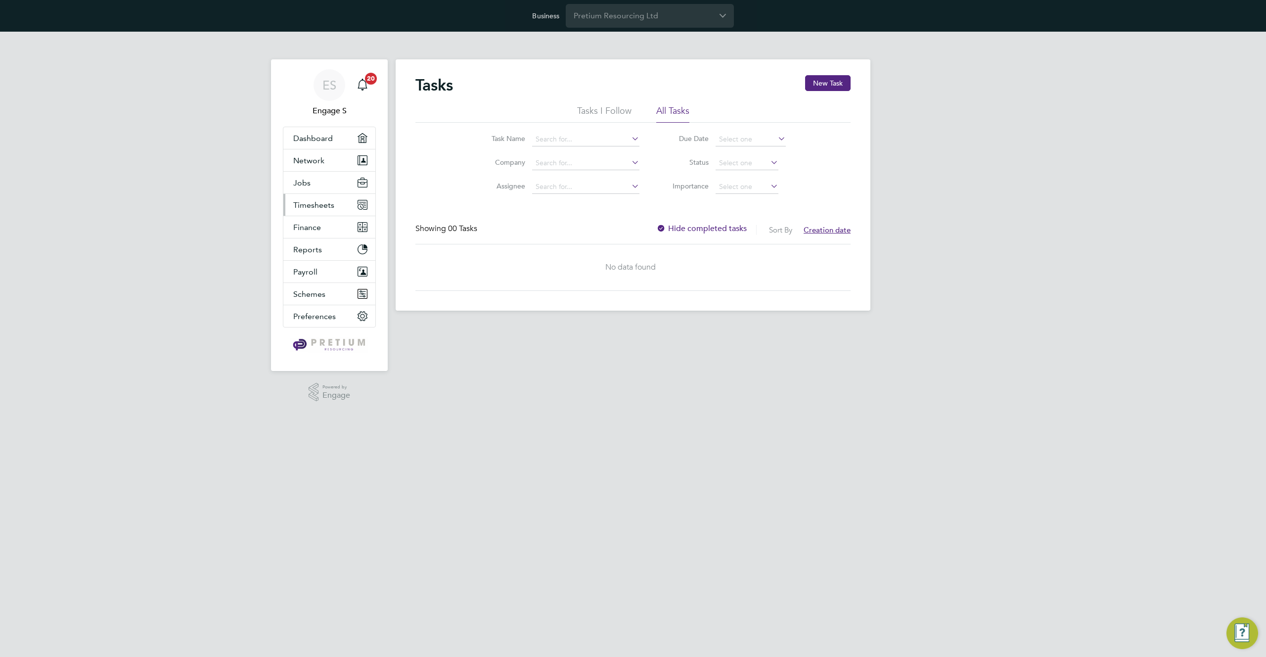
click at [330, 205] on span "Timesheets" at bounding box center [313, 204] width 41 height 9
click at [299, 177] on button "Jobs" at bounding box center [329, 183] width 92 height 22
click at [316, 167] on button "Network" at bounding box center [329, 160] width 92 height 22
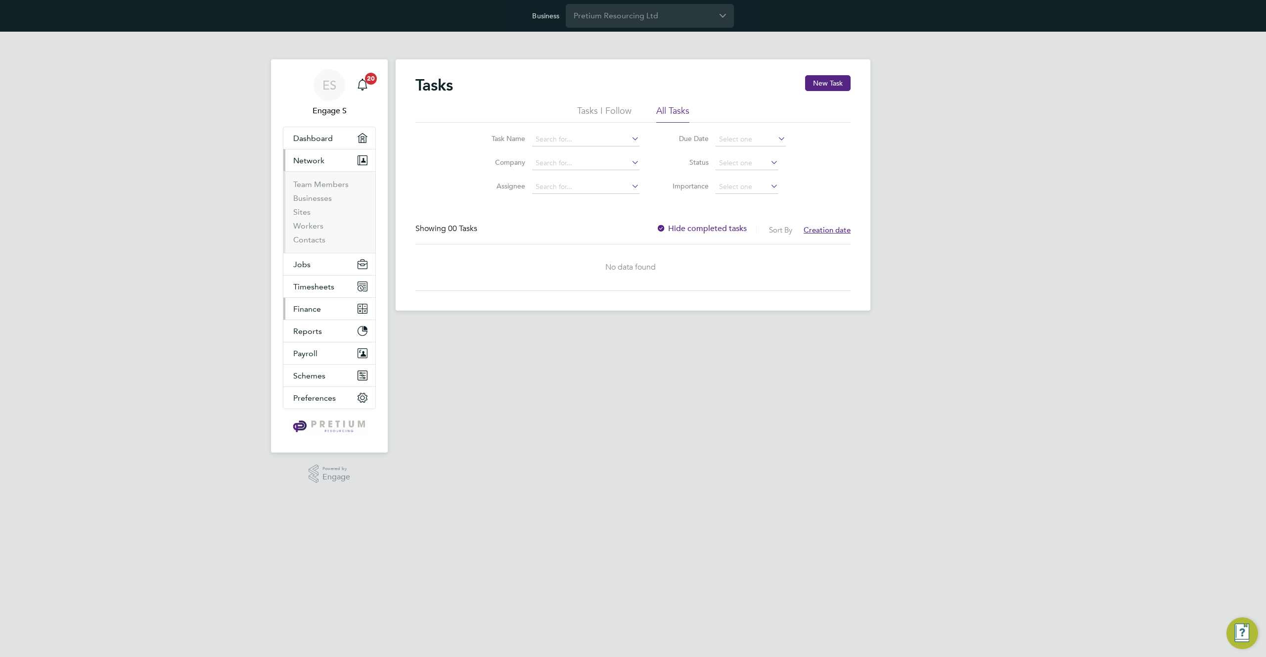
click at [325, 307] on button "Finance" at bounding box center [329, 309] width 92 height 22
click at [304, 251] on link "Invoices & Credit Notes" at bounding box center [324, 255] width 62 height 19
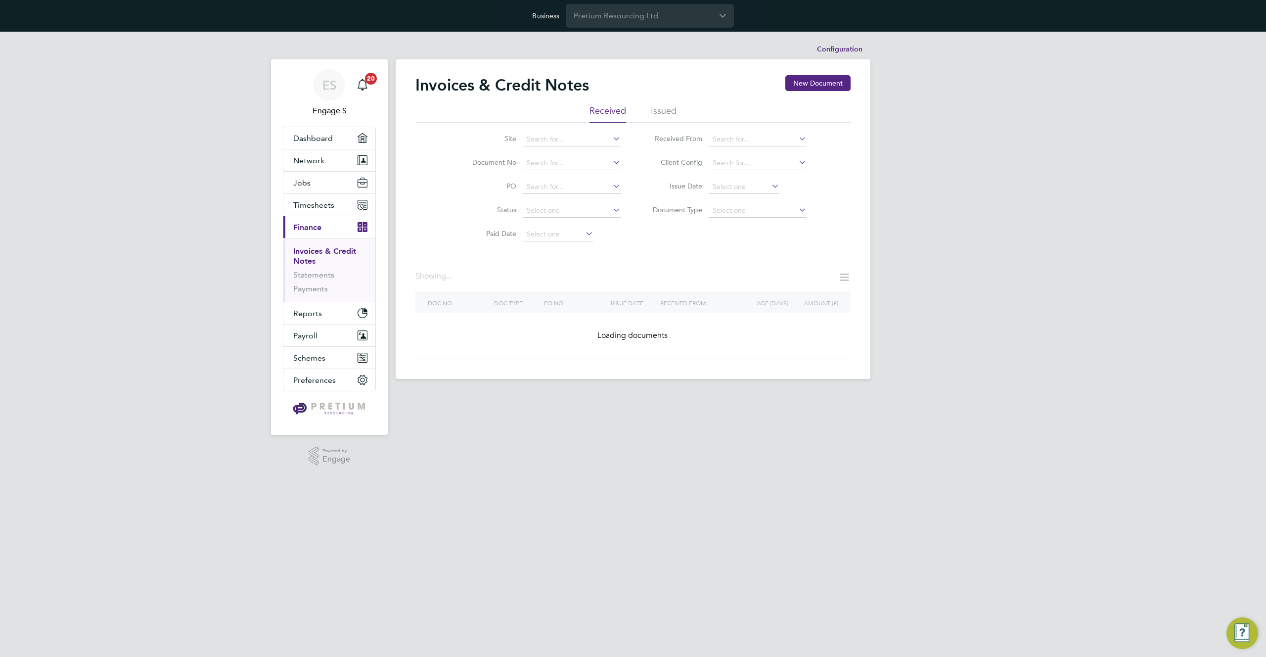
click at [657, 110] on li "Issued" at bounding box center [664, 114] width 26 height 18
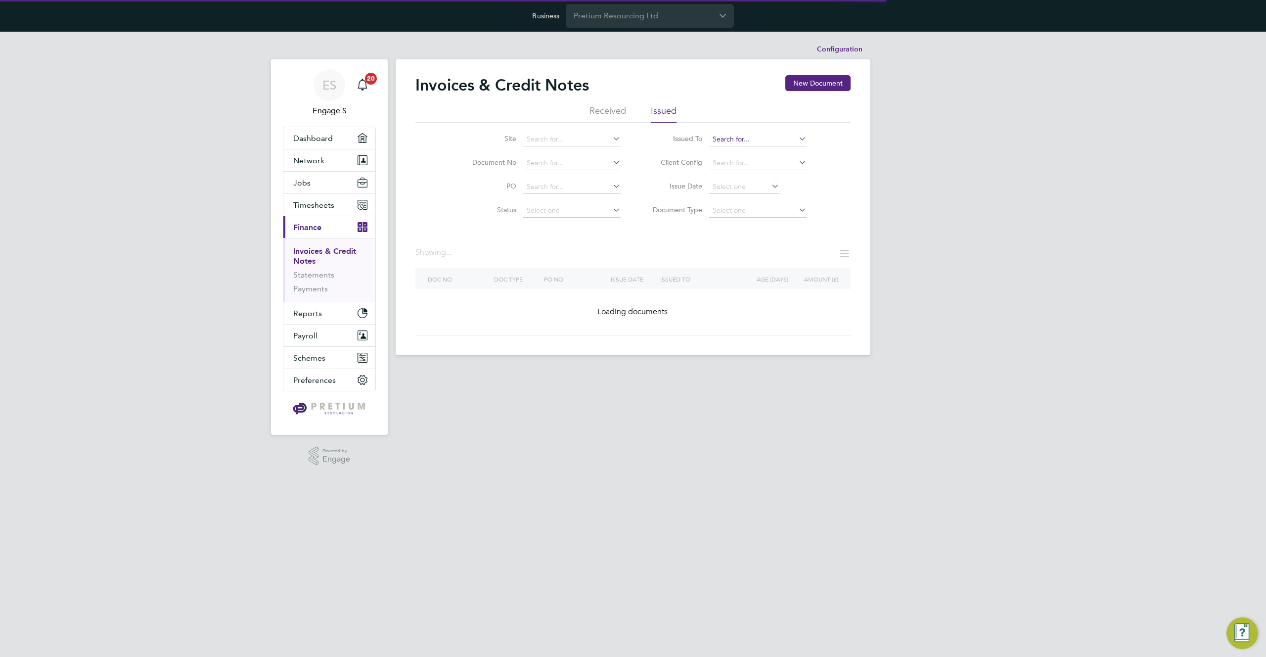
click at [788, 136] on input at bounding box center [757, 140] width 97 height 14
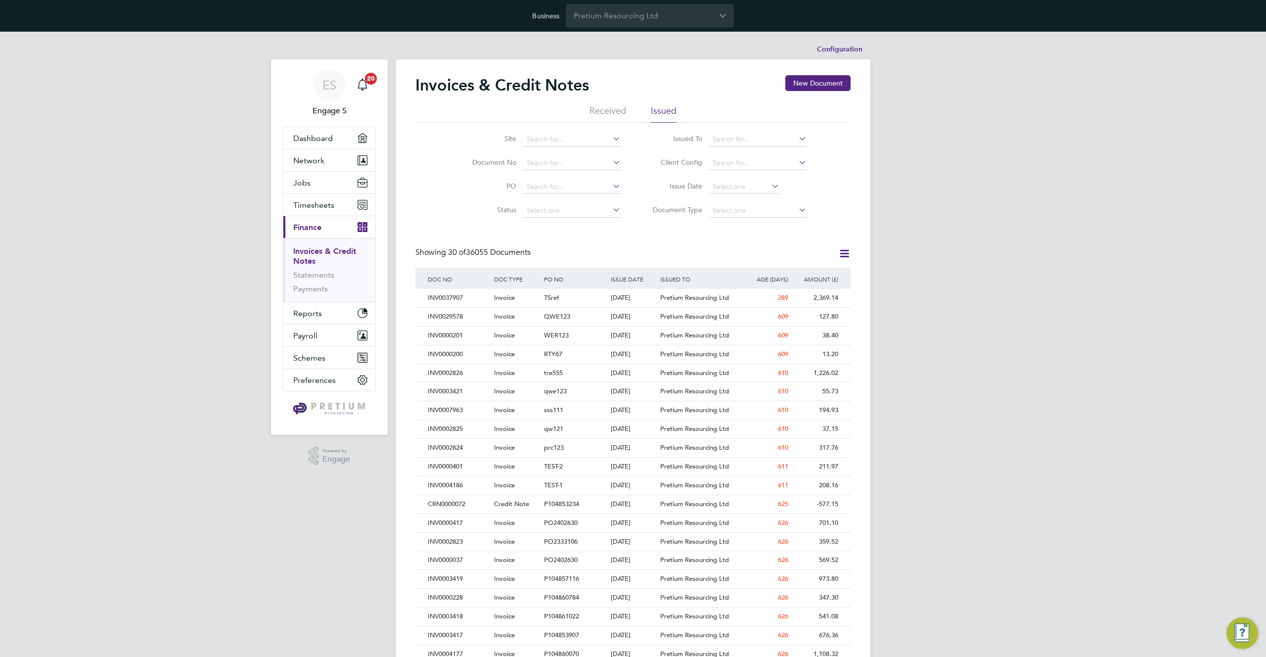
click at [825, 127] on div "Site Document No PO Status Paid Date Issued To Received From Client Config Issu…" at bounding box center [632, 173] width 435 height 100
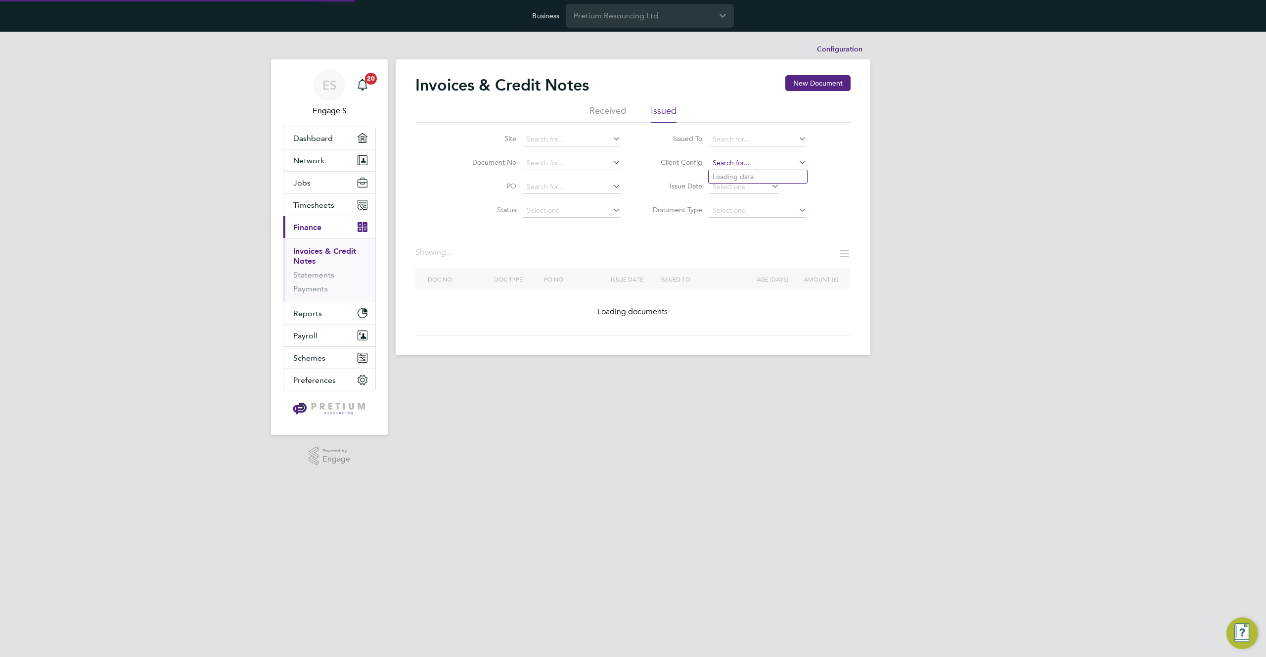
click at [745, 168] on input at bounding box center [757, 163] width 97 height 14
click at [742, 176] on li "Apleo na - Pretium" at bounding box center [758, 176] width 98 height 13
type input "Apleona - Pretium"
click at [772, 213] on input at bounding box center [757, 211] width 97 height 14
click at [753, 238] on li "Credit notes" at bounding box center [758, 236] width 98 height 13
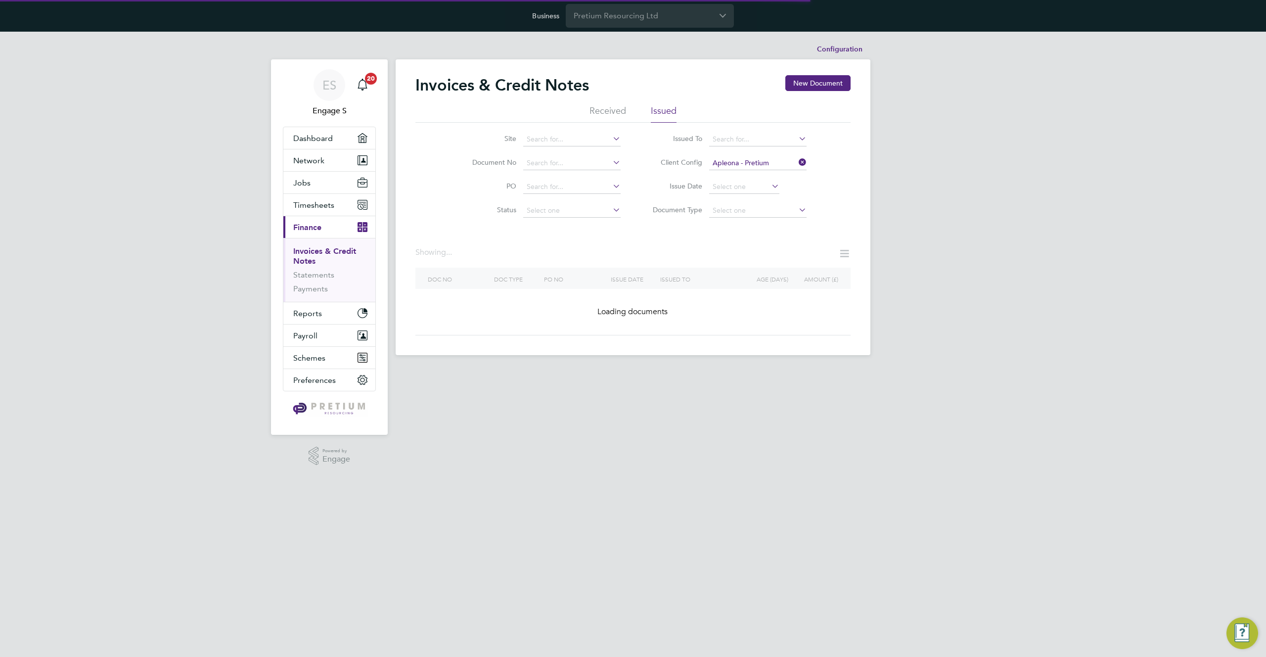
type input "Credit notes"
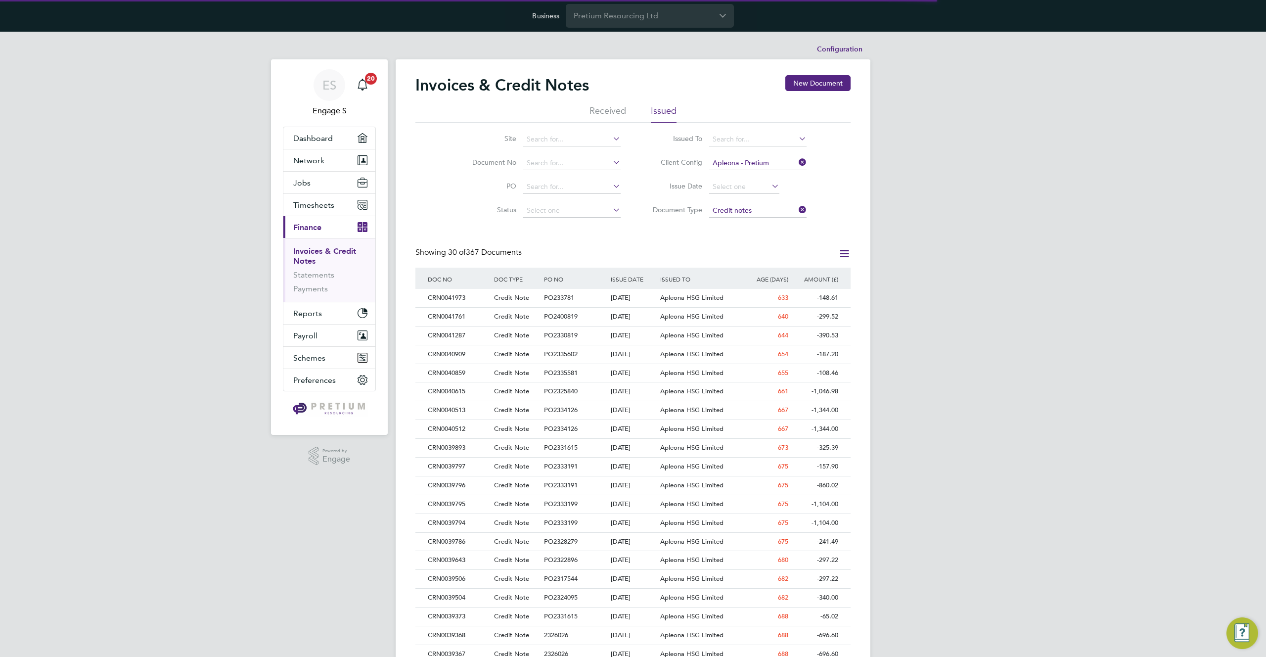
click at [841, 249] on icon at bounding box center [844, 253] width 12 height 12
click at [791, 277] on li "Download invoices" at bounding box center [799, 277] width 99 height 14
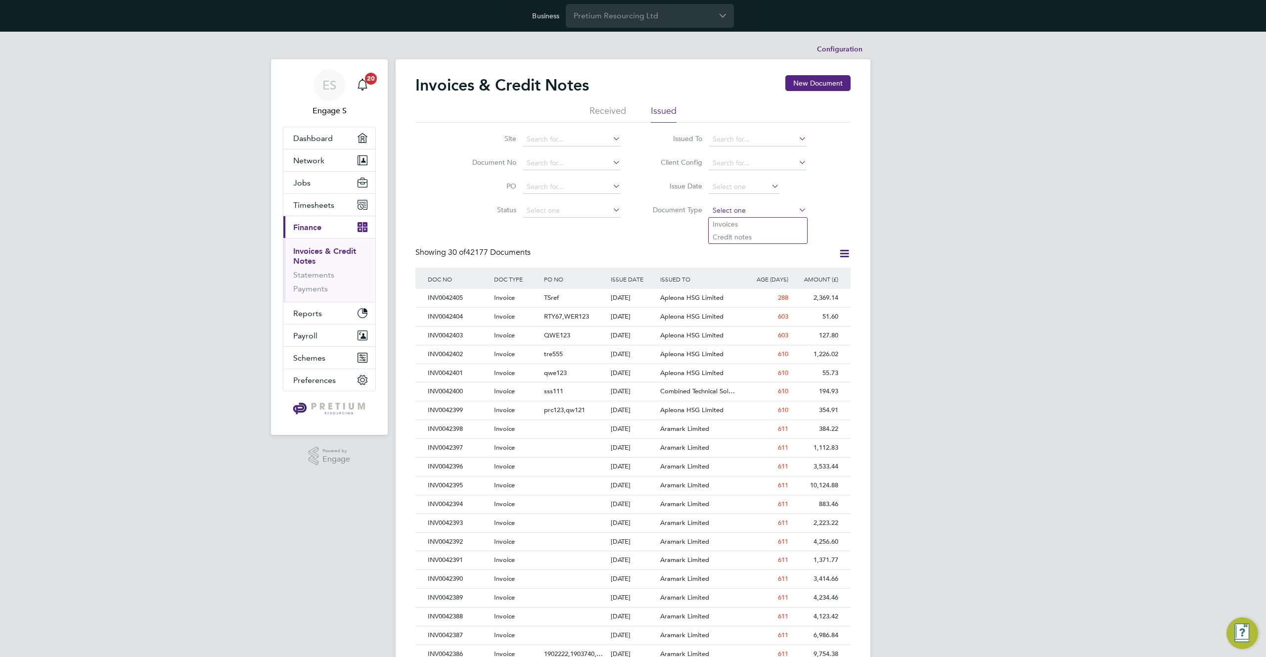
click at [752, 208] on input at bounding box center [757, 211] width 97 height 14
click at [742, 237] on li "Credit notes" at bounding box center [758, 236] width 98 height 13
type input "Credit notes"
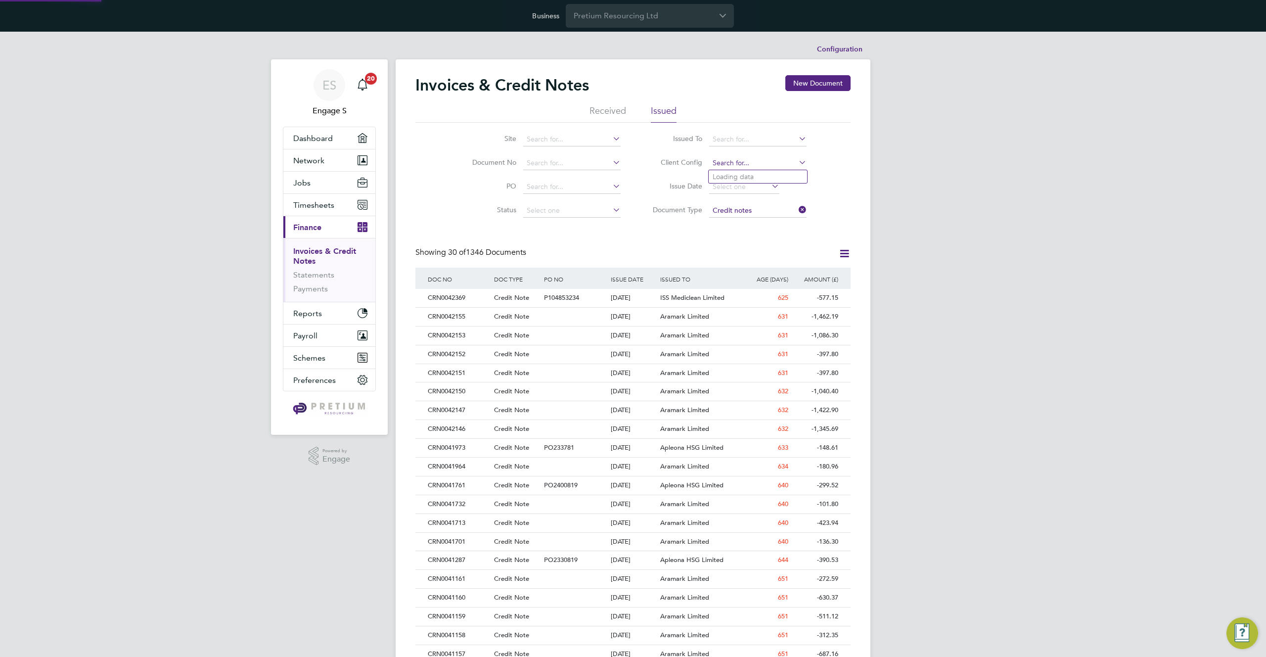
click at [747, 165] on input at bounding box center [757, 163] width 97 height 14
type input "Apleona - Pretium"
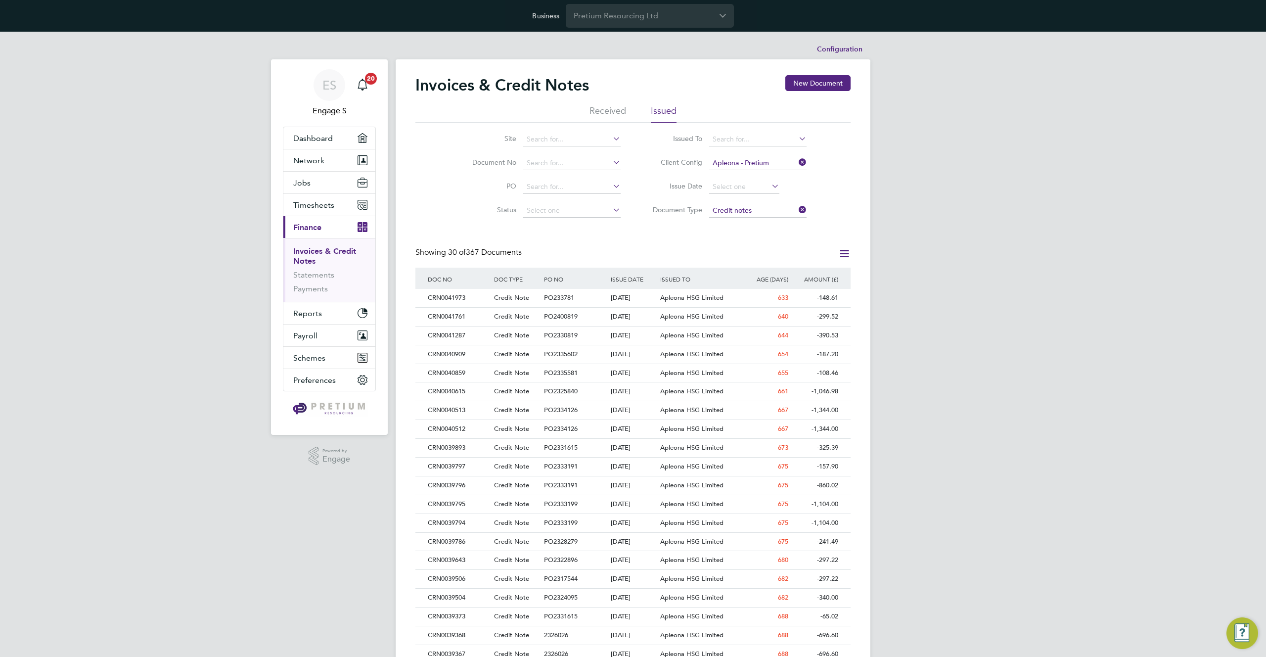
click at [846, 258] on icon at bounding box center [844, 253] width 12 height 12
click at [801, 278] on li "Download invoices" at bounding box center [799, 277] width 99 height 14
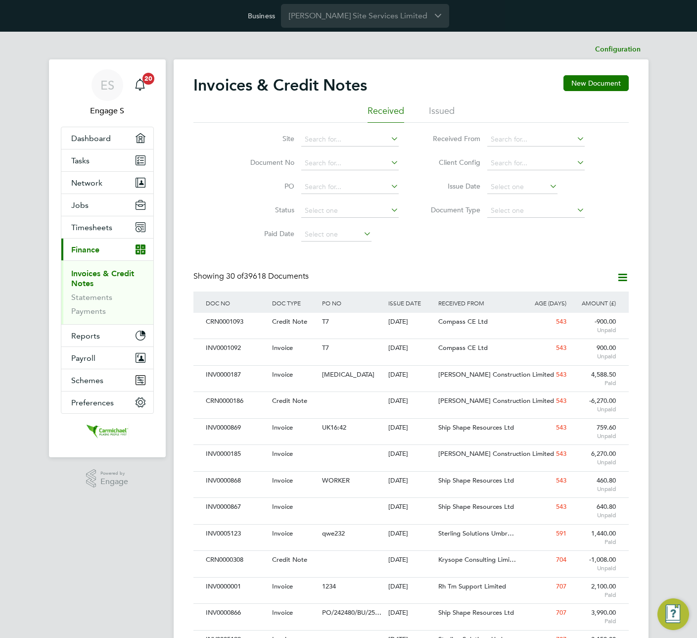
click at [446, 109] on li "Issued" at bounding box center [442, 114] width 26 height 18
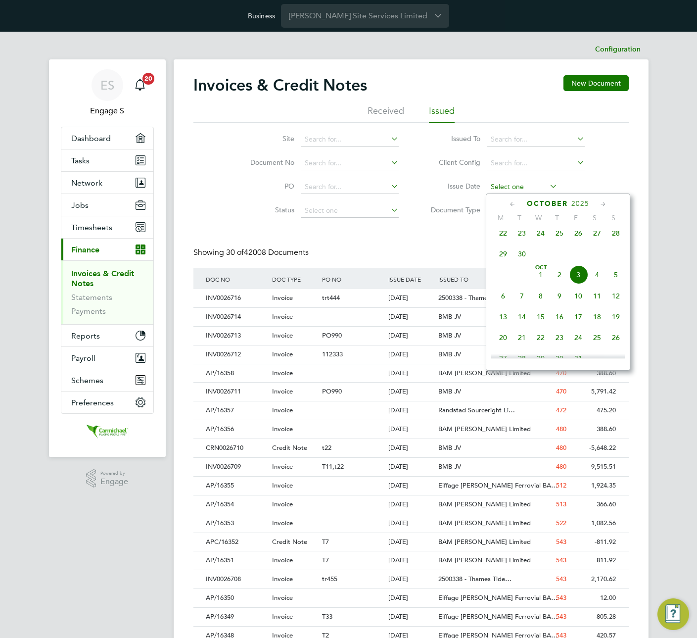
click at [525, 186] on input at bounding box center [522, 187] width 70 height 14
click at [439, 219] on li "Document Type" at bounding box center [504, 211] width 186 height 24
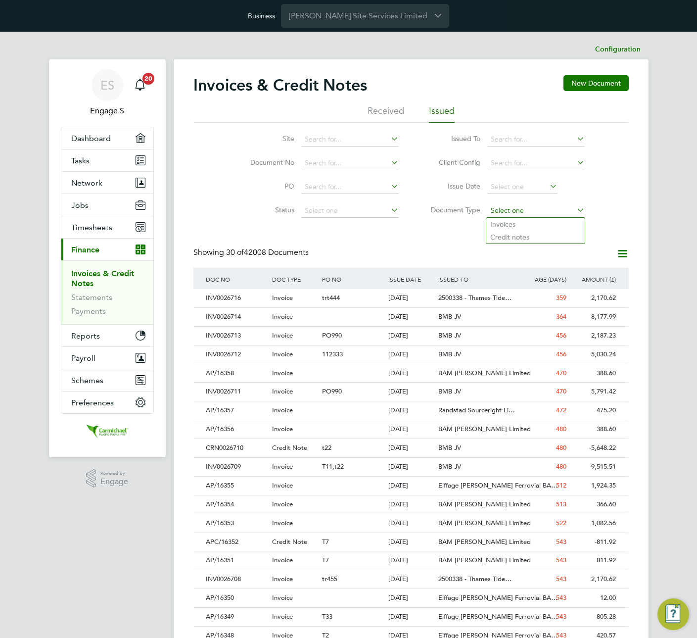
click at [523, 208] on input at bounding box center [535, 211] width 97 height 14
click at [524, 237] on li "Credit notes" at bounding box center [535, 236] width 98 height 13
type input "Credit notes"
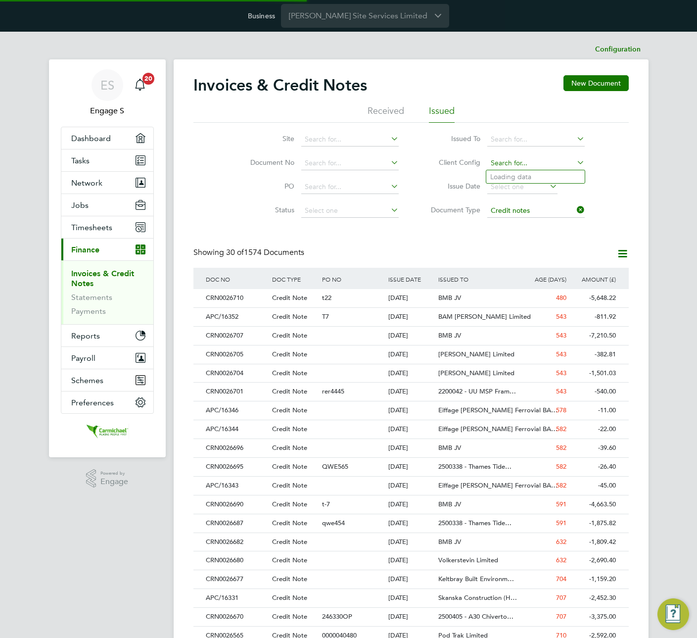
click at [517, 160] on input at bounding box center [535, 163] width 97 height 14
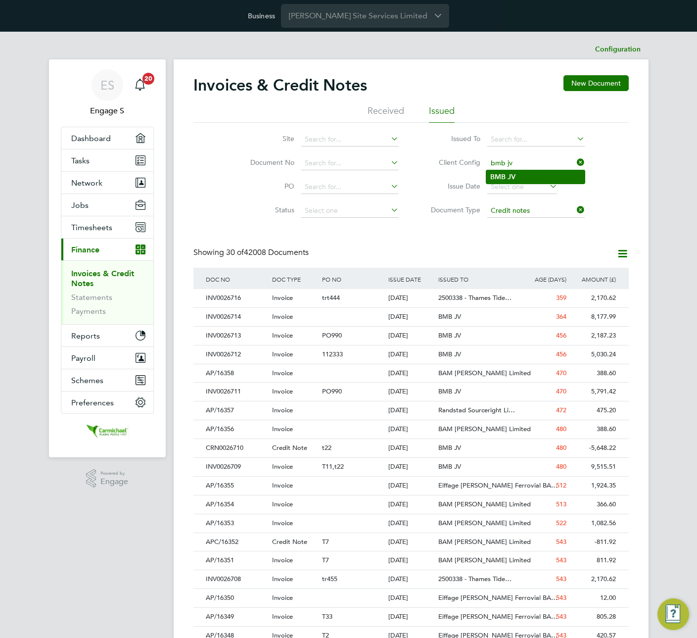
type input "BMB JV"
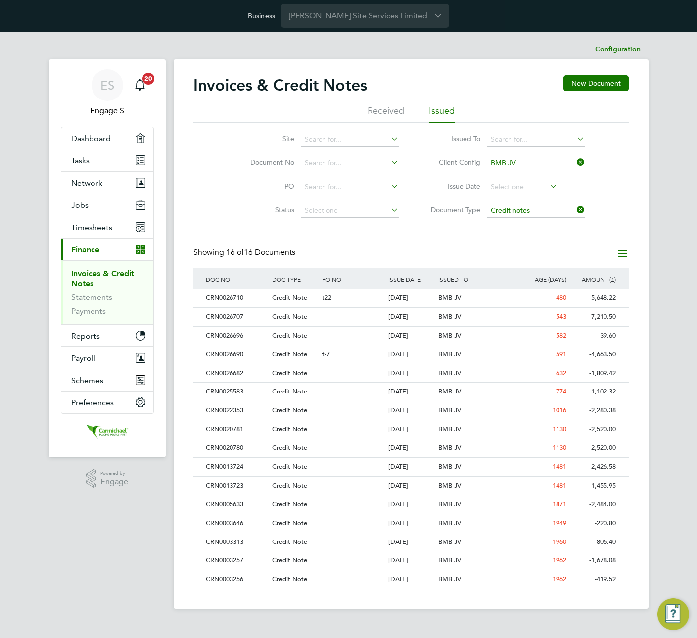
click at [620, 251] on icon at bounding box center [622, 253] width 12 height 12
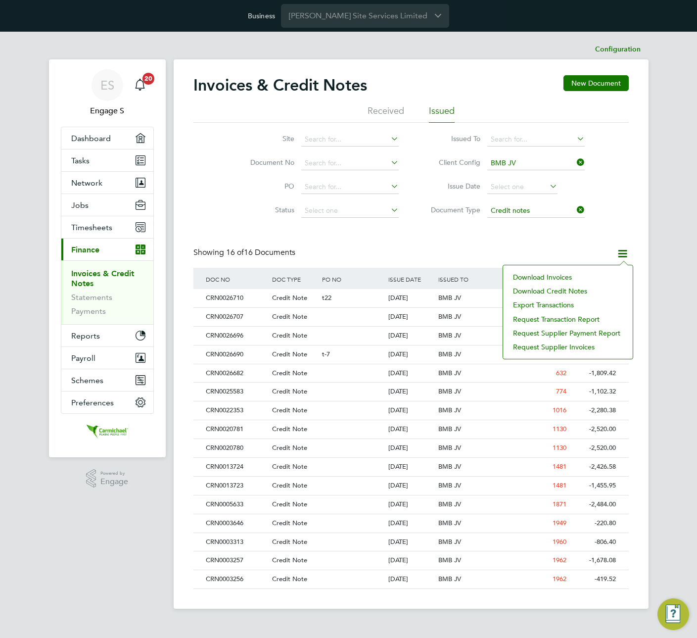
click at [559, 278] on li "Download Invoices" at bounding box center [568, 277] width 120 height 14
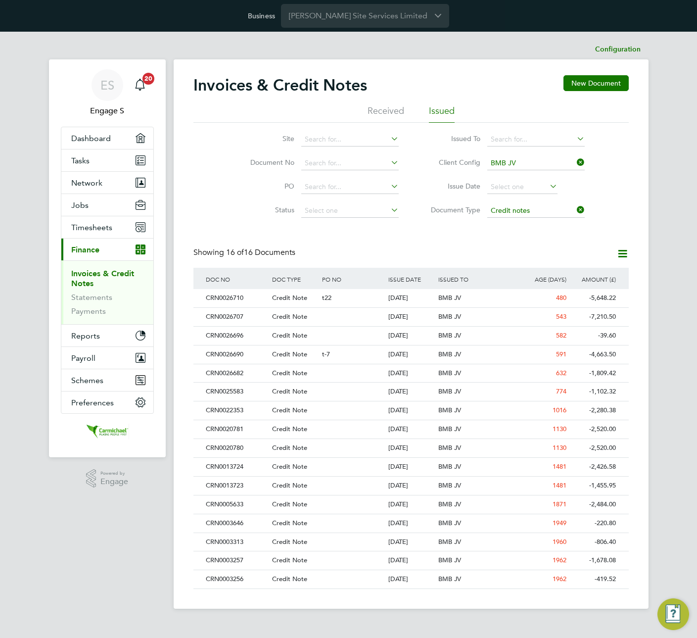
click at [532, 115] on ul "Received Issued" at bounding box center [410, 114] width 435 height 18
click at [539, 252] on div "Showing 16 of 16 Documents" at bounding box center [410, 257] width 435 height 20
